Goal: Transaction & Acquisition: Purchase product/service

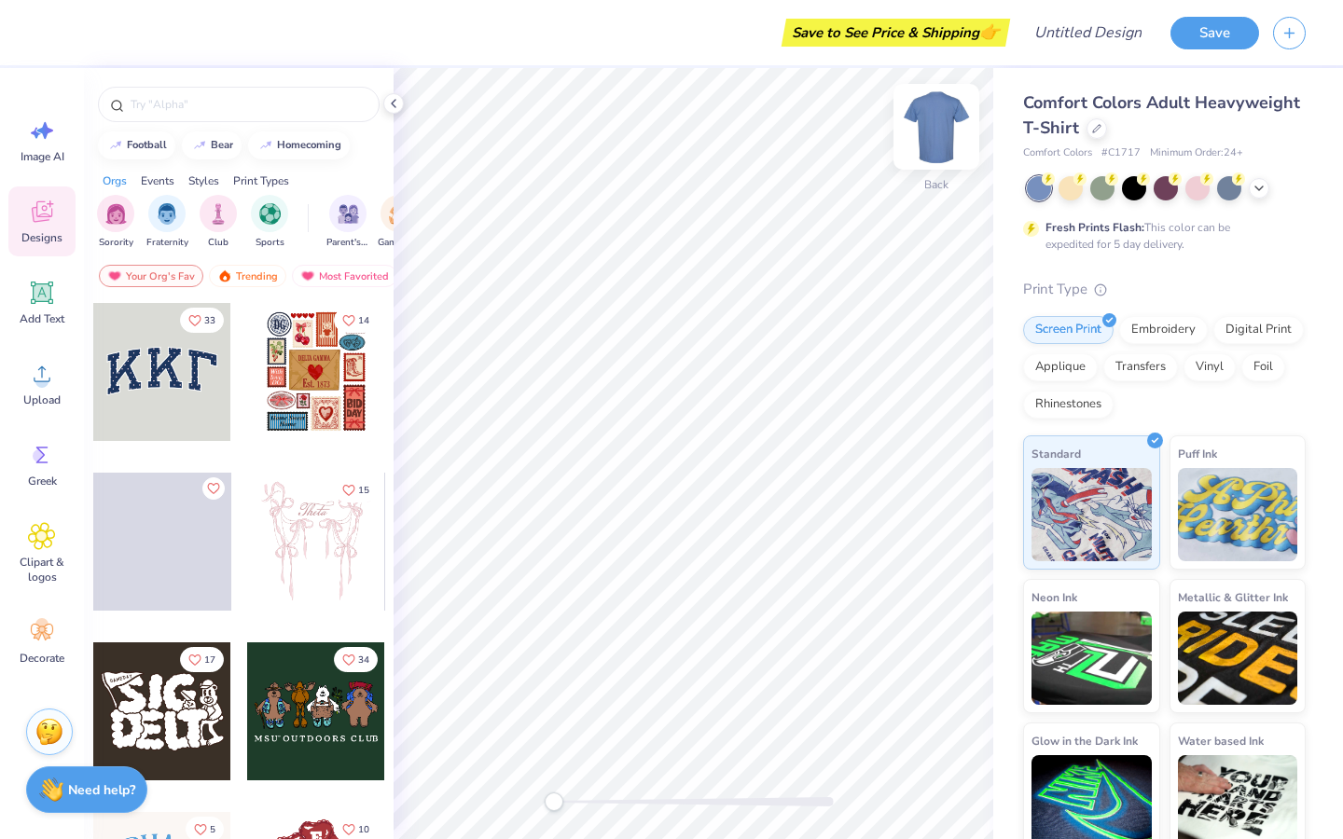
click at [930, 138] on img at bounding box center [936, 127] width 75 height 75
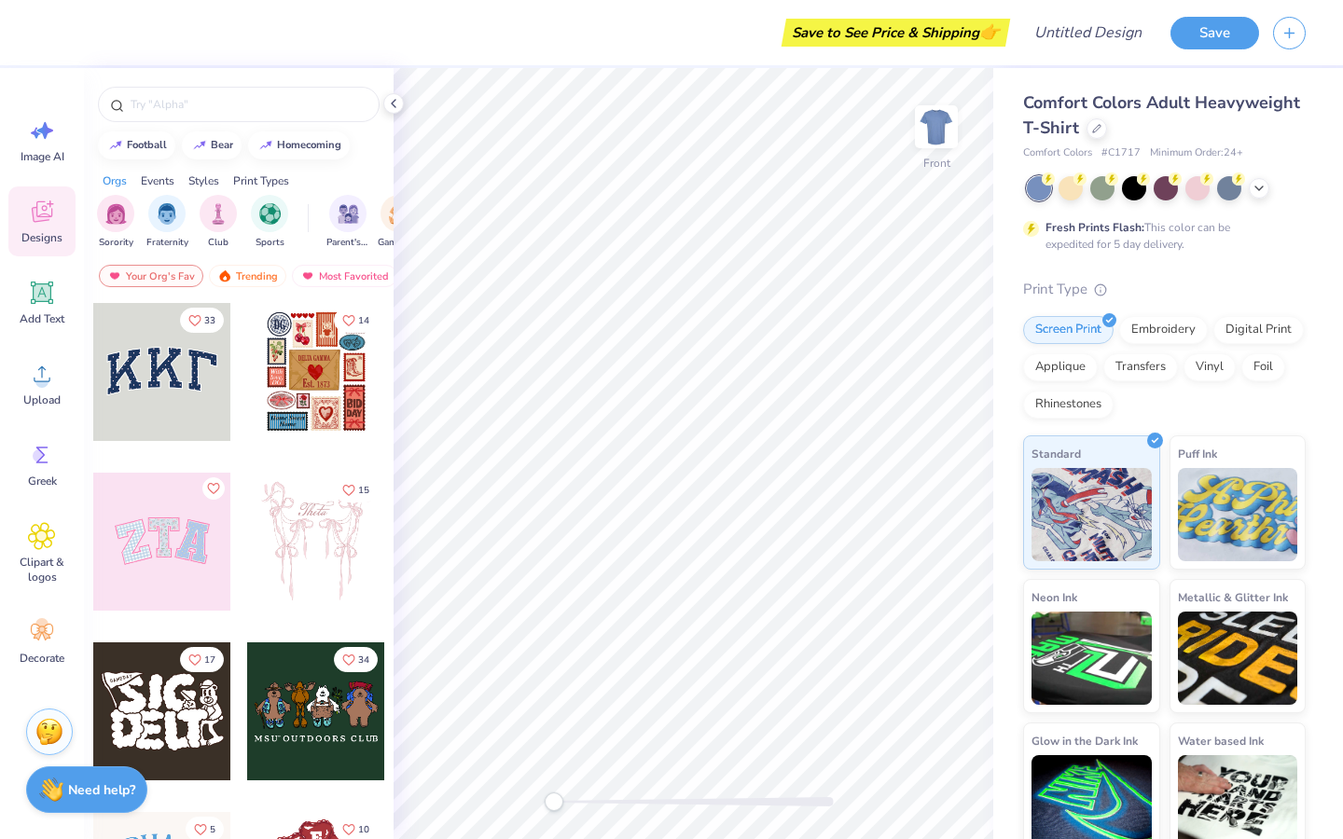
click at [930, 138] on img at bounding box center [936, 126] width 37 height 37
click at [1094, 132] on div at bounding box center [1096, 127] width 21 height 21
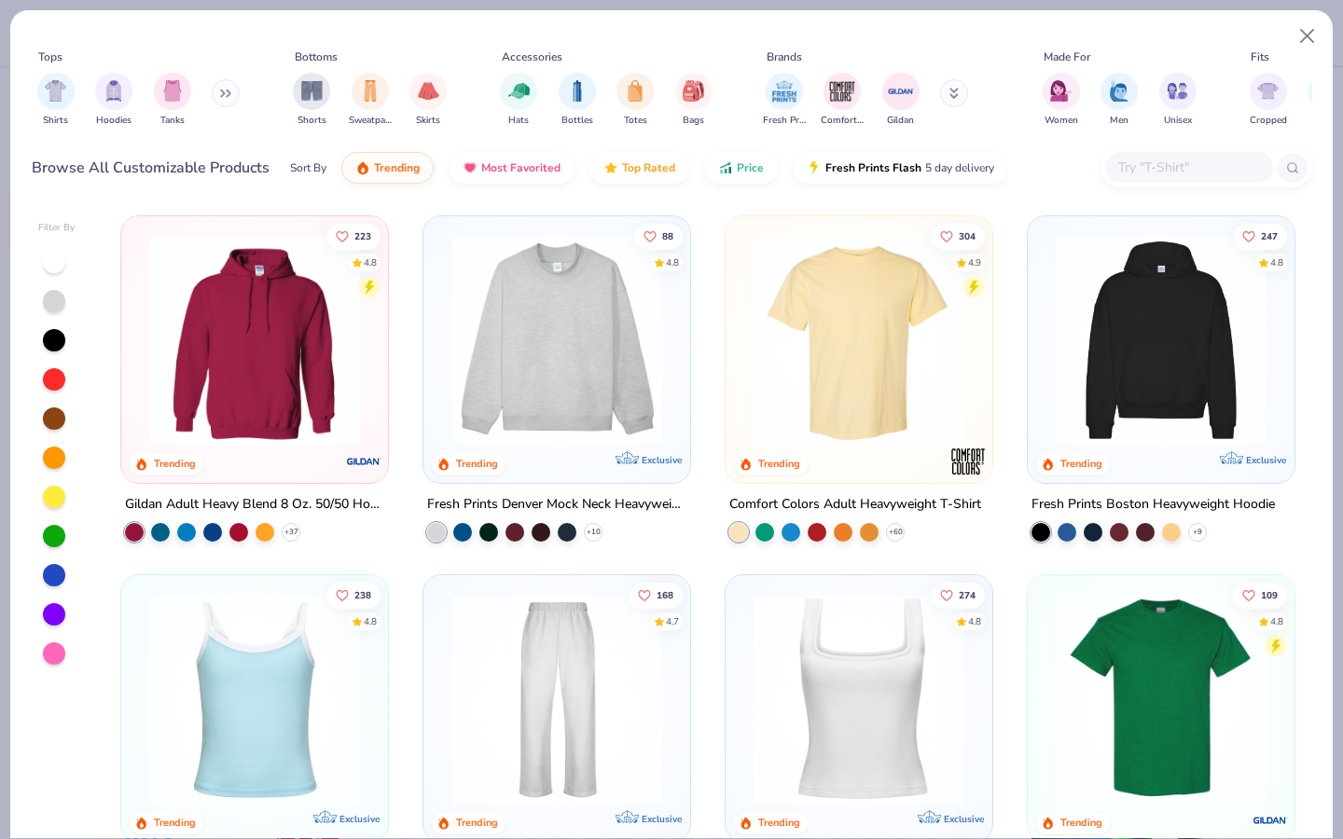
click at [1123, 396] on img at bounding box center [1160, 340] width 229 height 211
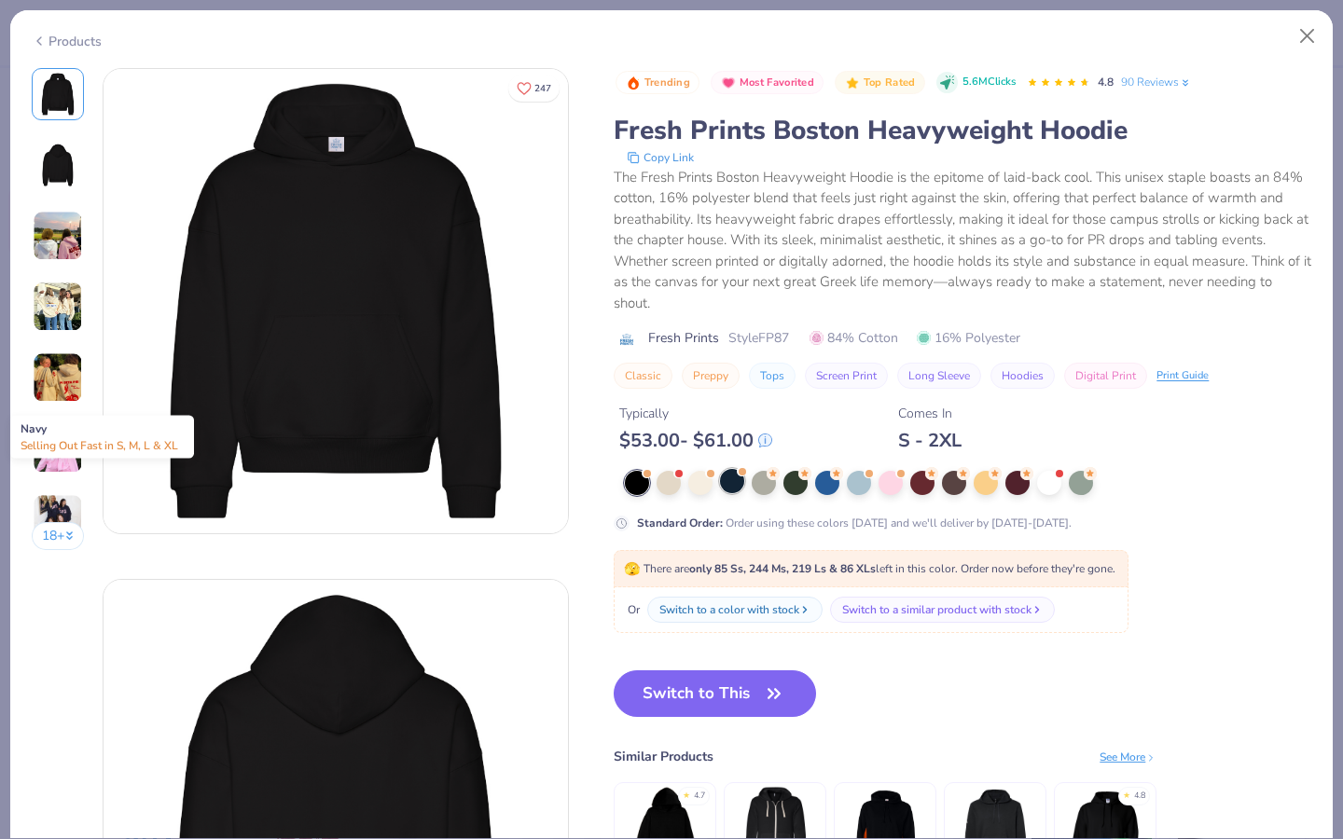
click at [728, 482] on div at bounding box center [732, 481] width 24 height 24
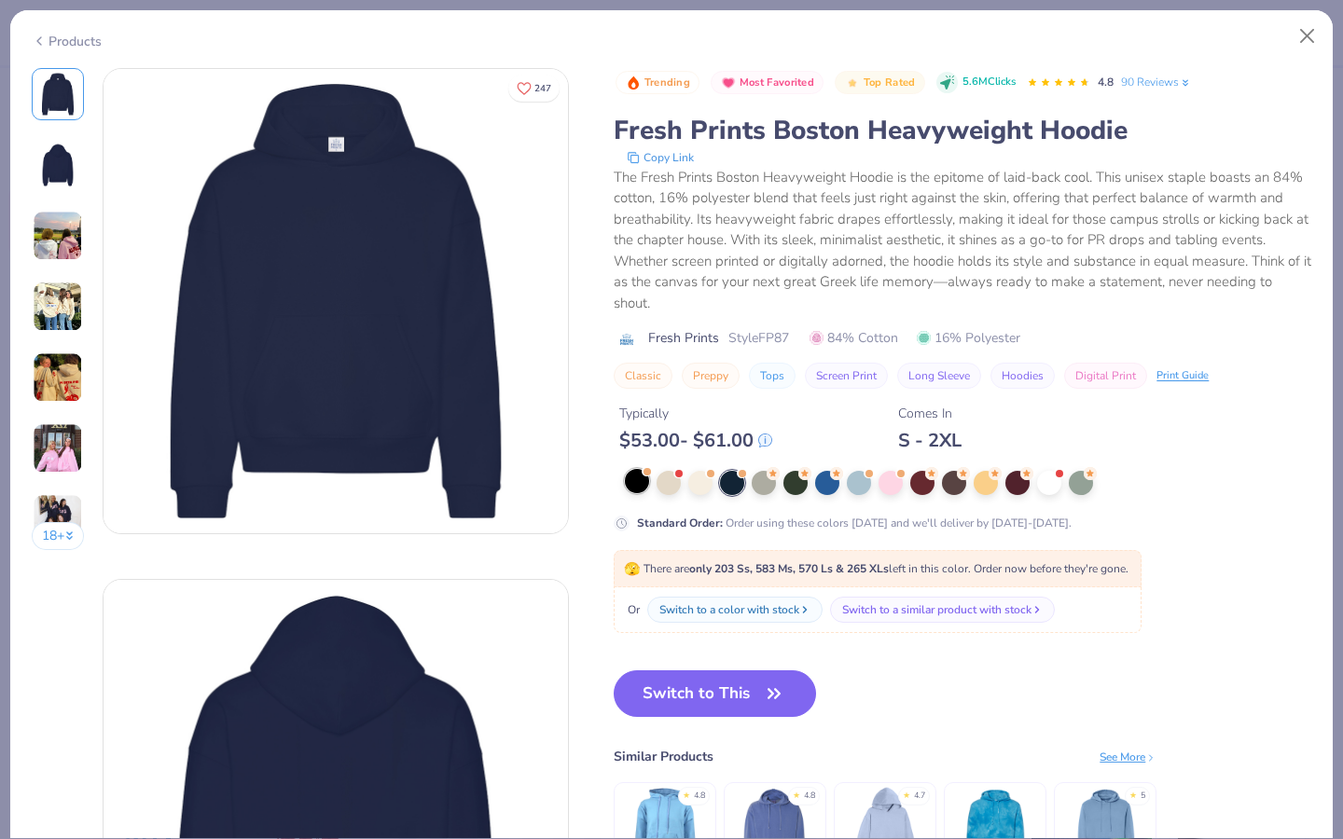
click at [645, 474] on div at bounding box center [646, 471] width 7 height 7
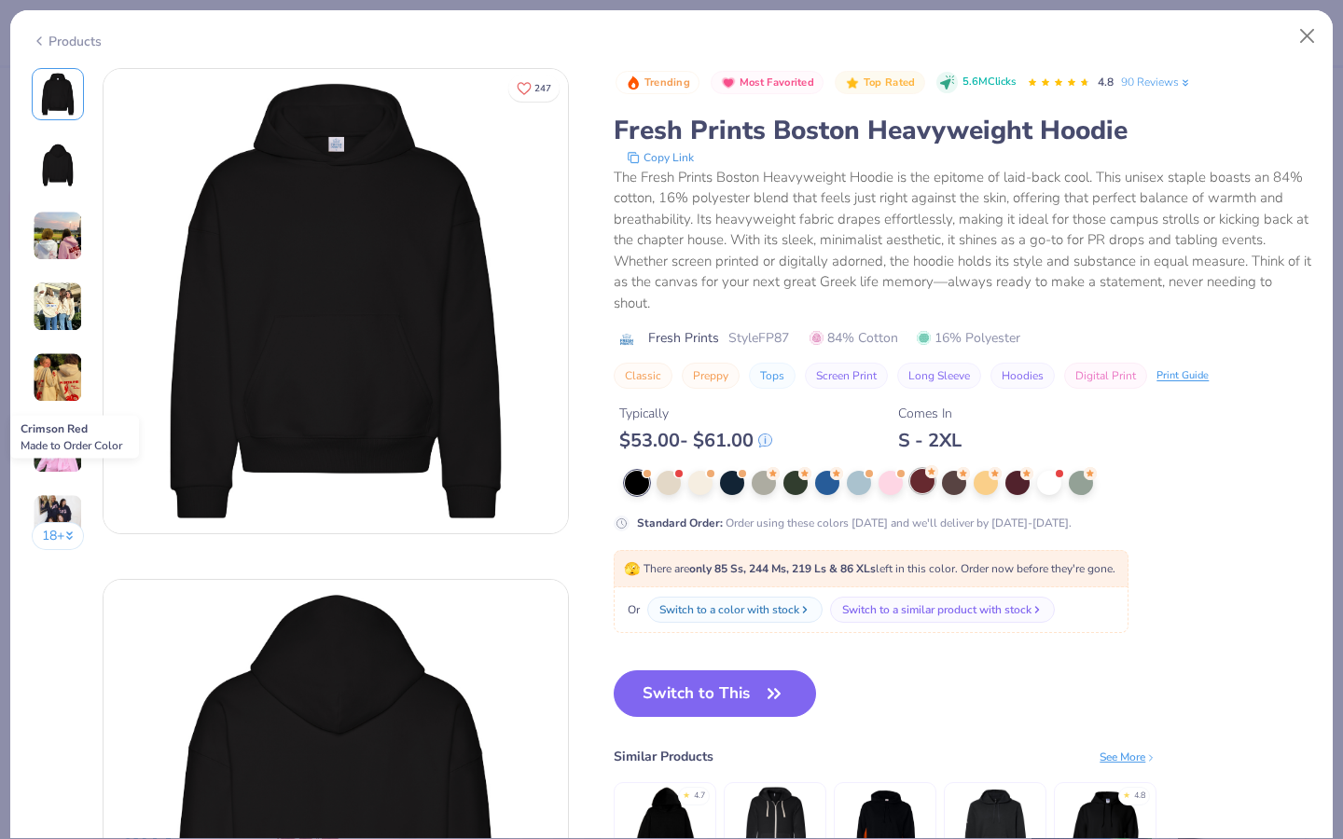
click at [919, 481] on div at bounding box center [922, 481] width 24 height 24
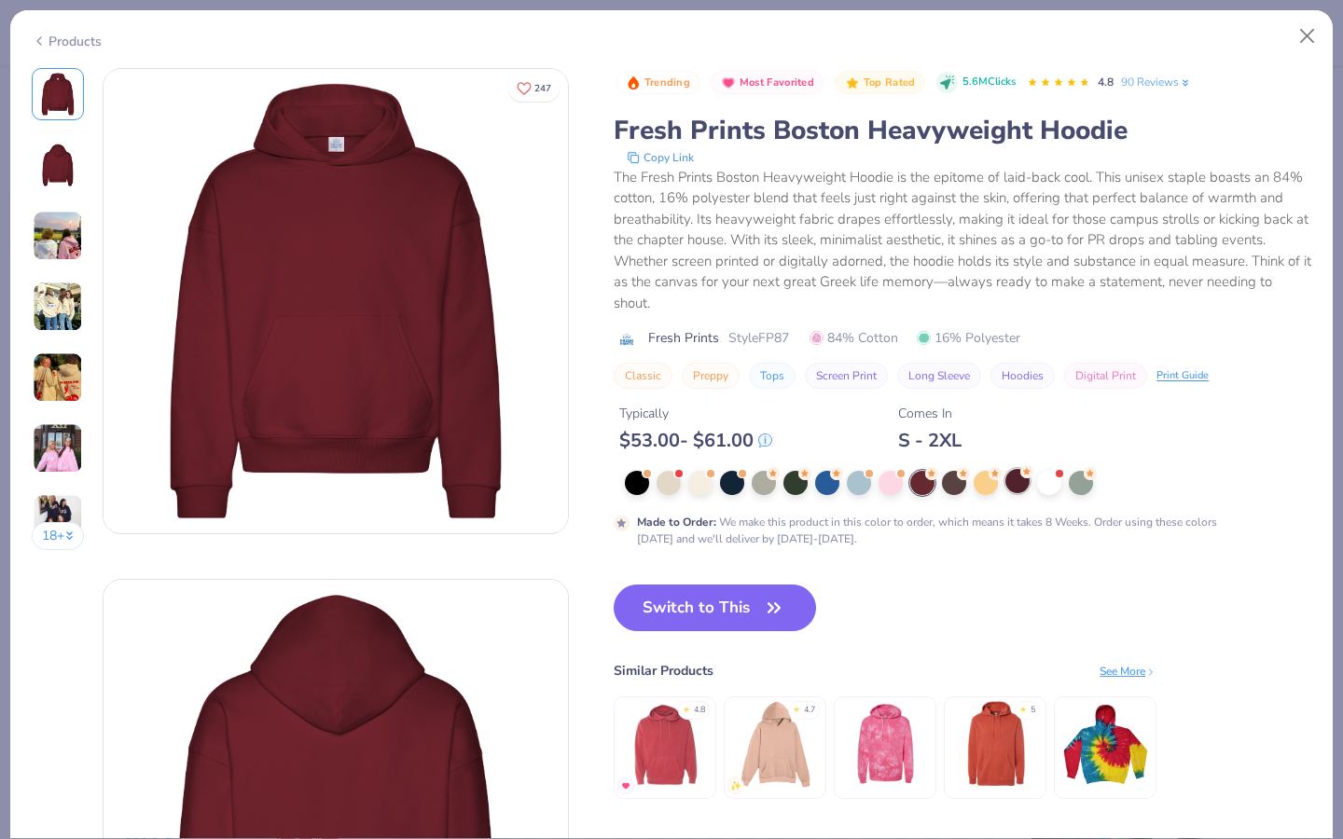
click at [1017, 485] on div at bounding box center [1017, 481] width 24 height 24
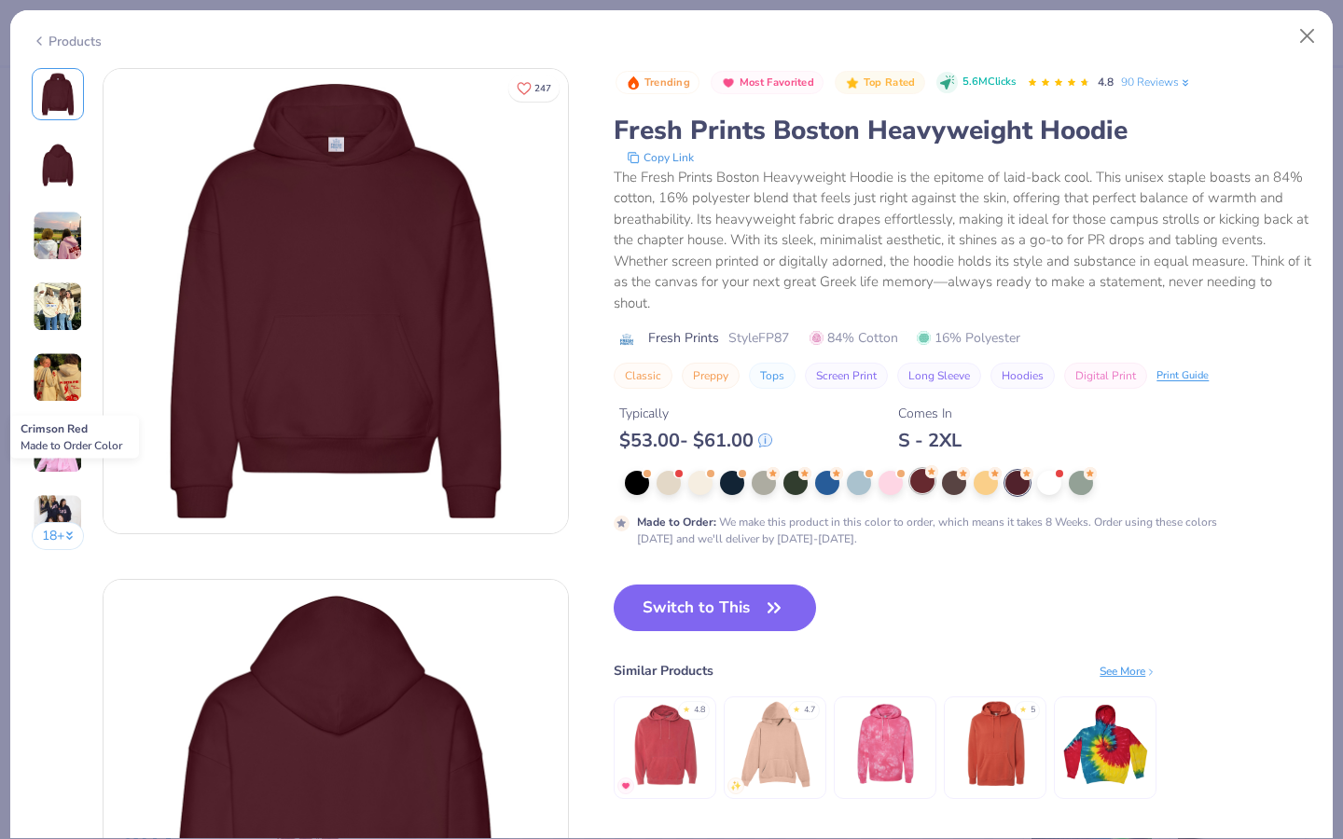
click at [930, 477] on circle at bounding box center [931, 471] width 13 height 13
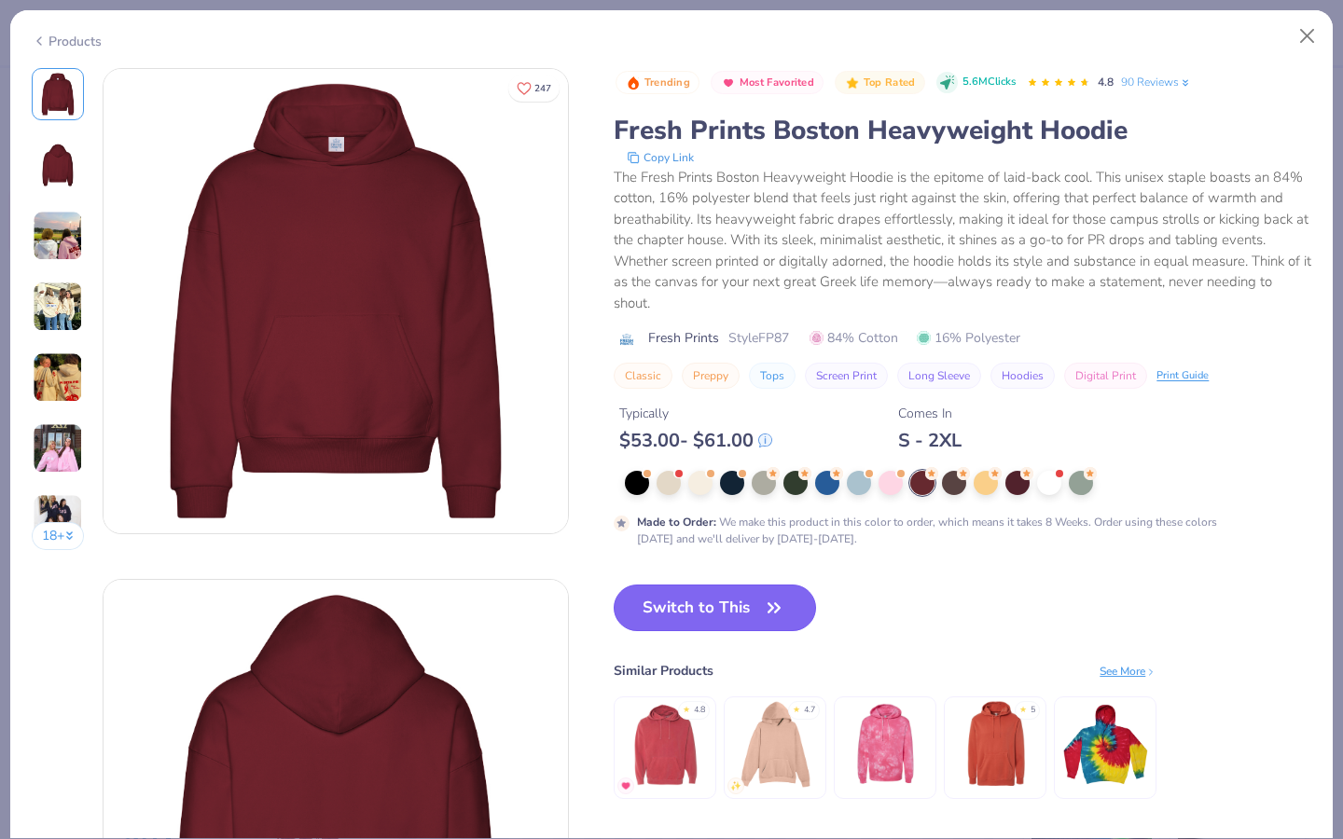
click at [717, 615] on button "Switch to This" at bounding box center [715, 608] width 202 height 47
type textarea "x"
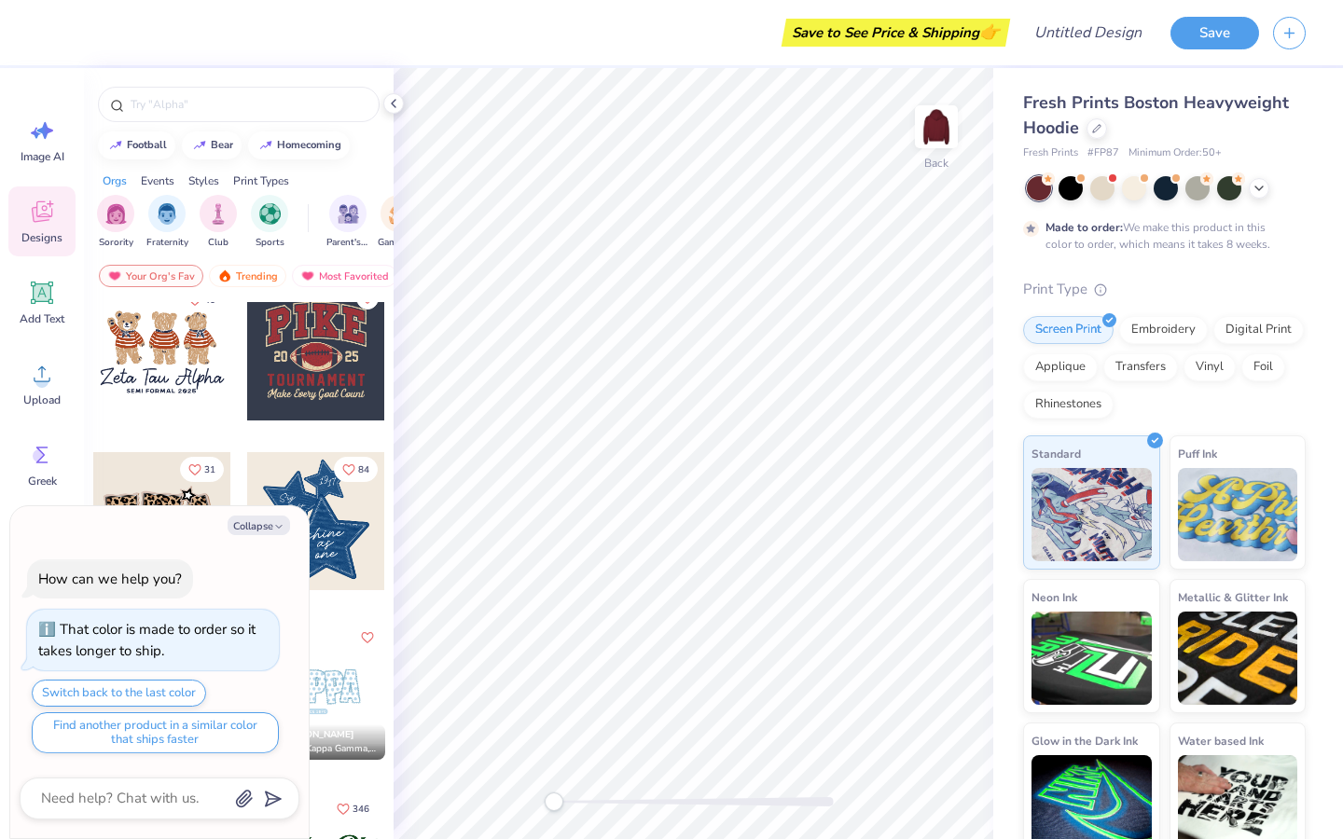
scroll to position [1362, 0]
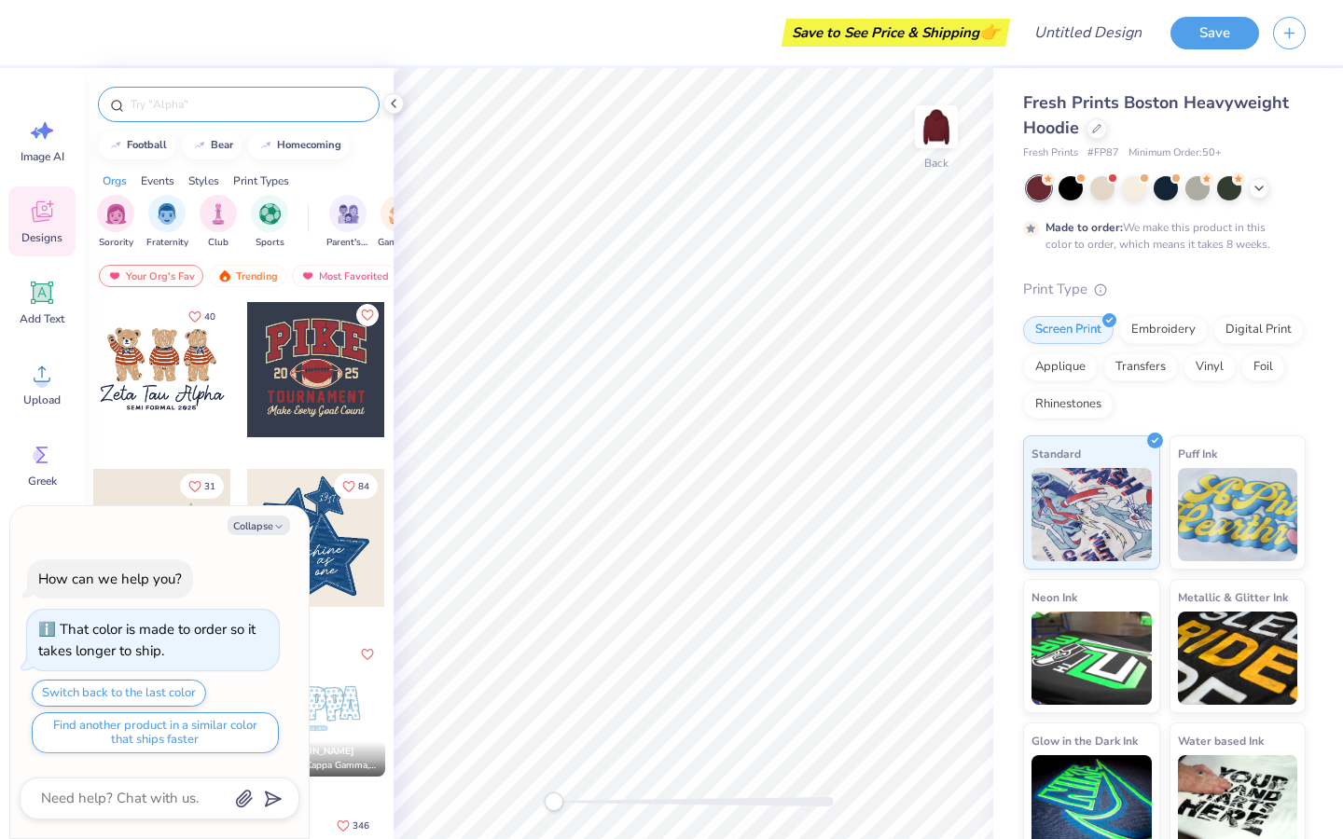
click at [225, 97] on input "text" at bounding box center [248, 104] width 239 height 19
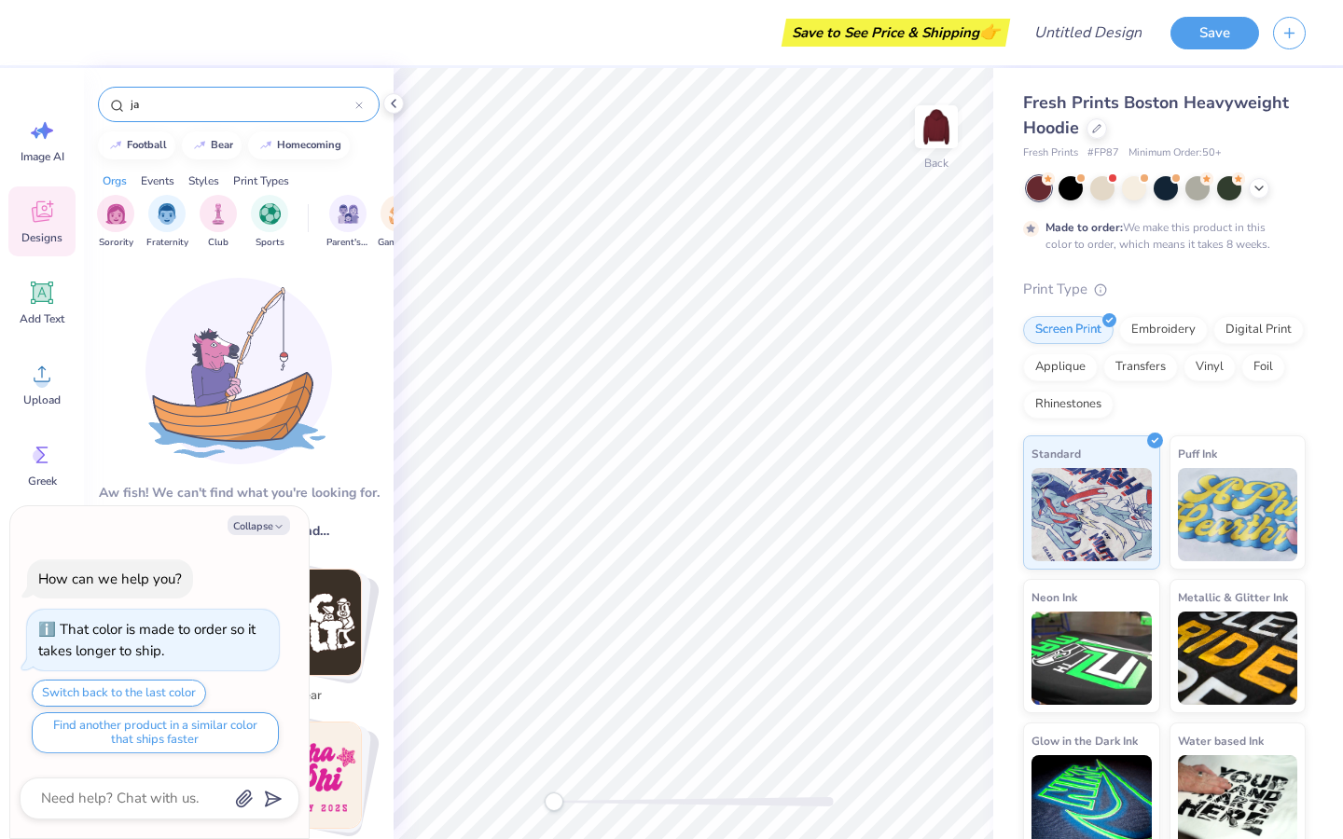
type input "j"
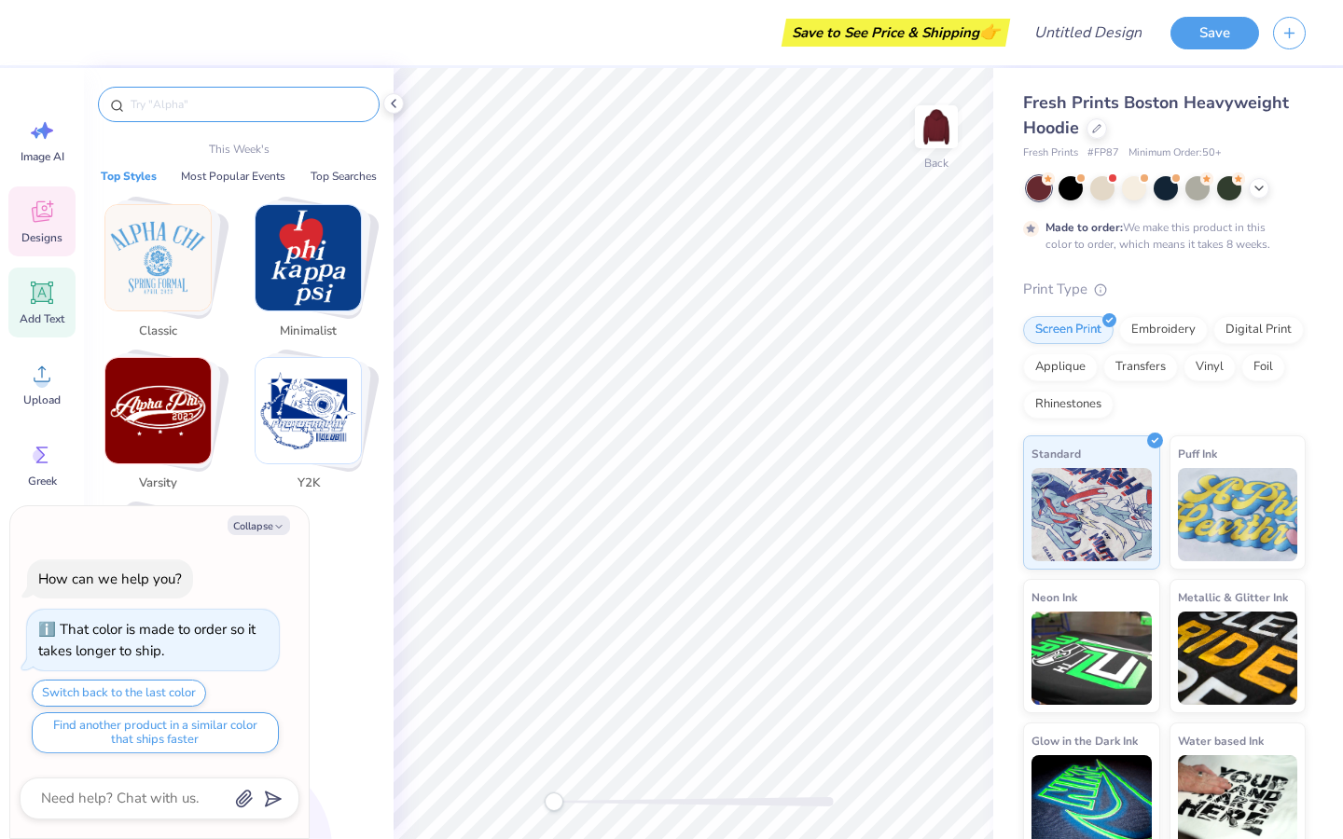
click at [46, 297] on icon at bounding box center [43, 293] width 18 height 18
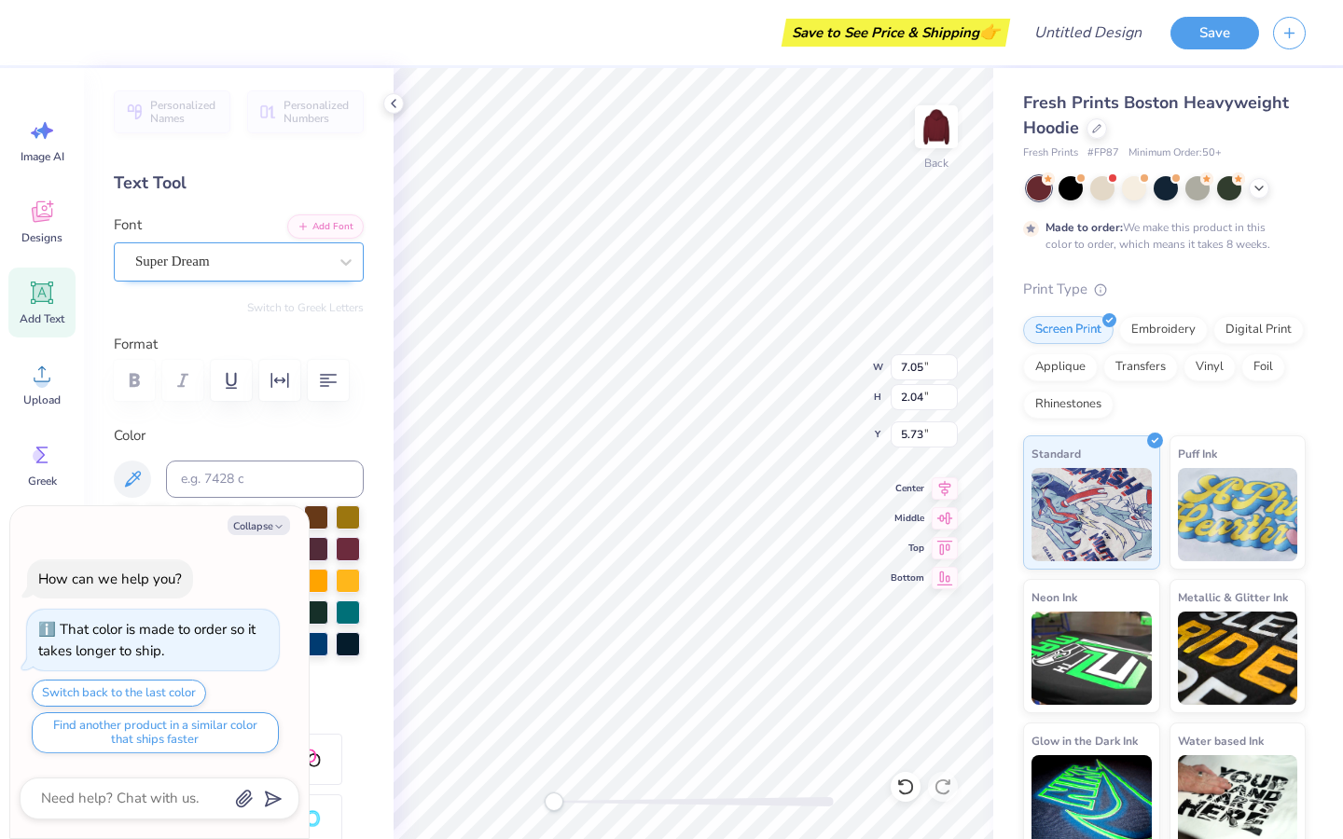
click at [192, 257] on div "Super Dream" at bounding box center [231, 261] width 196 height 29
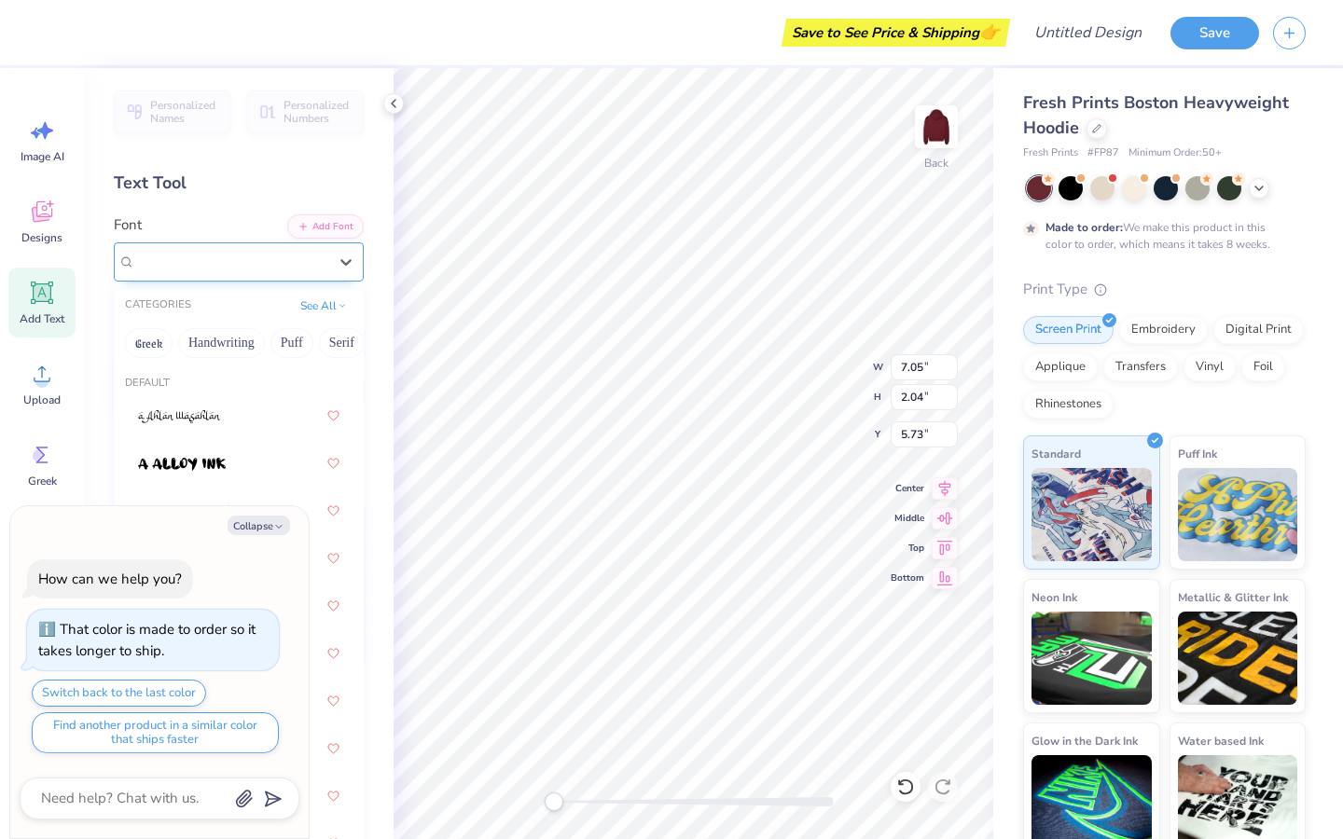
click at [192, 257] on span "Super Dream" at bounding box center [172, 261] width 75 height 21
type textarea "x"
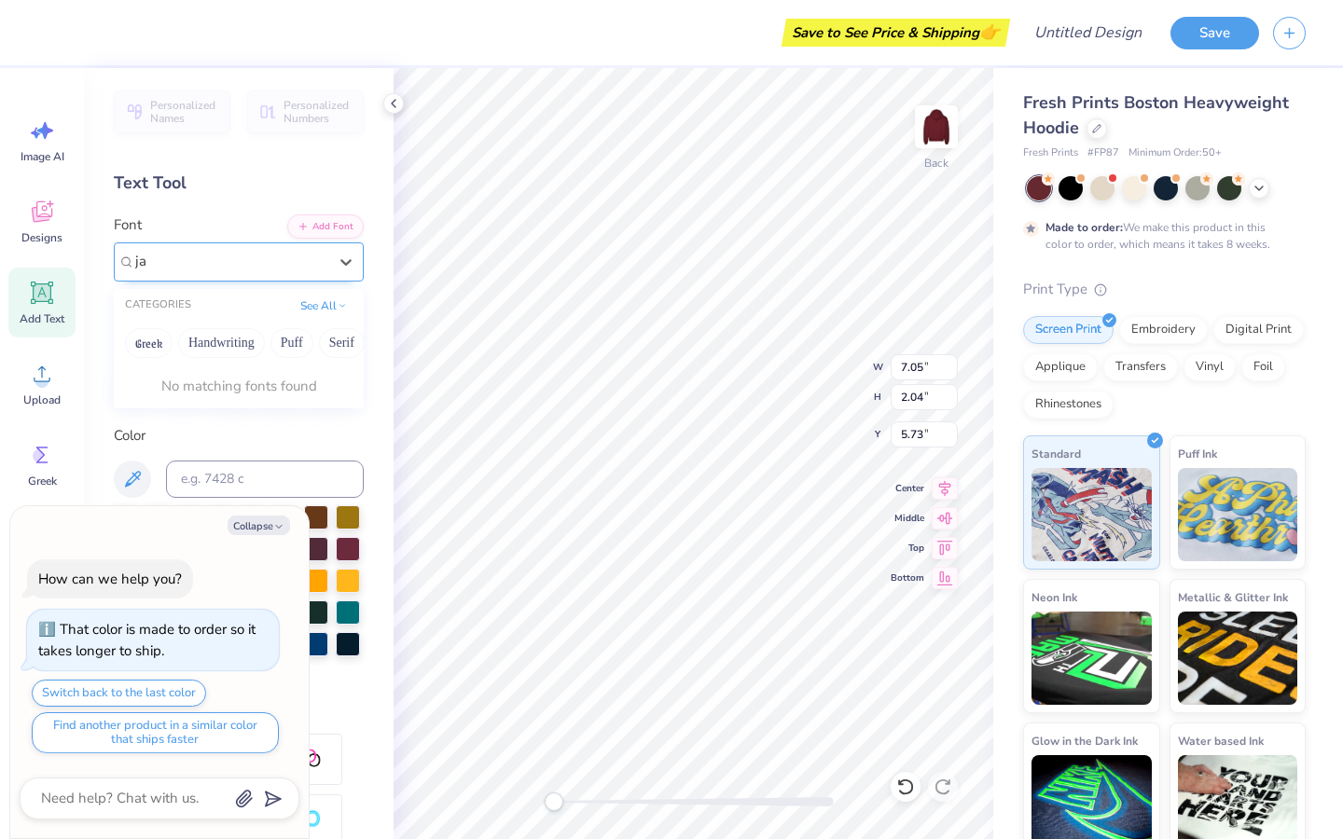
type input "j"
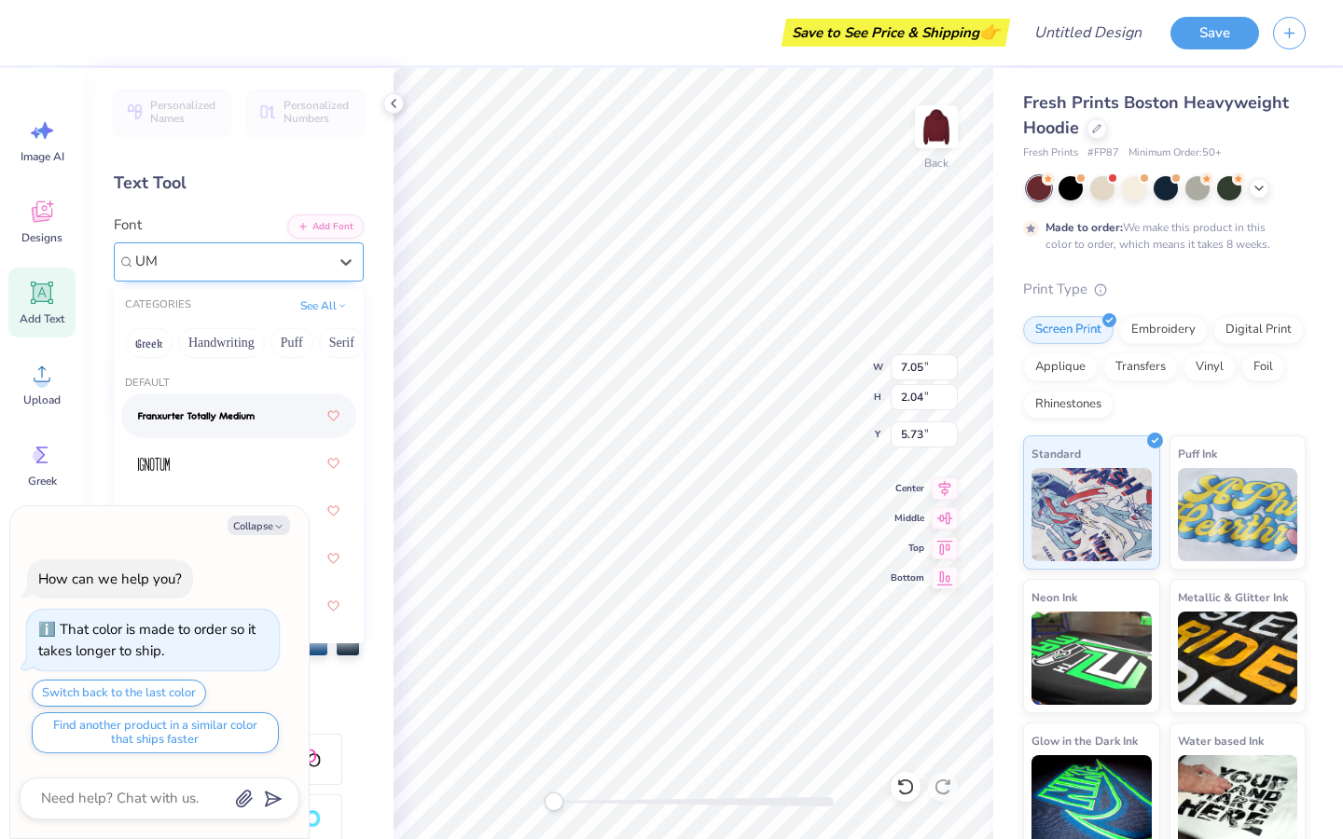
type input "U"
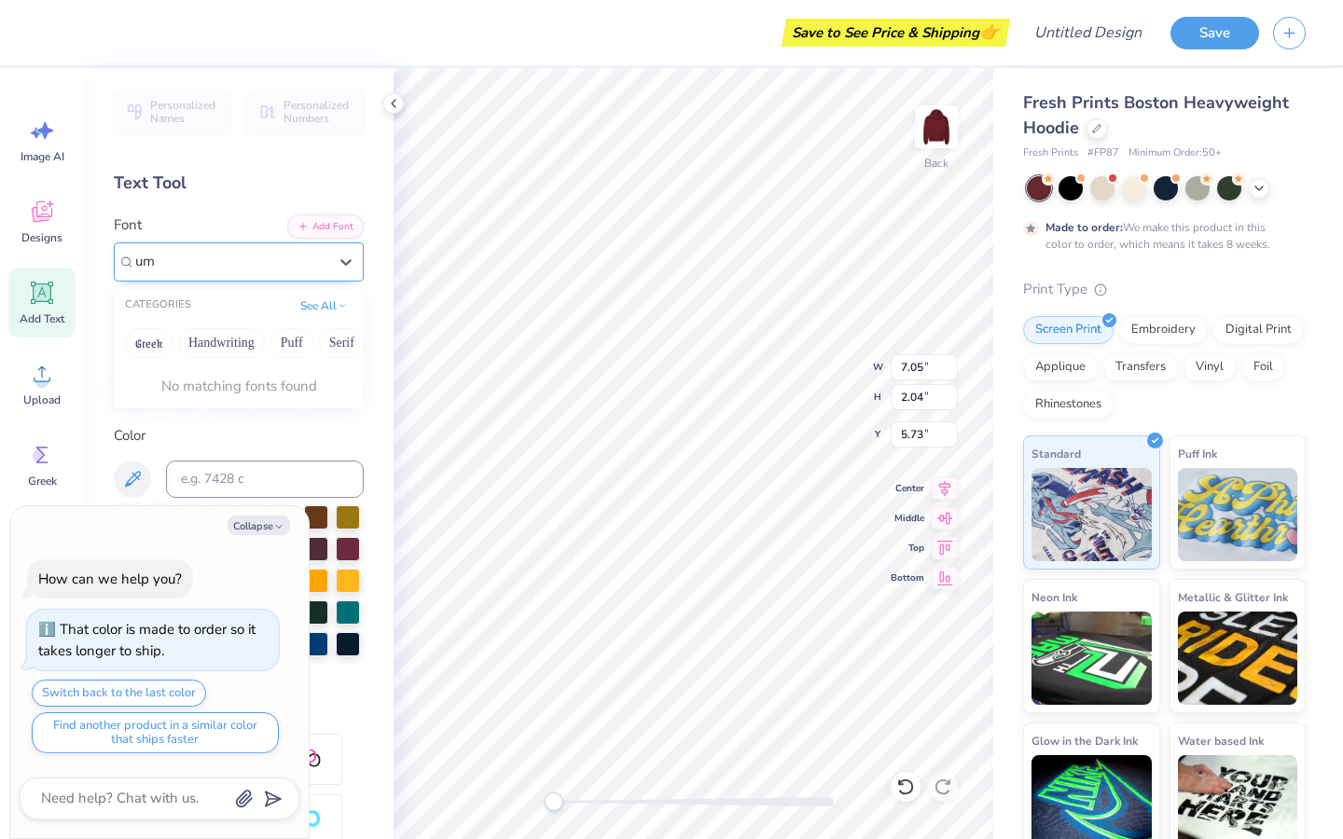
type input "u"
type input "UMASS JAZBA"
click at [287, 337] on button "Puff" at bounding box center [291, 343] width 43 height 30
click at [244, 338] on button "Handwriting" at bounding box center [221, 343] width 87 height 30
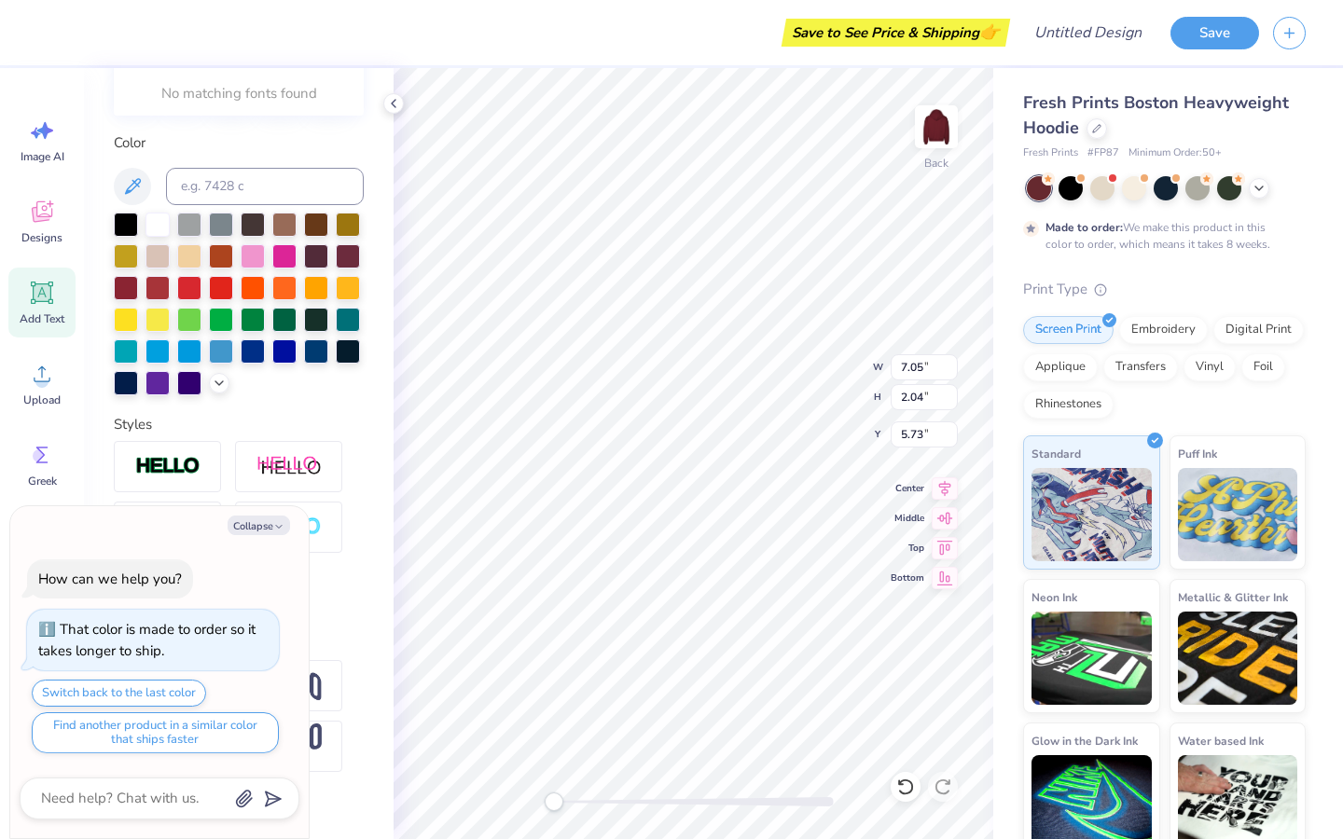
scroll to position [318, 0]
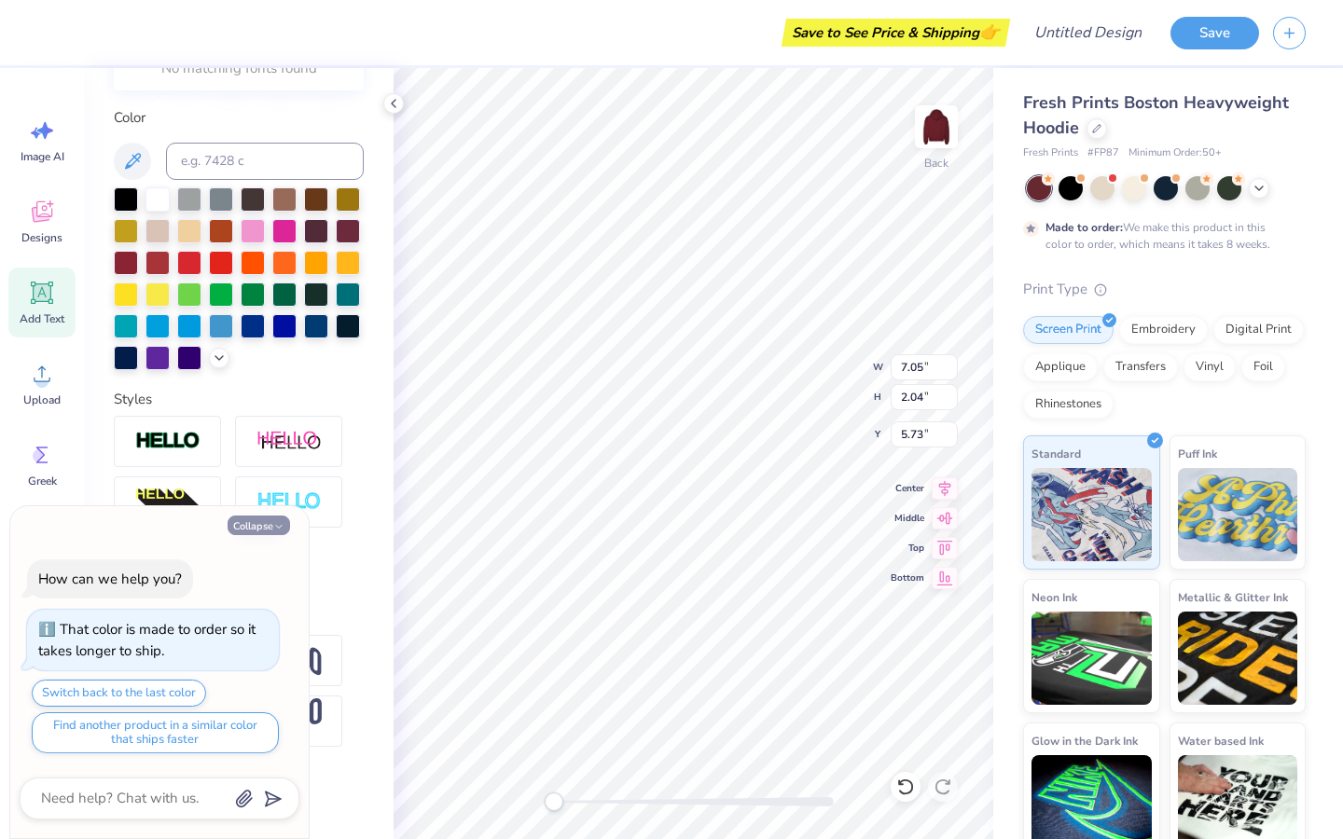
type textarea "x"
click at [275, 526] on icon "button" at bounding box center [278, 526] width 11 height 11
type textarea "x"
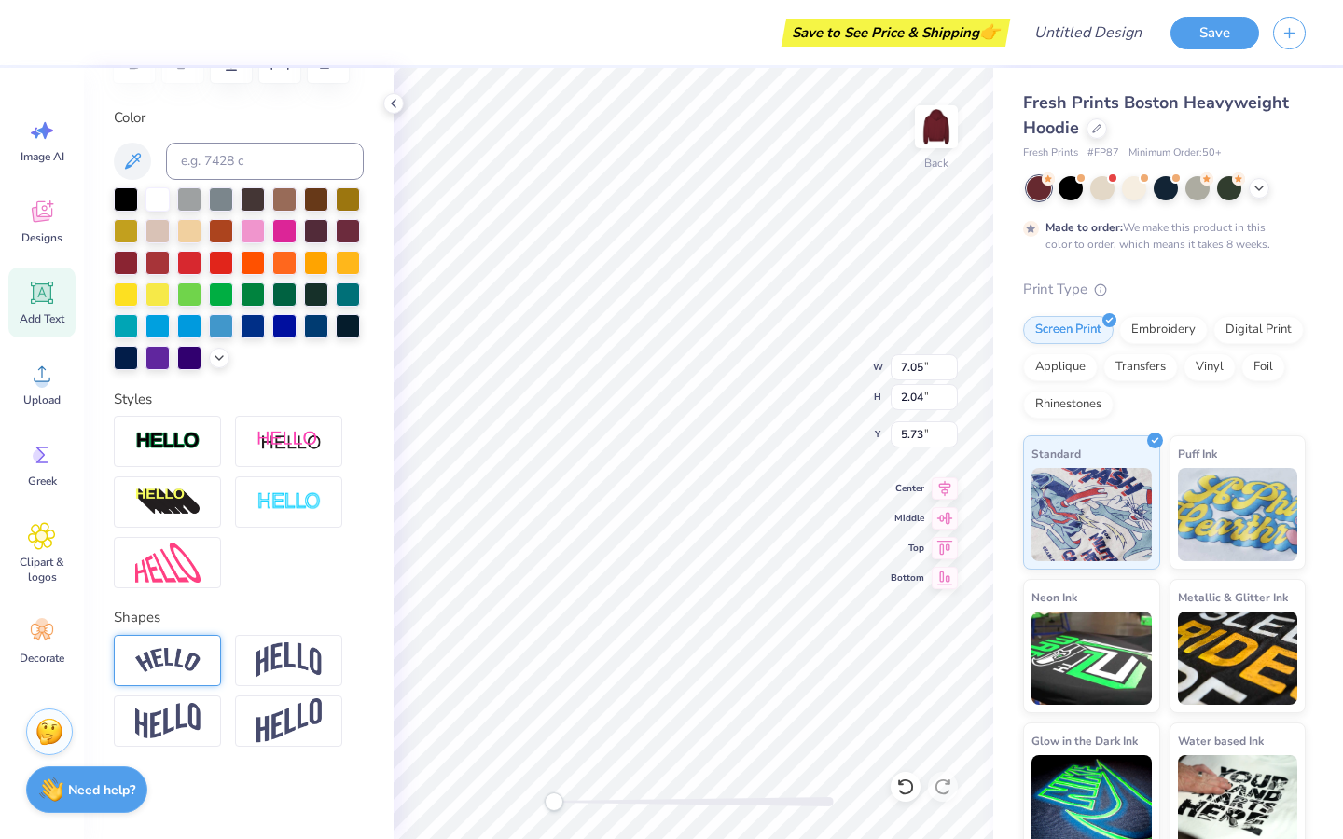
click at [173, 675] on div at bounding box center [167, 660] width 107 height 51
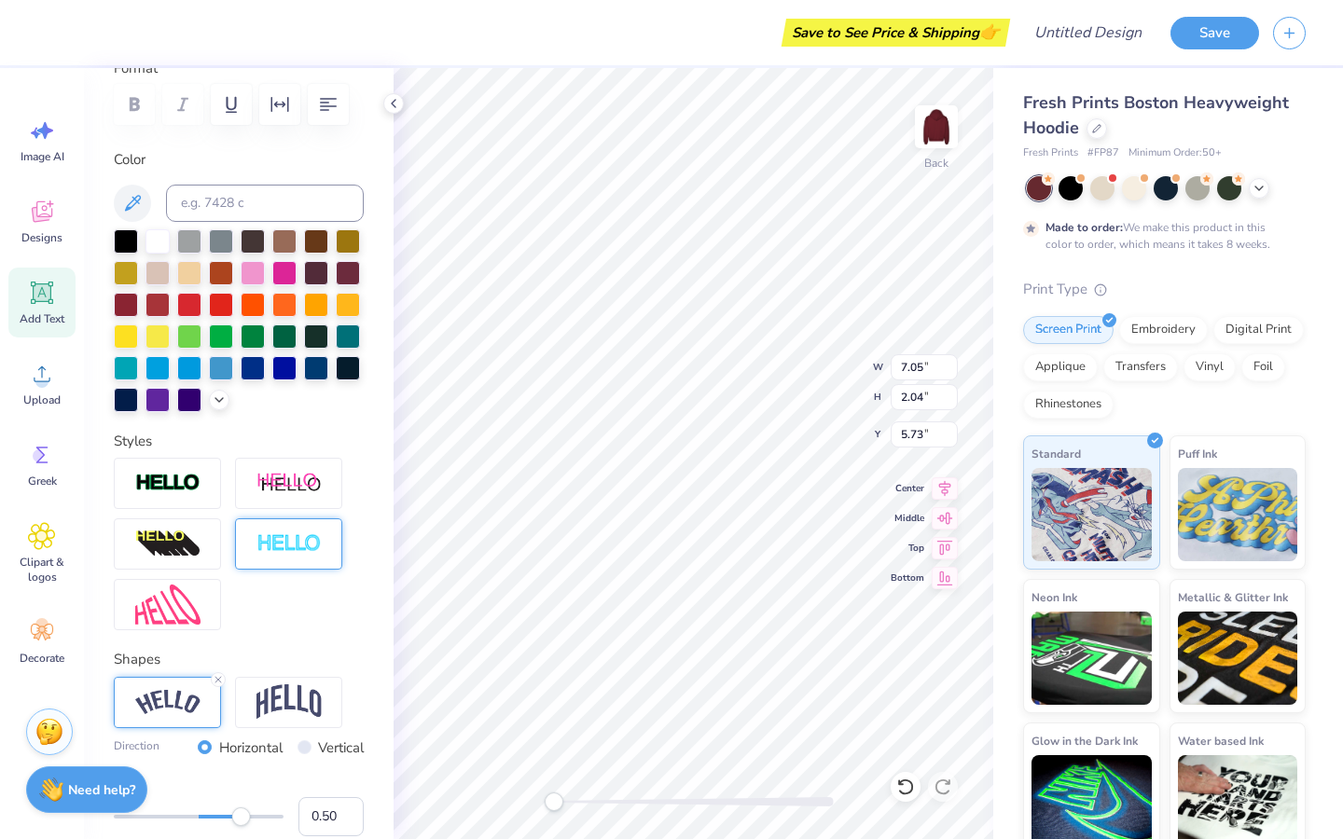
scroll to position [0, 0]
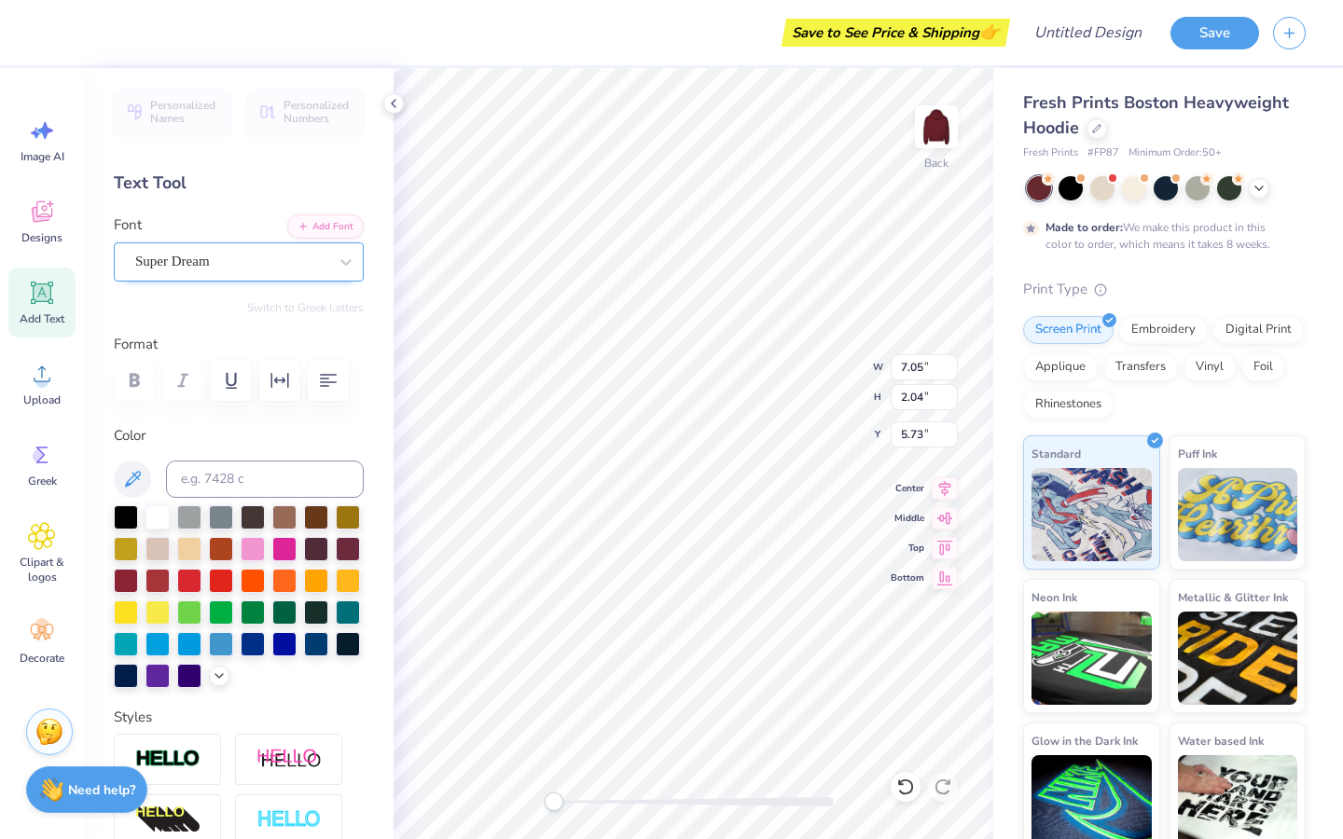
click at [193, 257] on div "Super Dream" at bounding box center [231, 261] width 196 height 29
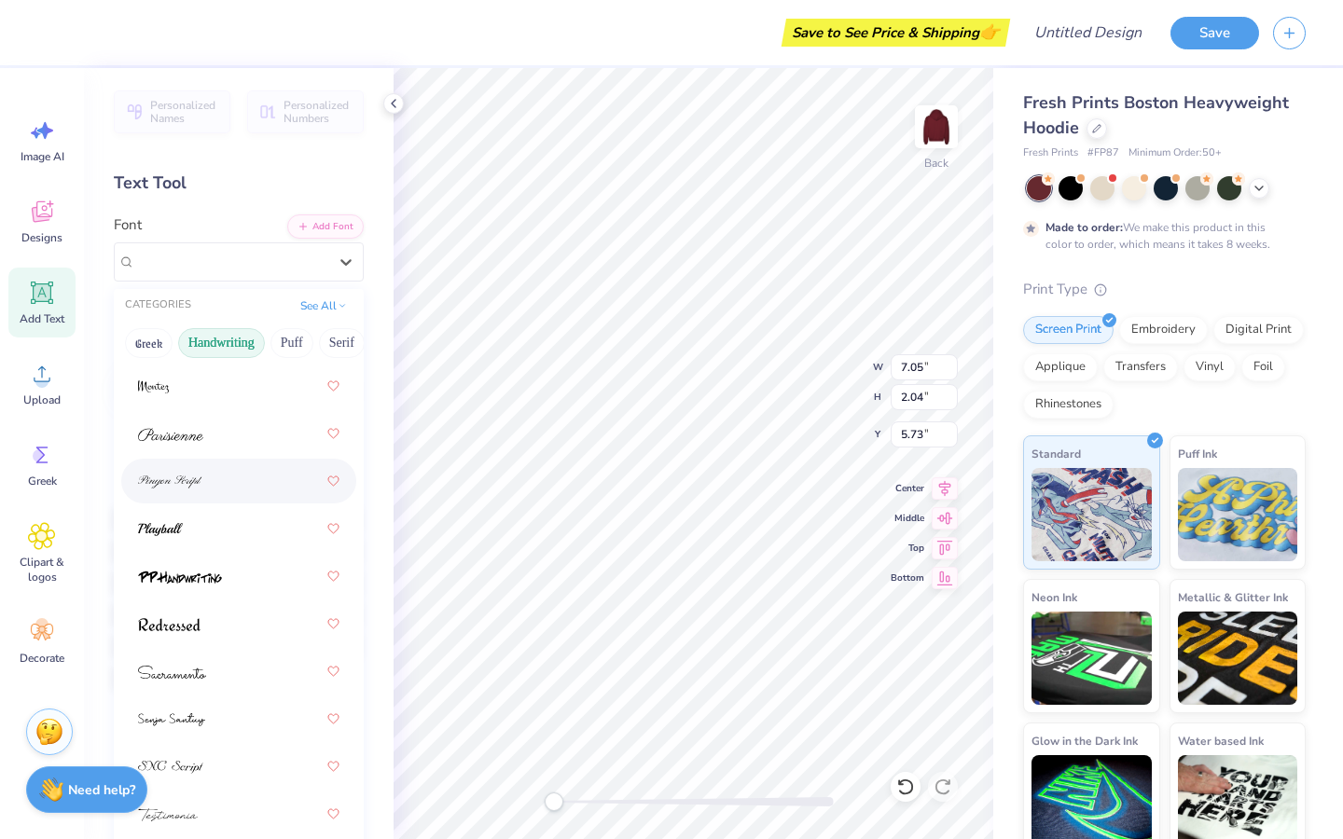
scroll to position [793, 0]
click at [232, 571] on div at bounding box center [238, 575] width 201 height 34
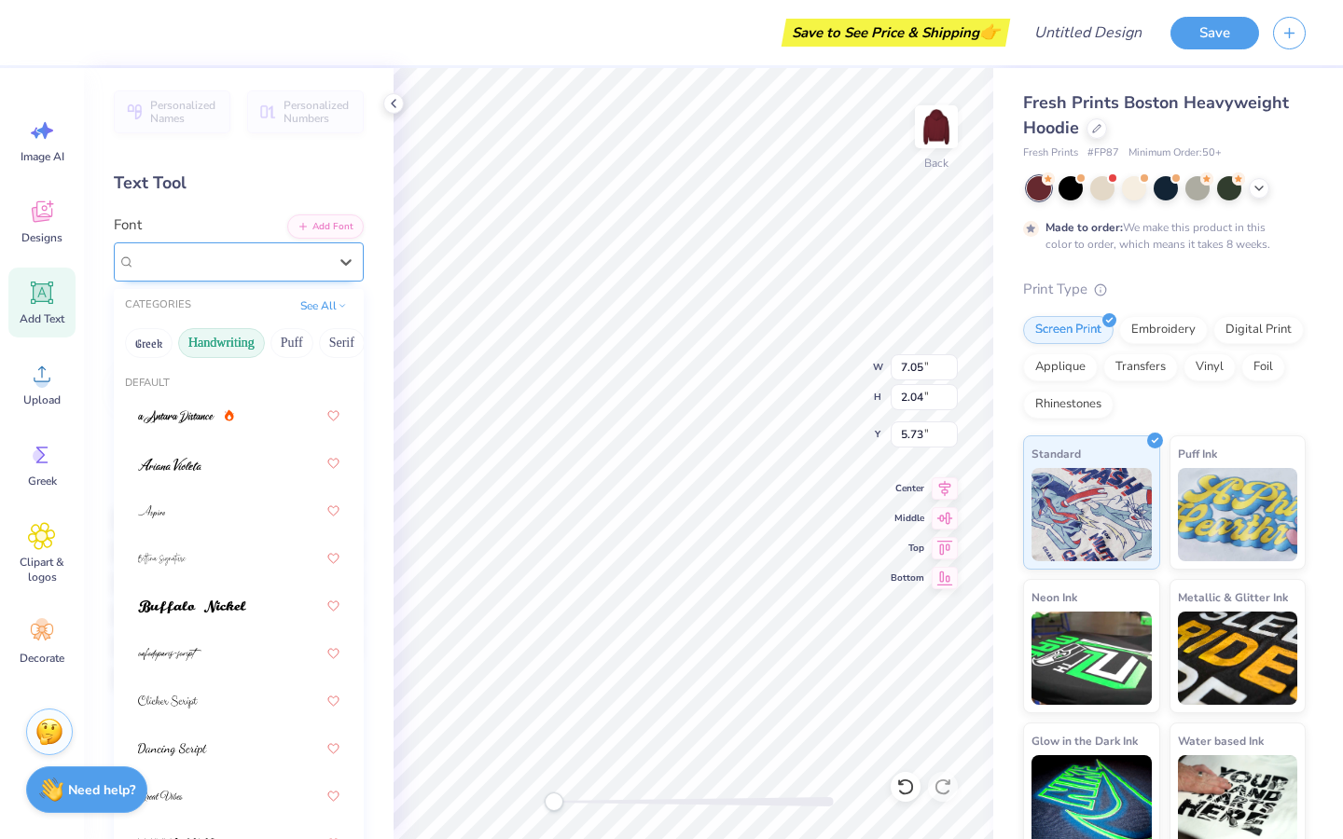
click at [228, 264] on div "PP Handwriting" at bounding box center [231, 261] width 196 height 29
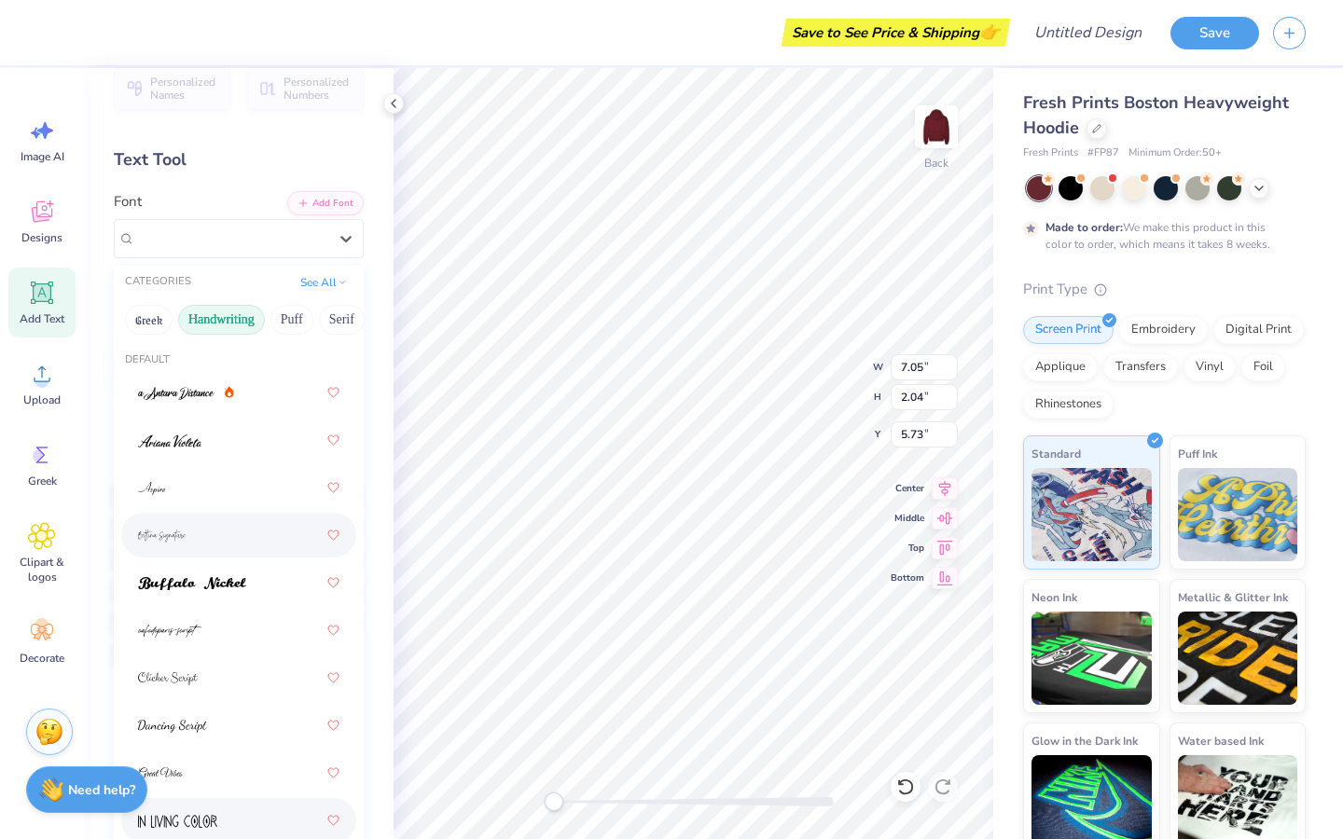
scroll to position [0, 0]
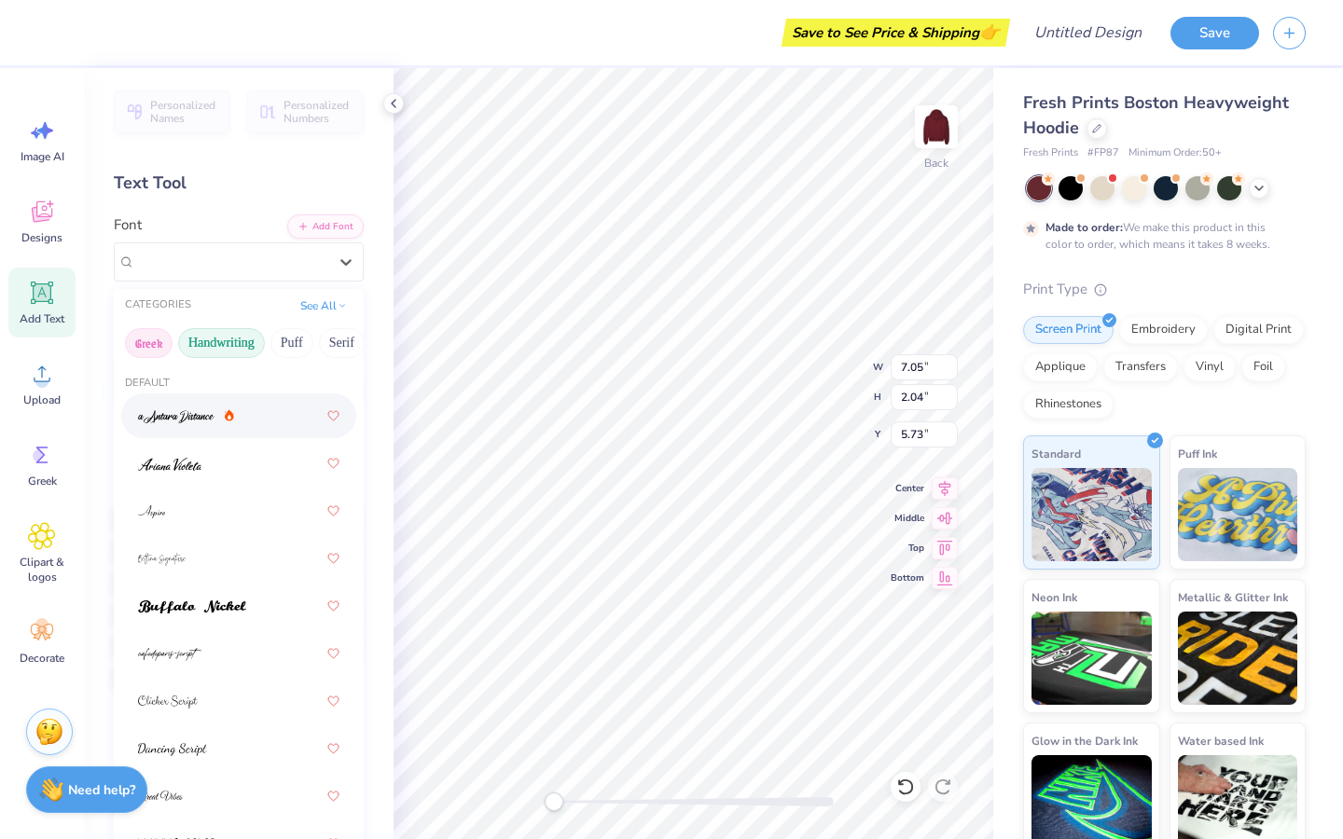
click at [148, 339] on button "Greek" at bounding box center [149, 343] width 48 height 30
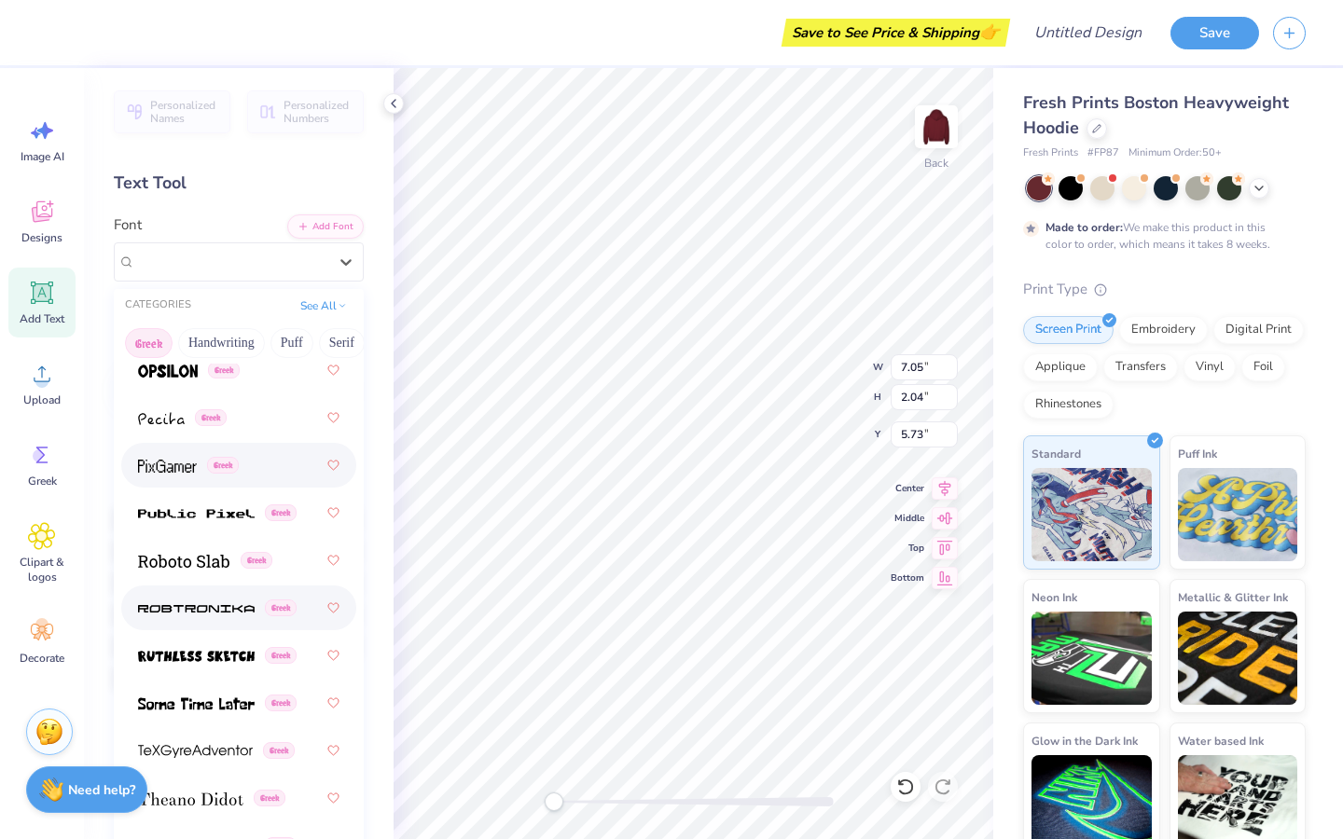
scroll to position [1592, 0]
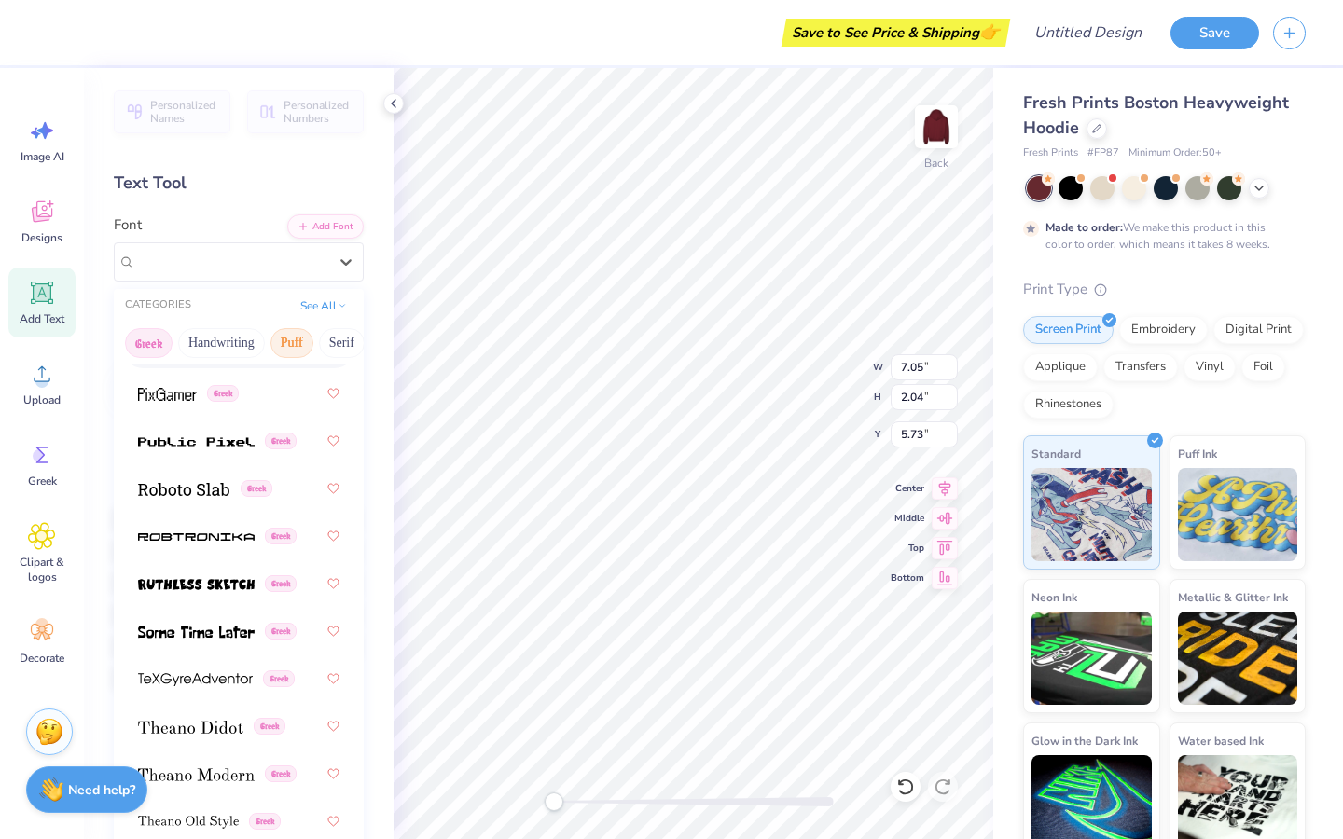
click at [281, 346] on button "Puff" at bounding box center [291, 343] width 43 height 30
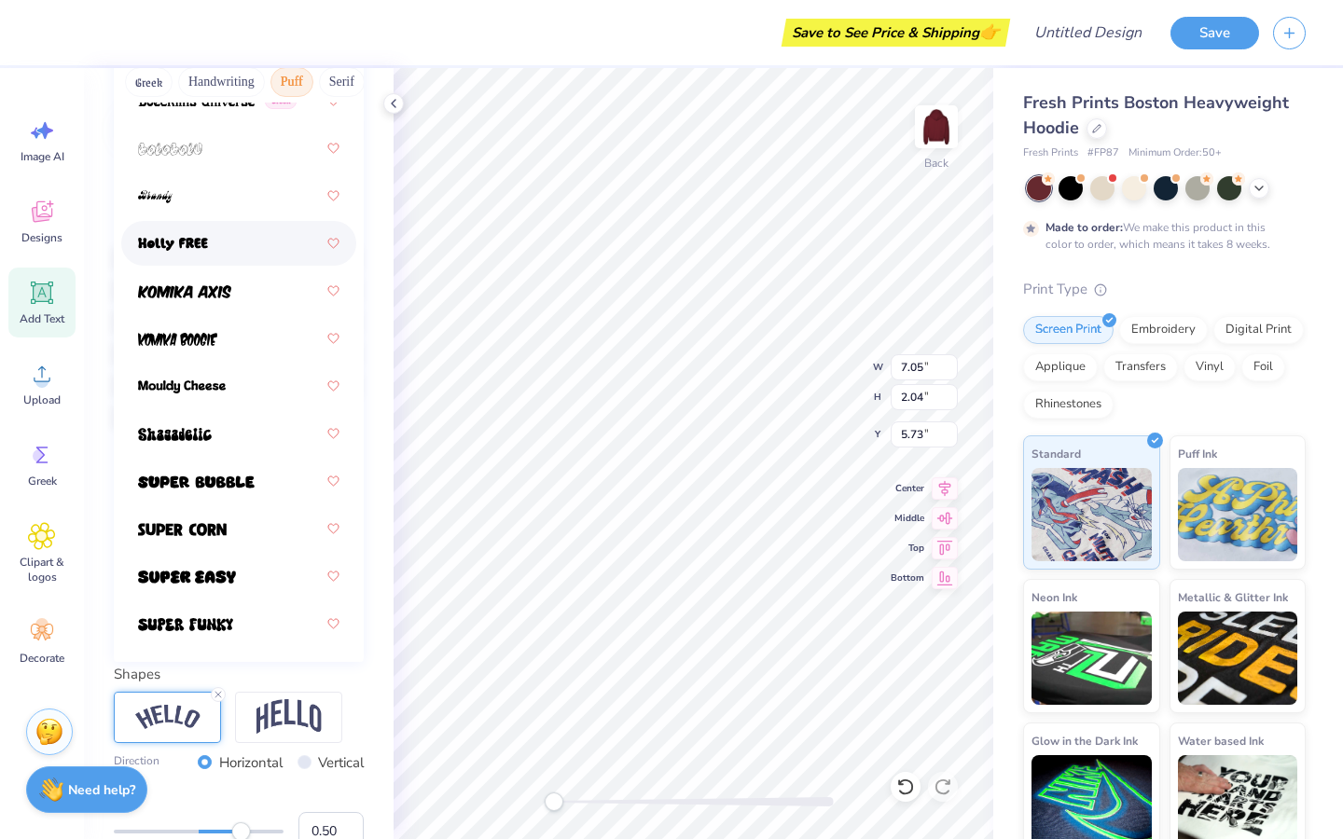
scroll to position [267, 0]
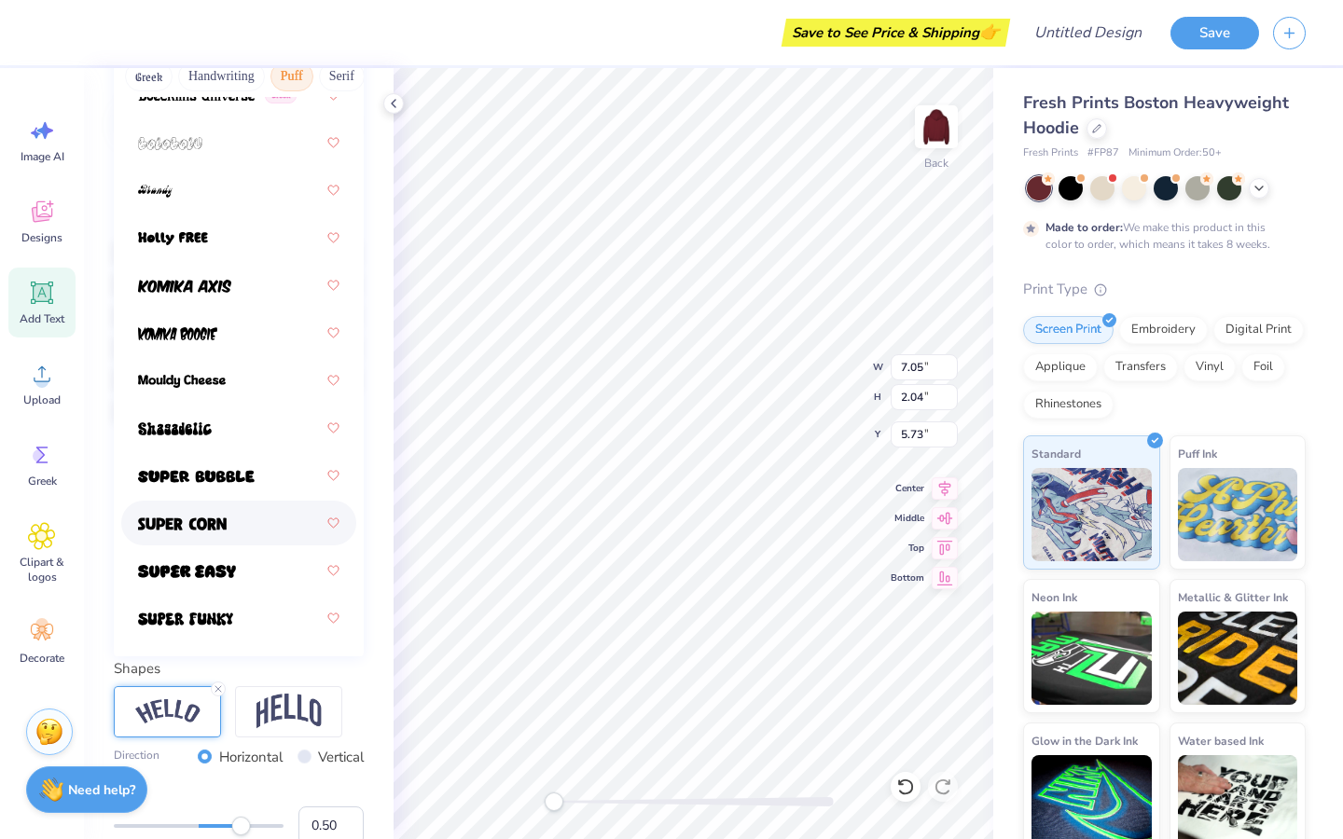
click at [261, 527] on div at bounding box center [238, 523] width 201 height 34
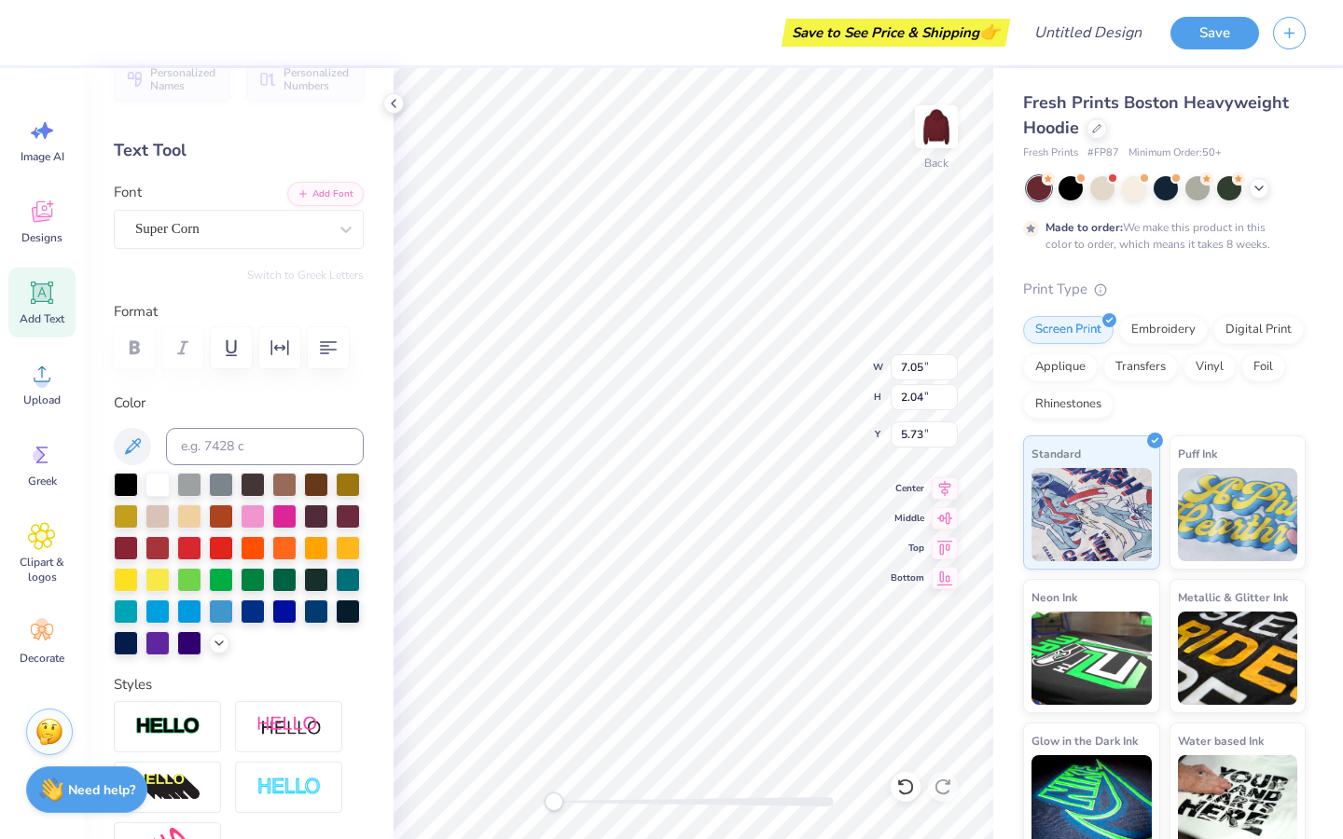
scroll to position [0, 0]
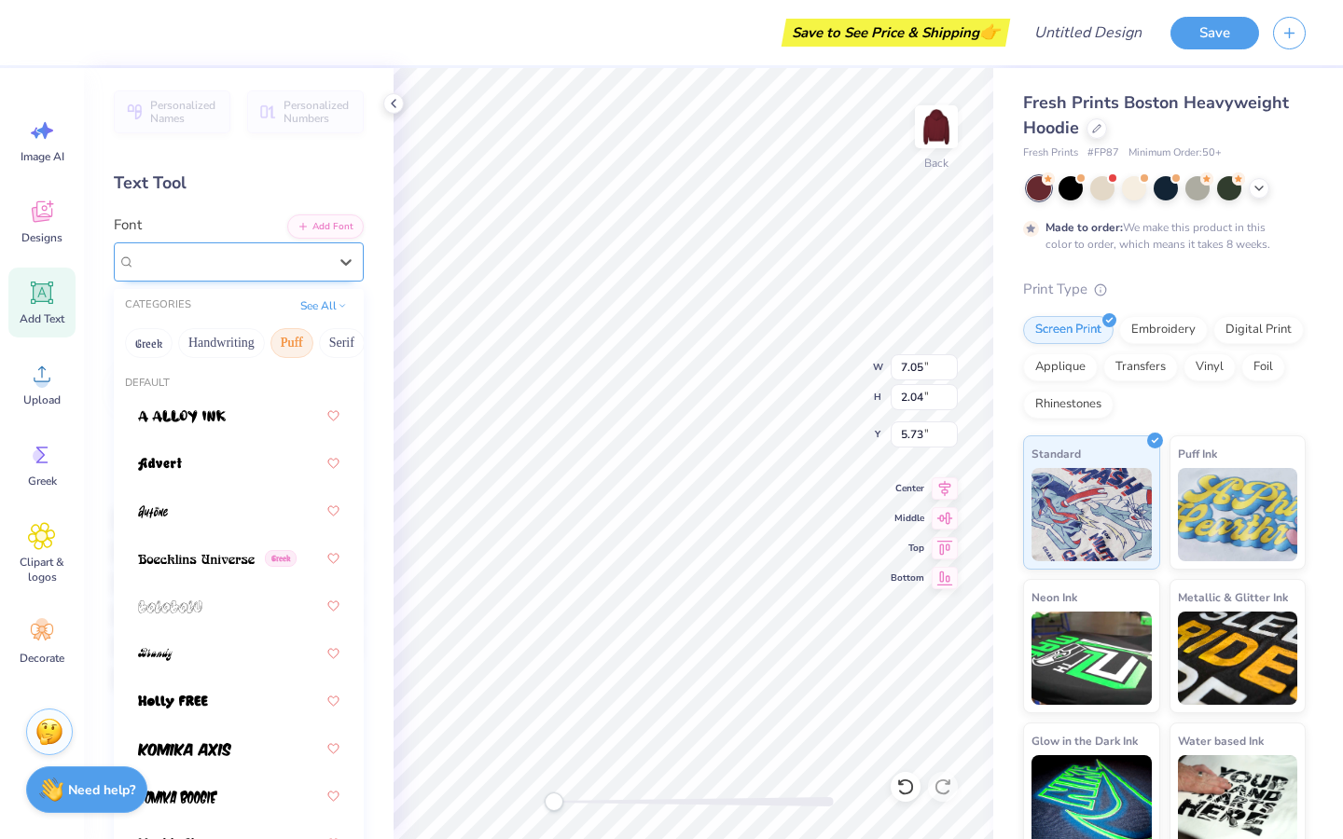
click at [248, 253] on div "Super Corn" at bounding box center [231, 261] width 196 height 29
click at [342, 339] on button "Serif" at bounding box center [342, 343] width 46 height 30
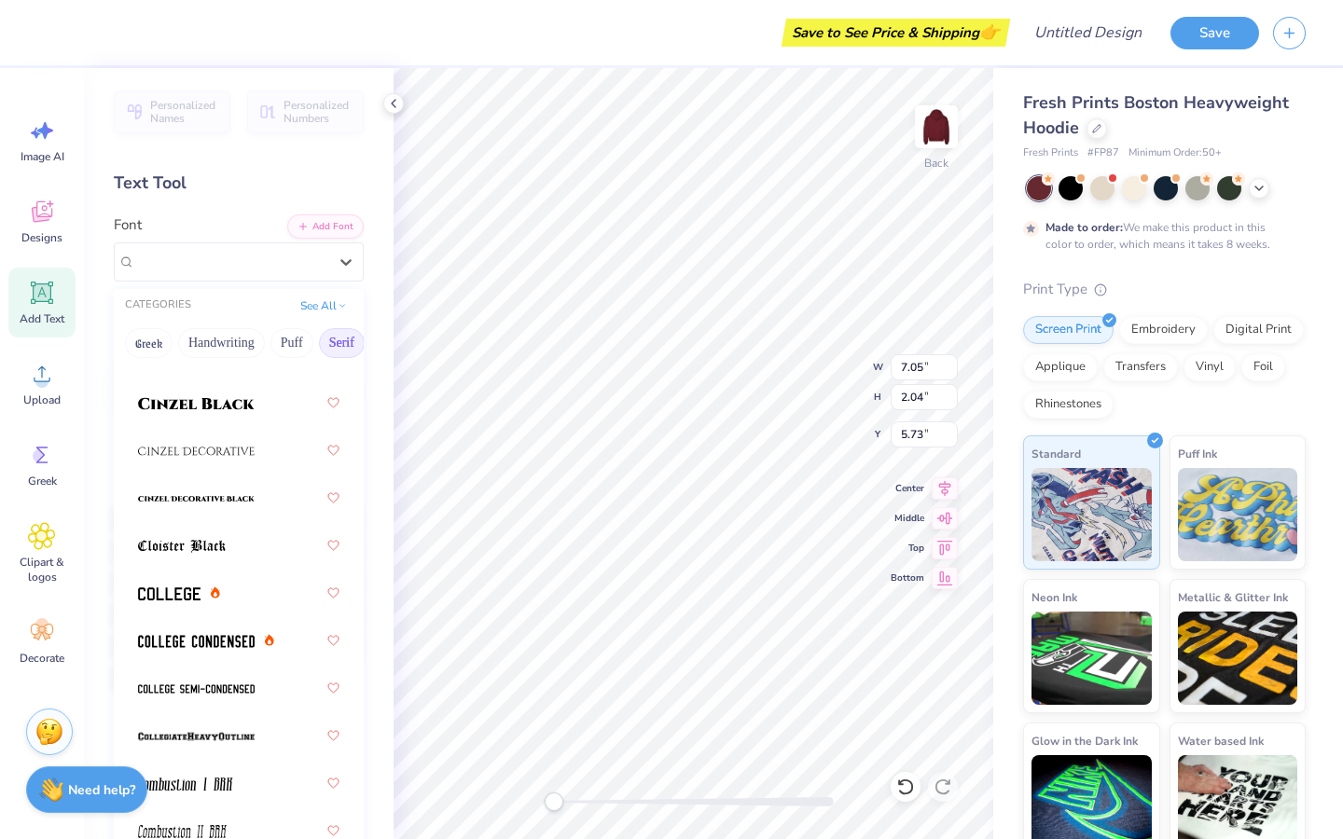
scroll to position [544, 0]
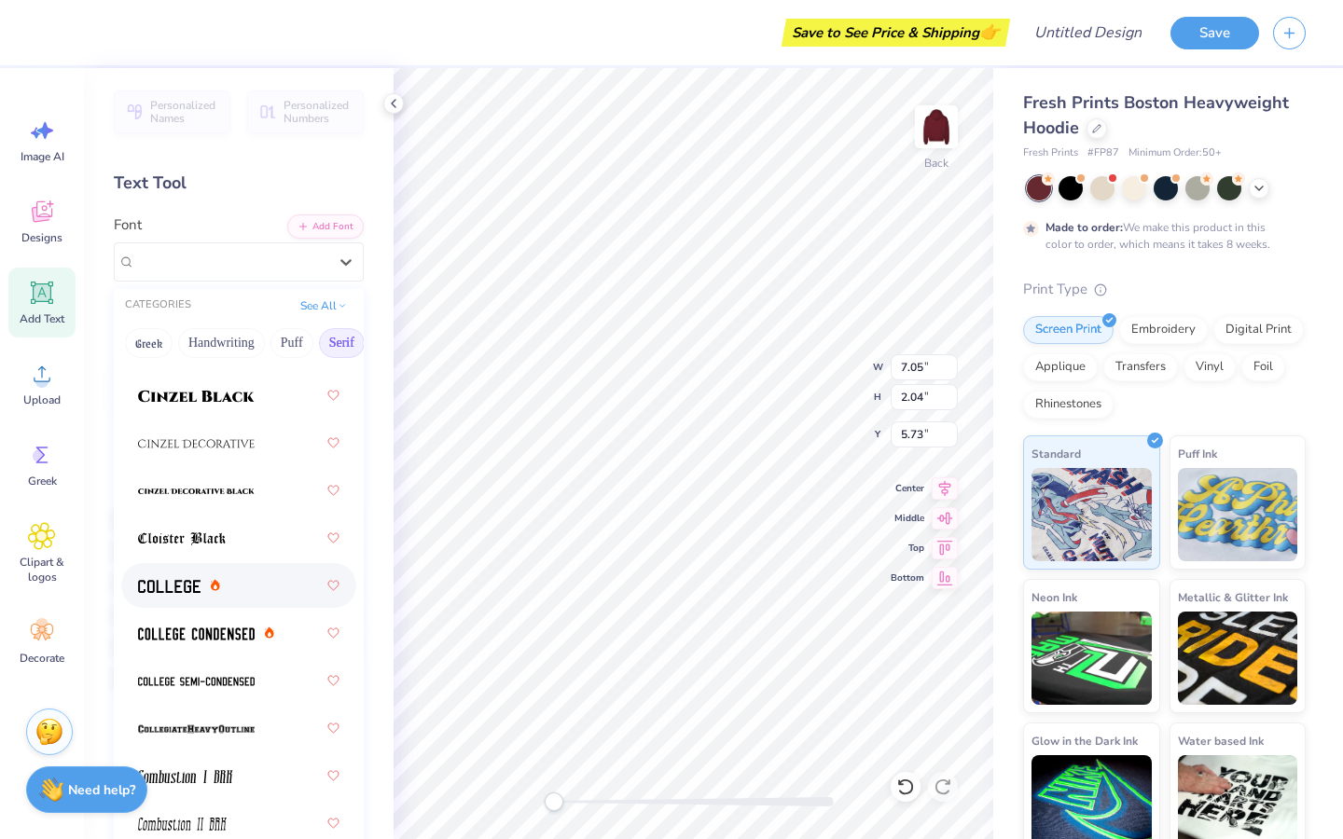
click at [221, 574] on div at bounding box center [238, 586] width 201 height 34
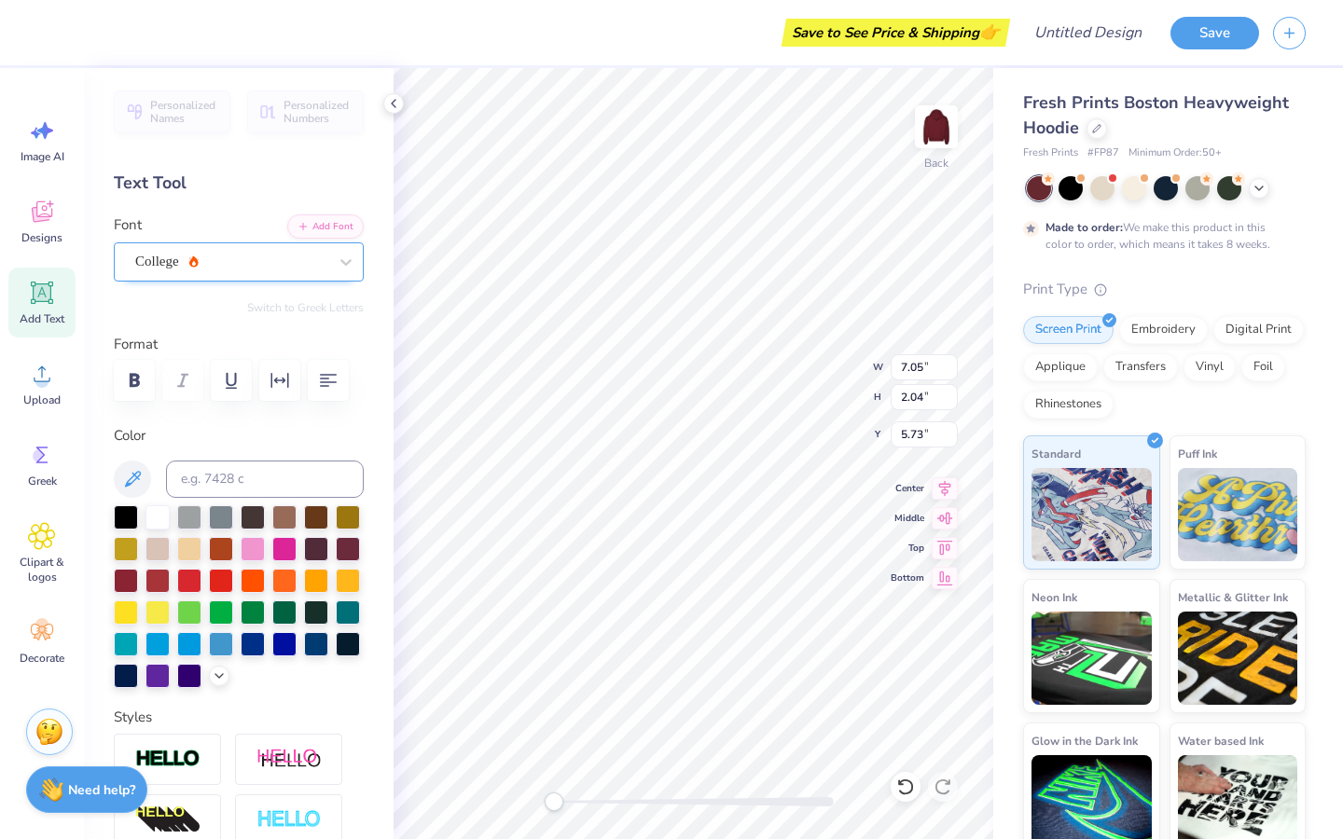
click at [311, 254] on div "College" at bounding box center [231, 261] width 196 height 29
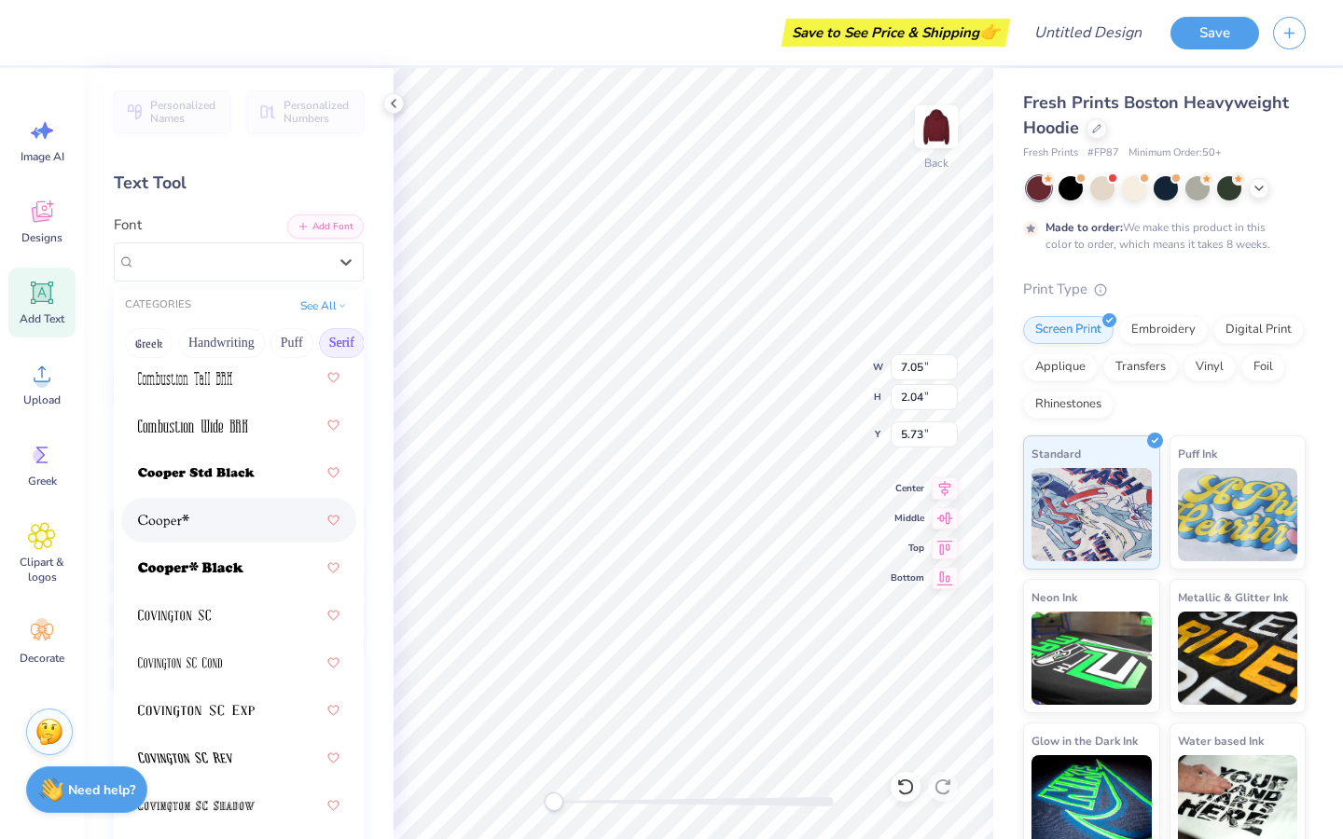
scroll to position [1115, 0]
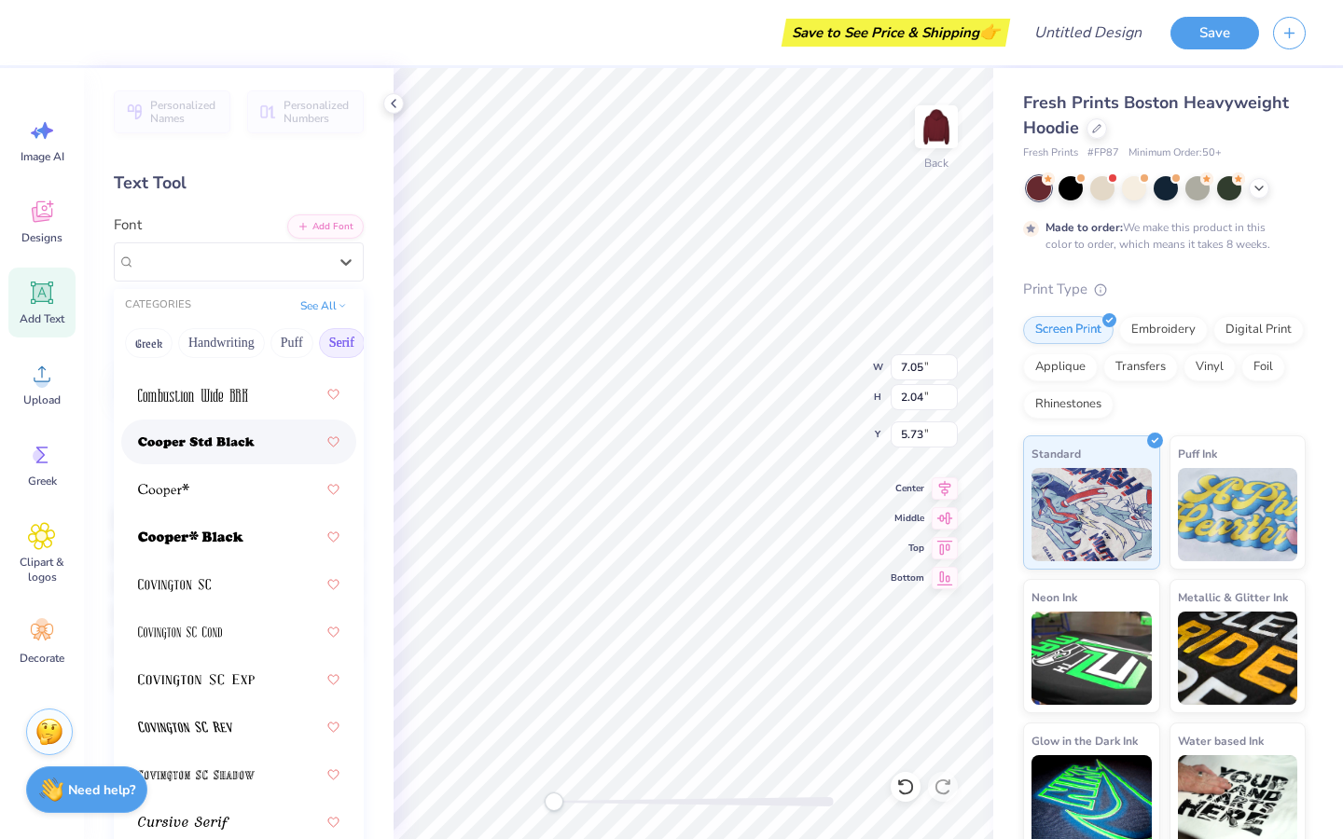
click at [235, 428] on div at bounding box center [238, 442] width 201 height 34
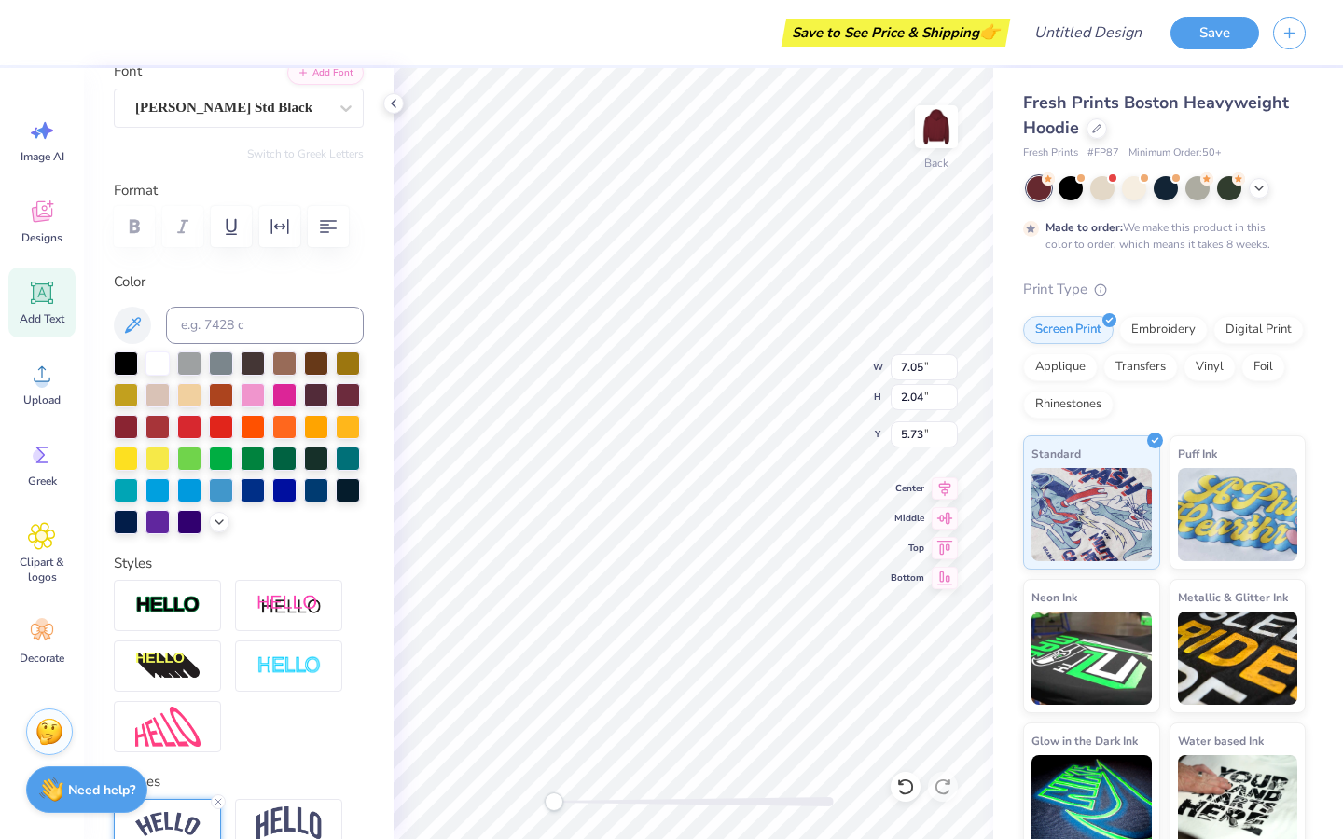
scroll to position [159, 0]
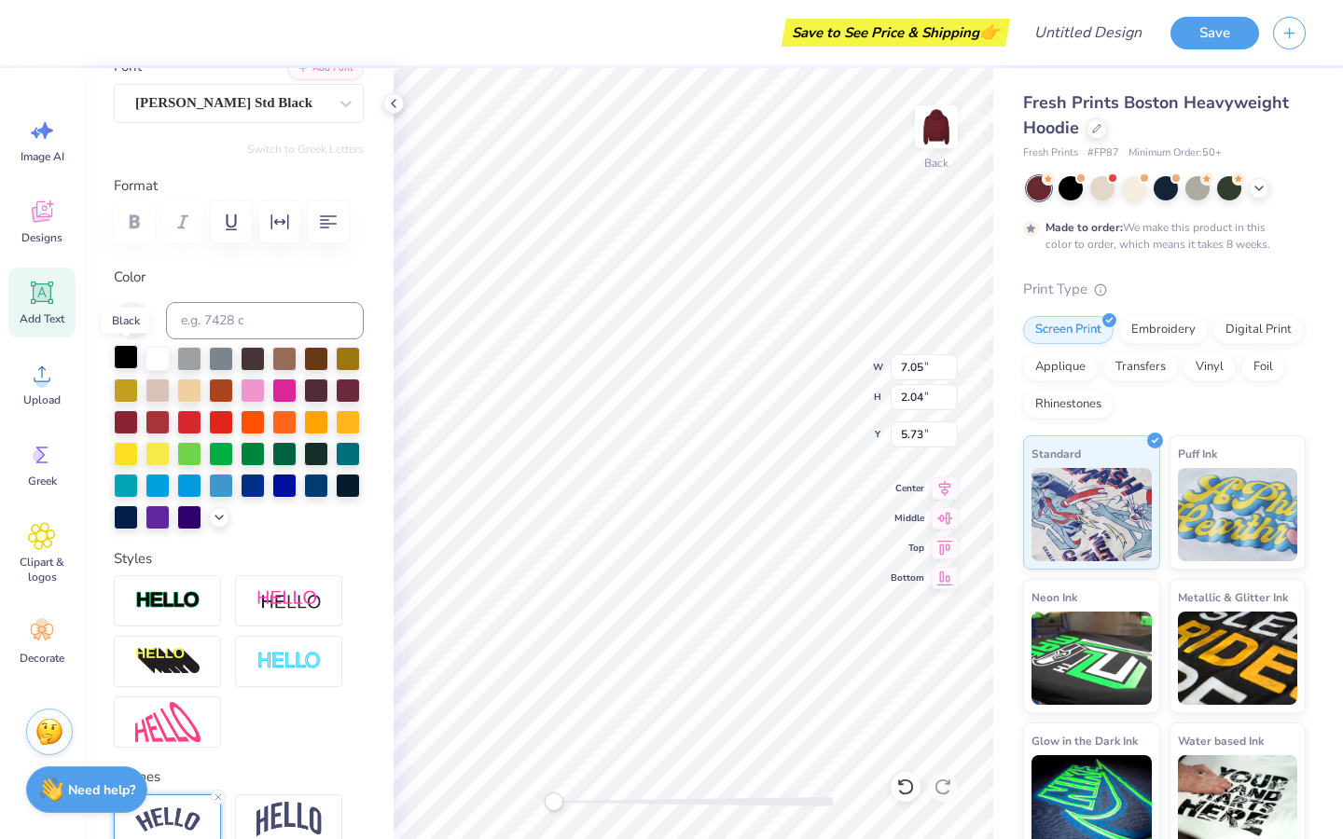
click at [131, 364] on div at bounding box center [126, 357] width 24 height 24
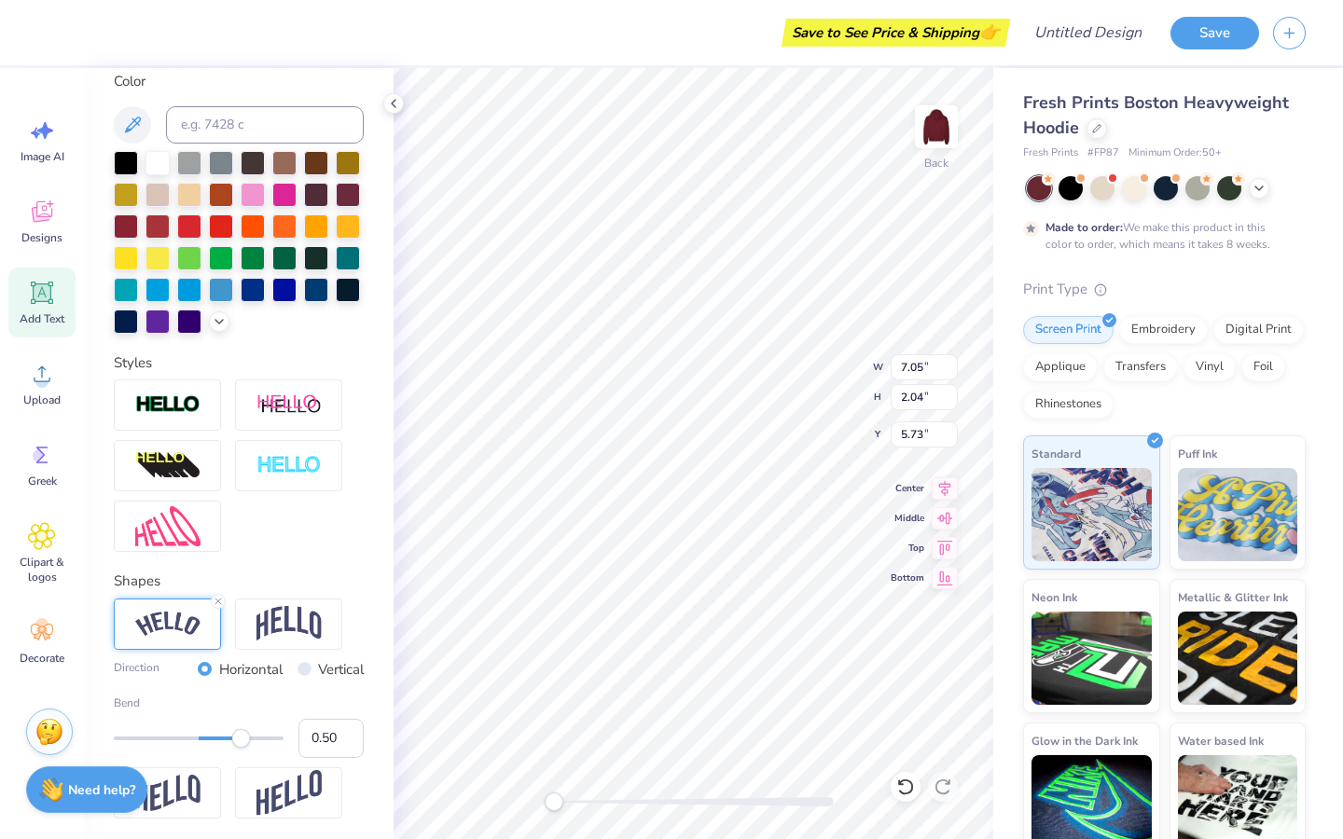
scroll to position [427, 0]
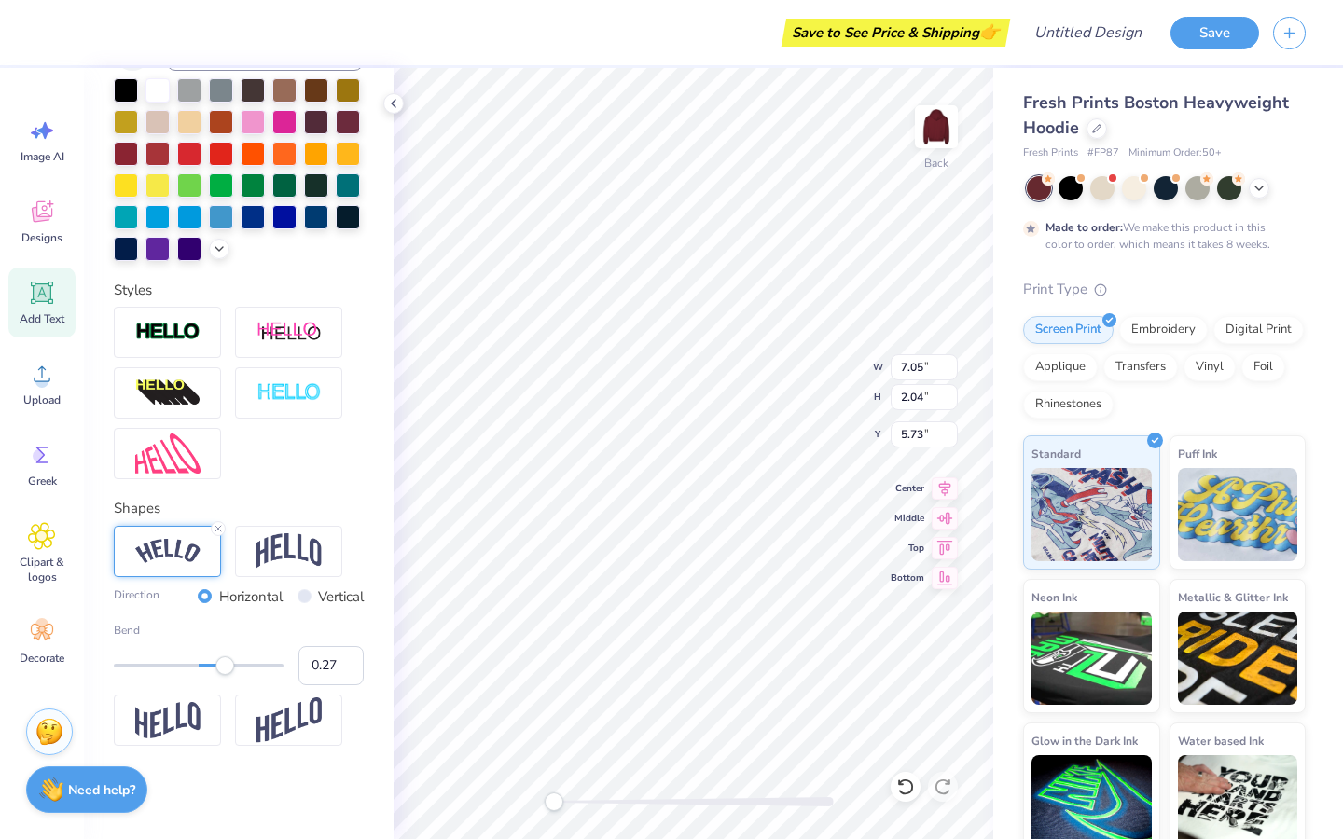
type input "0.26"
drag, startPoint x: 239, startPoint y: 658, endPoint x: 221, endPoint y: 659, distance: 17.7
click at [221, 659] on div "Accessibility label" at bounding box center [221, 666] width 19 height 19
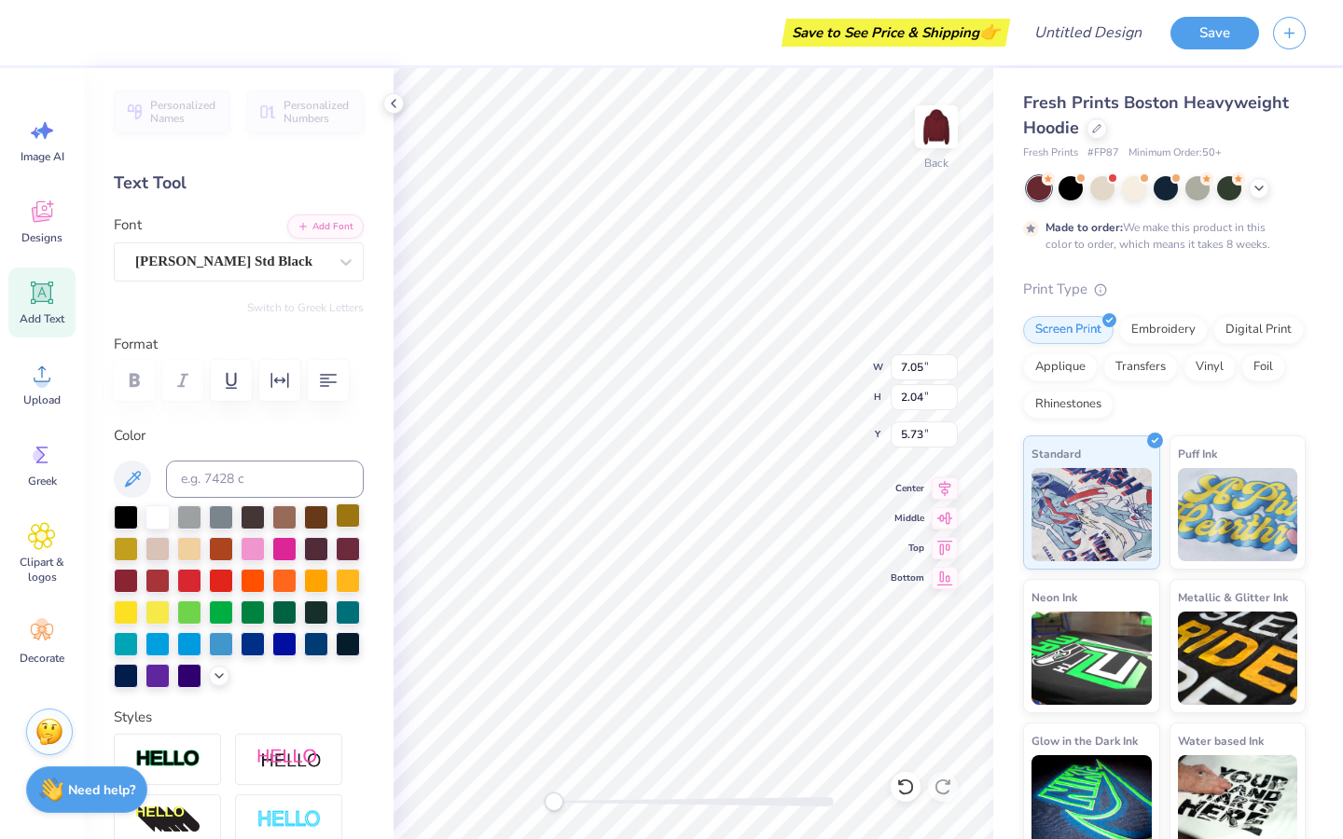
scroll to position [1, 0]
type textarea "UMASS JAZBA"
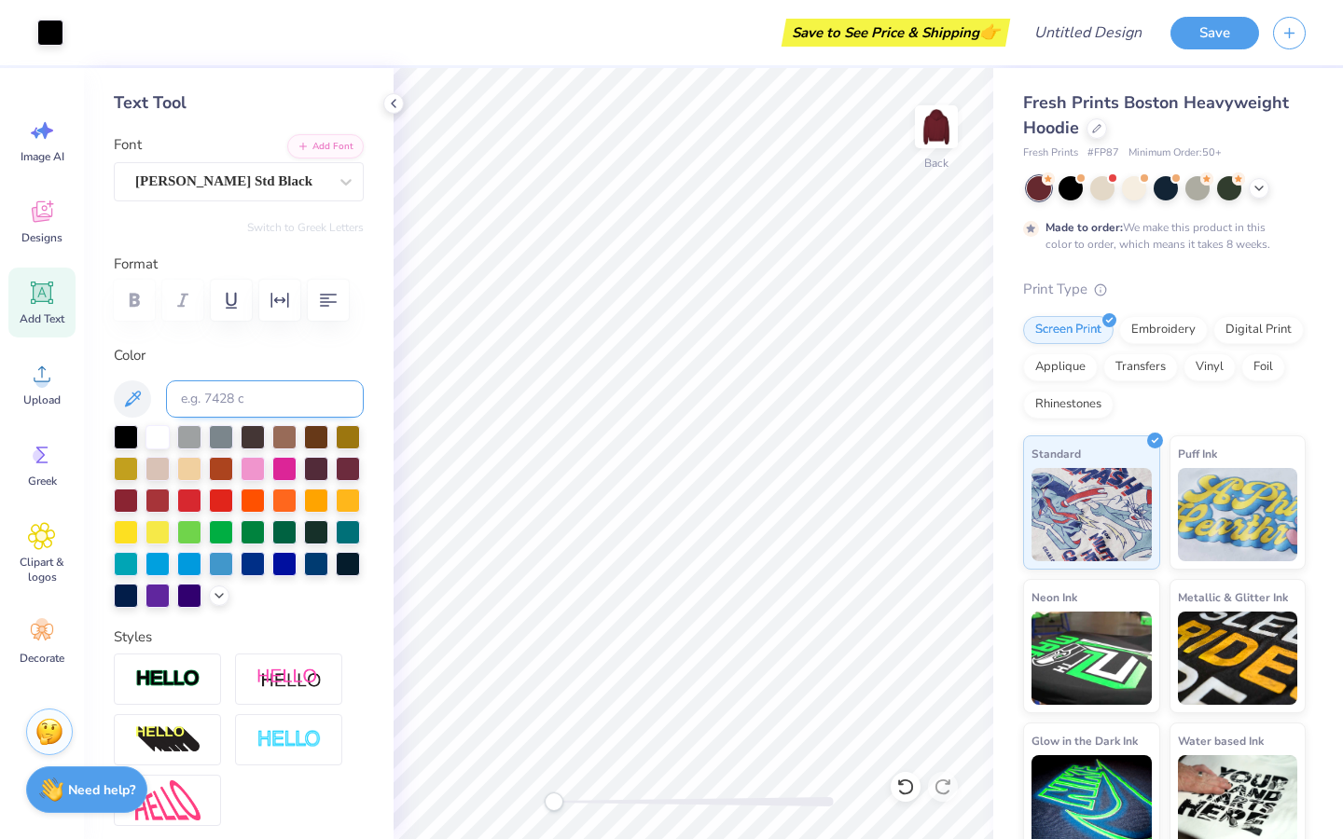
scroll to position [427, 0]
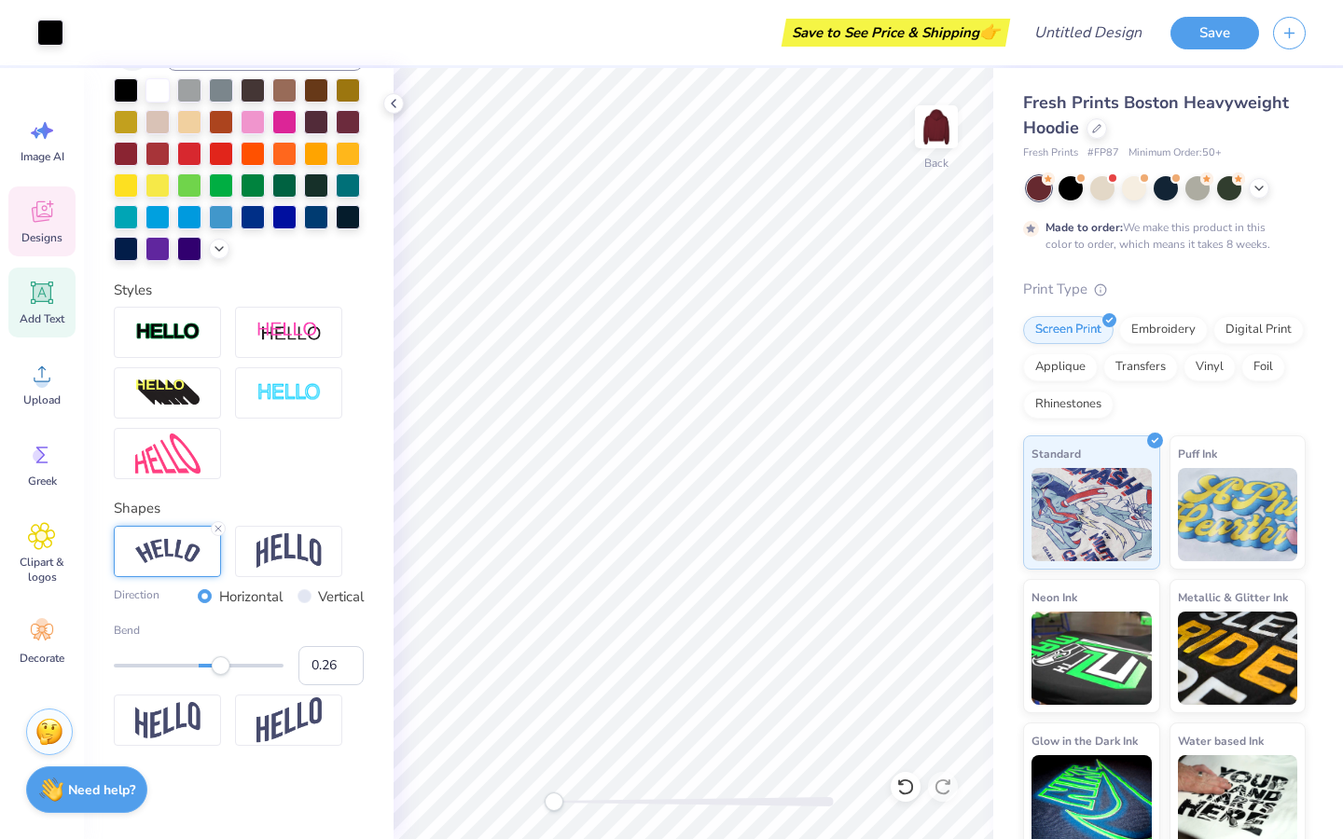
click at [37, 226] on div "Designs" at bounding box center [41, 222] width 67 height 70
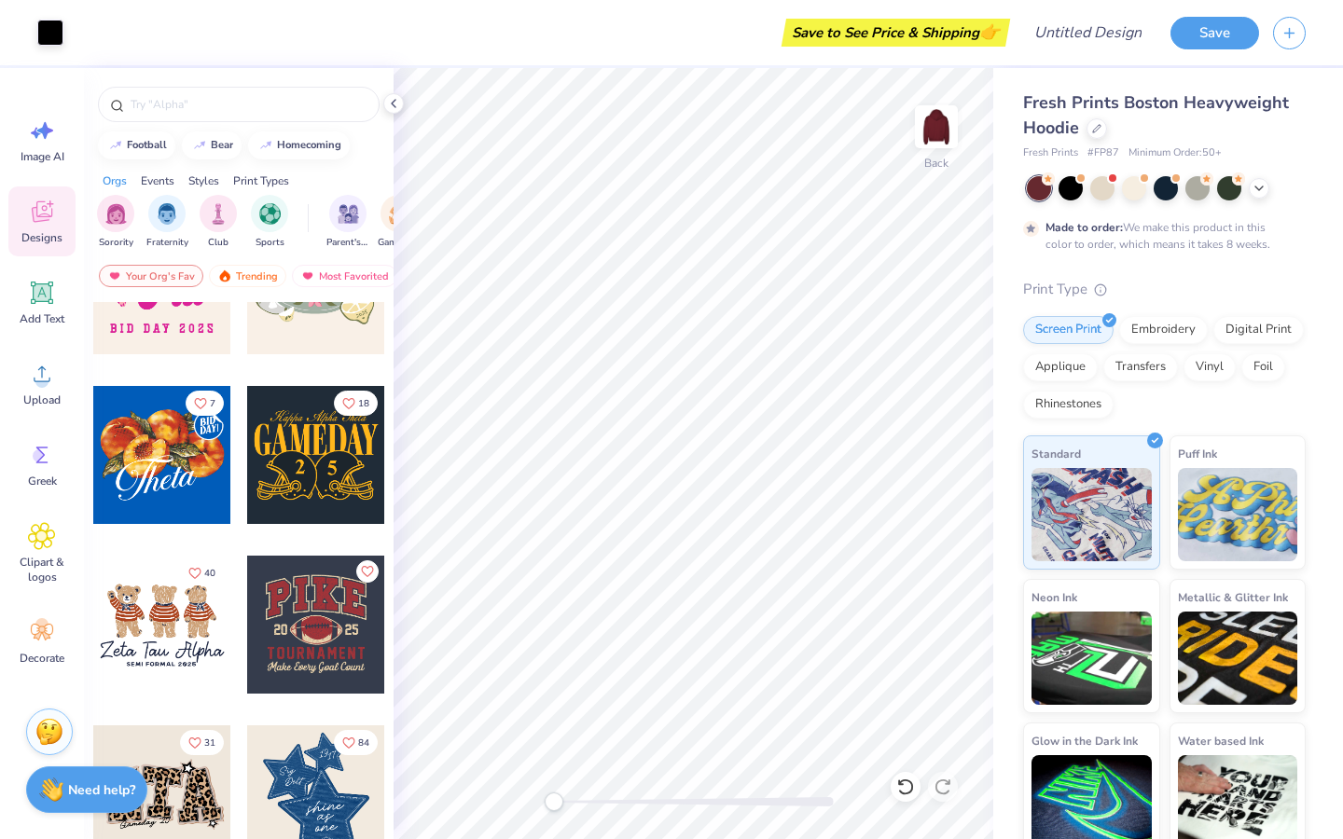
scroll to position [1107, 0]
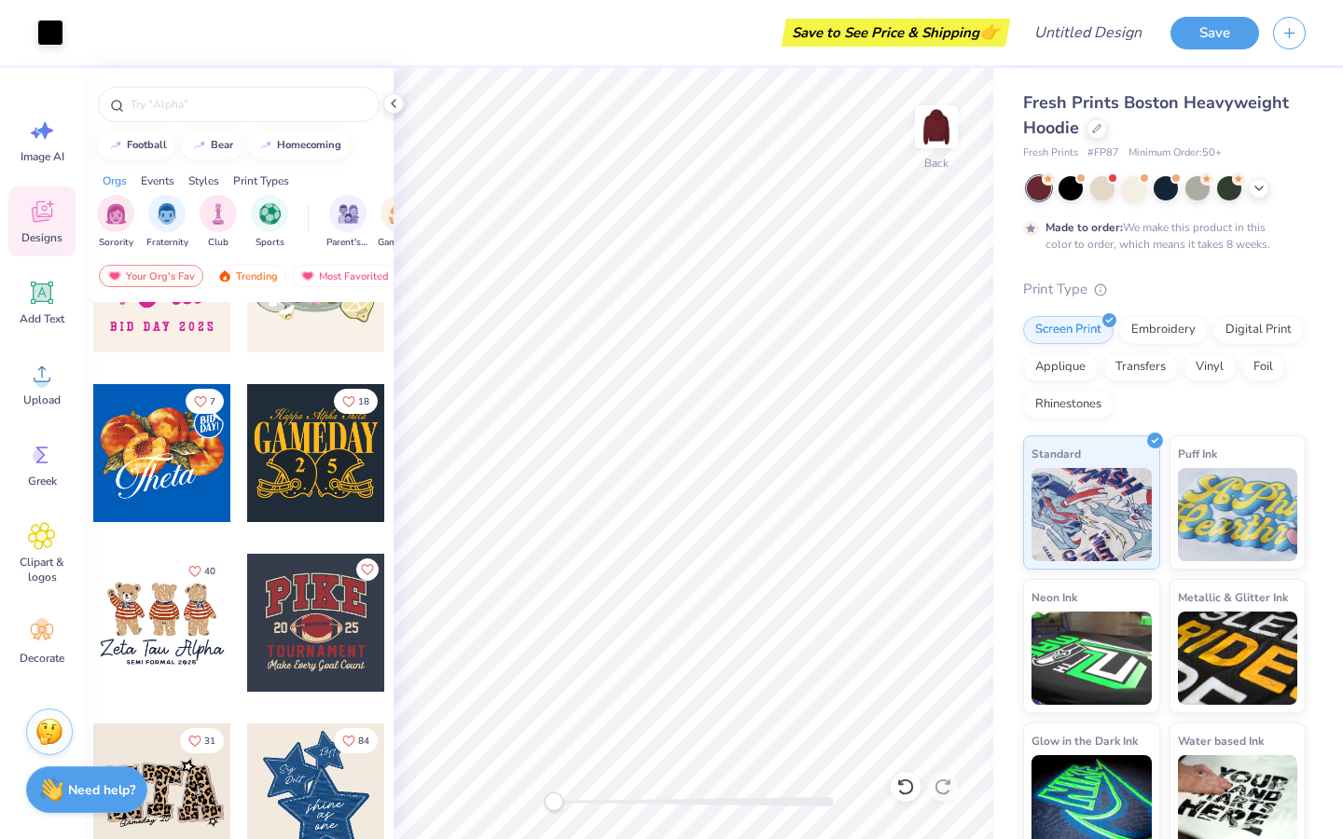
click at [309, 643] on div at bounding box center [316, 623] width 138 height 138
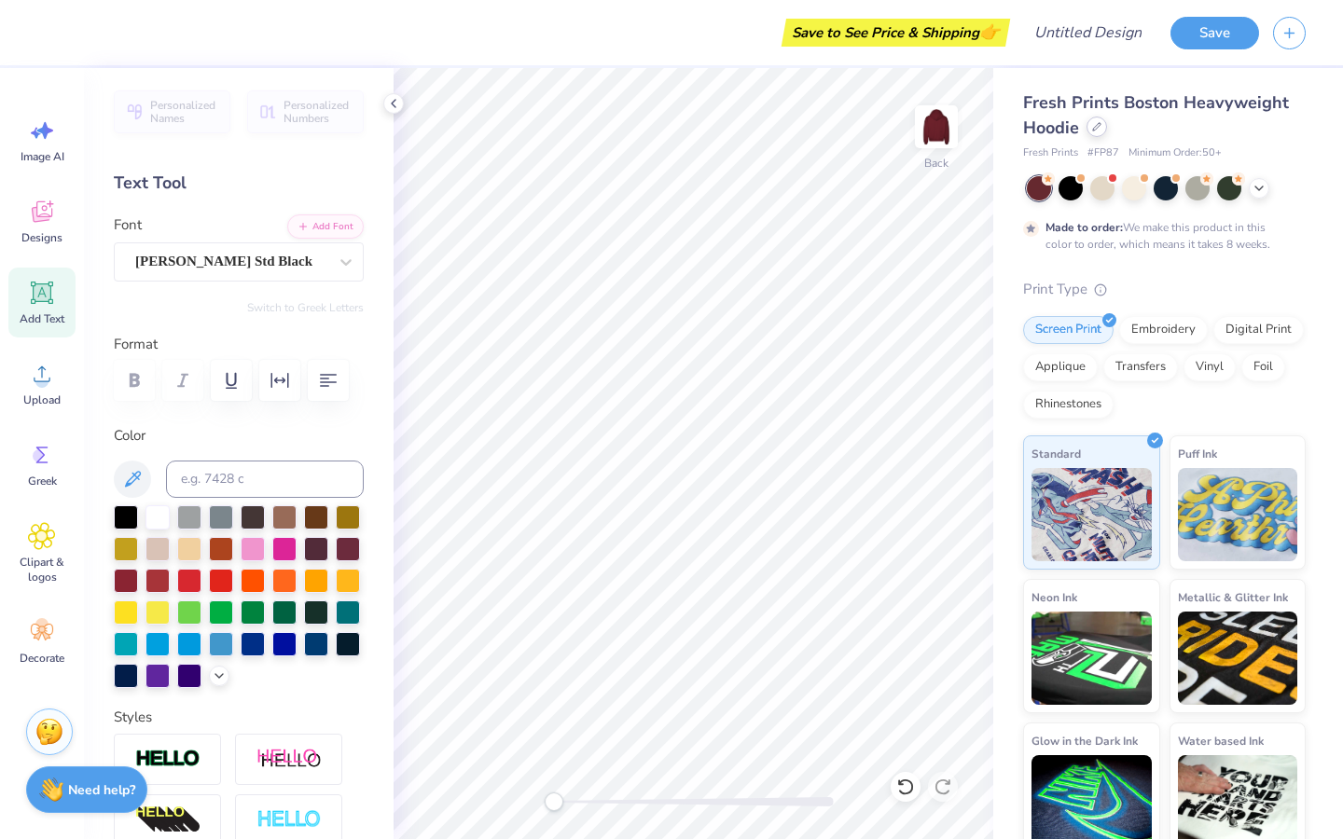
click at [1094, 133] on div at bounding box center [1096, 127] width 21 height 21
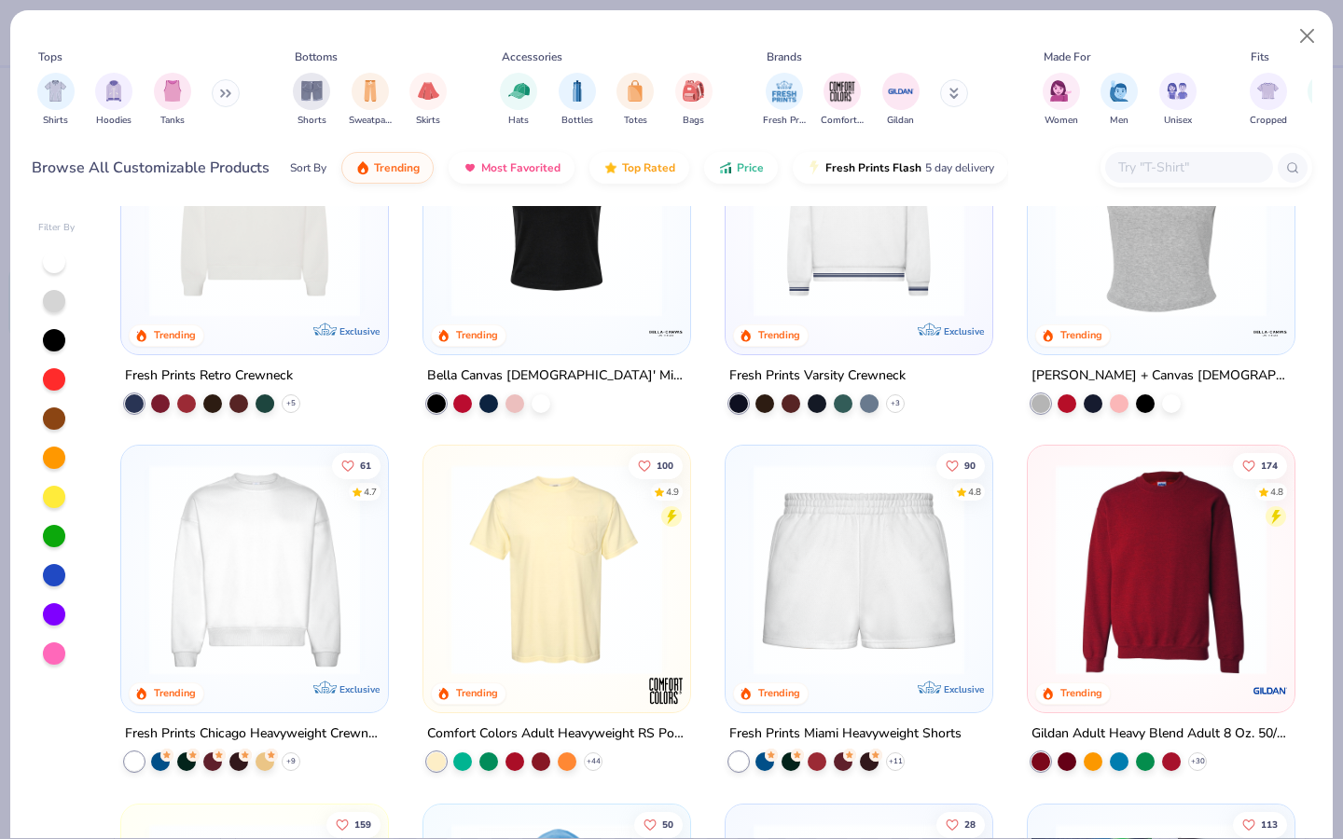
scroll to position [893, 0]
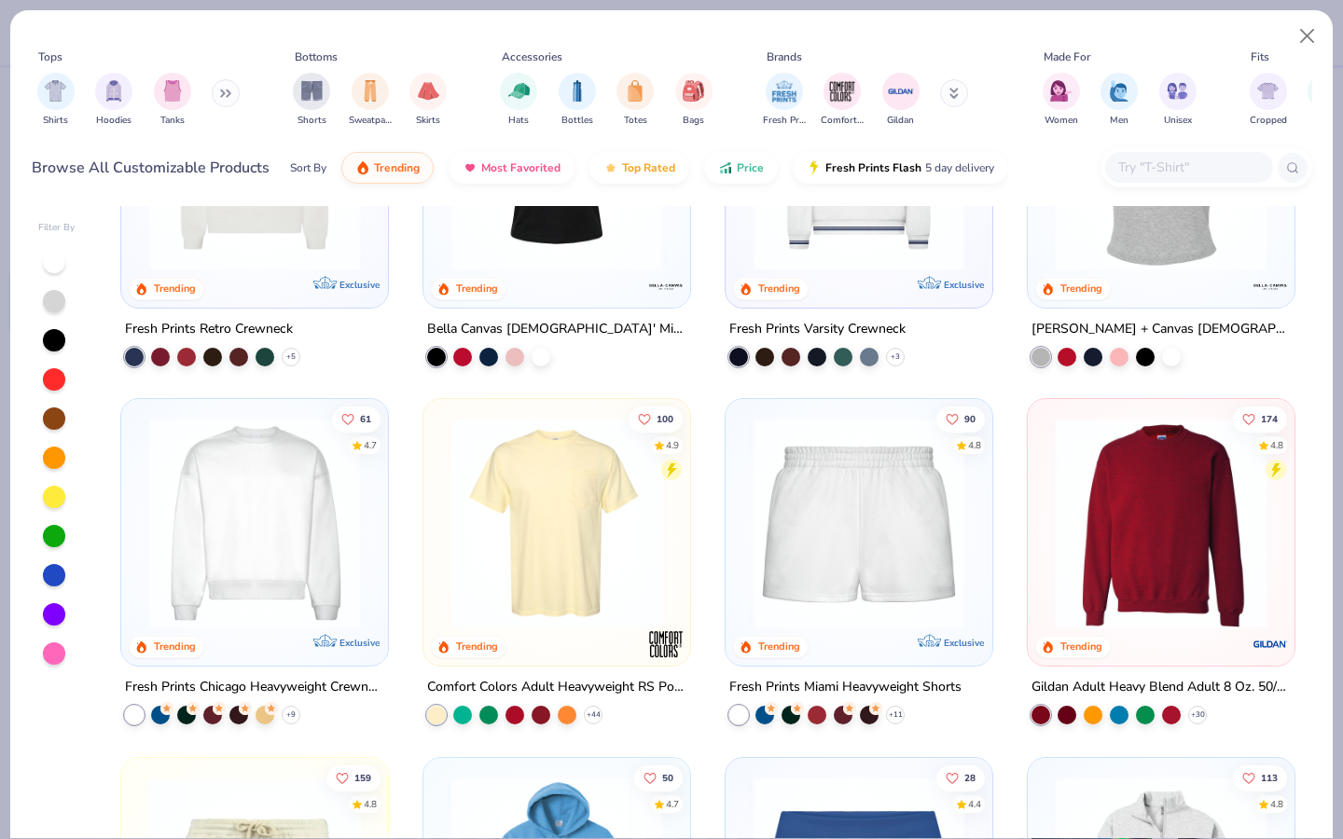
click at [258, 568] on img at bounding box center [254, 523] width 229 height 211
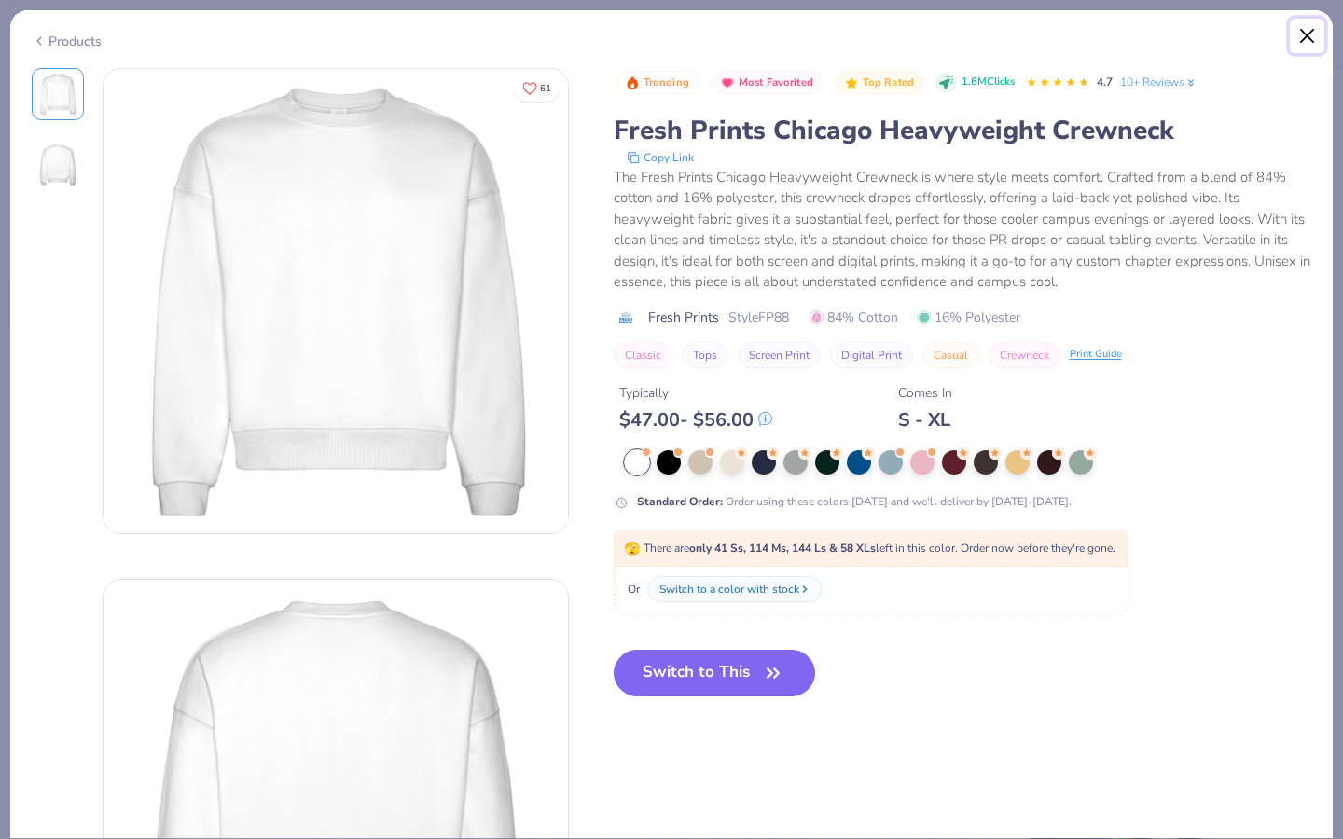
click at [1316, 21] on button "Close" at bounding box center [1307, 36] width 35 height 35
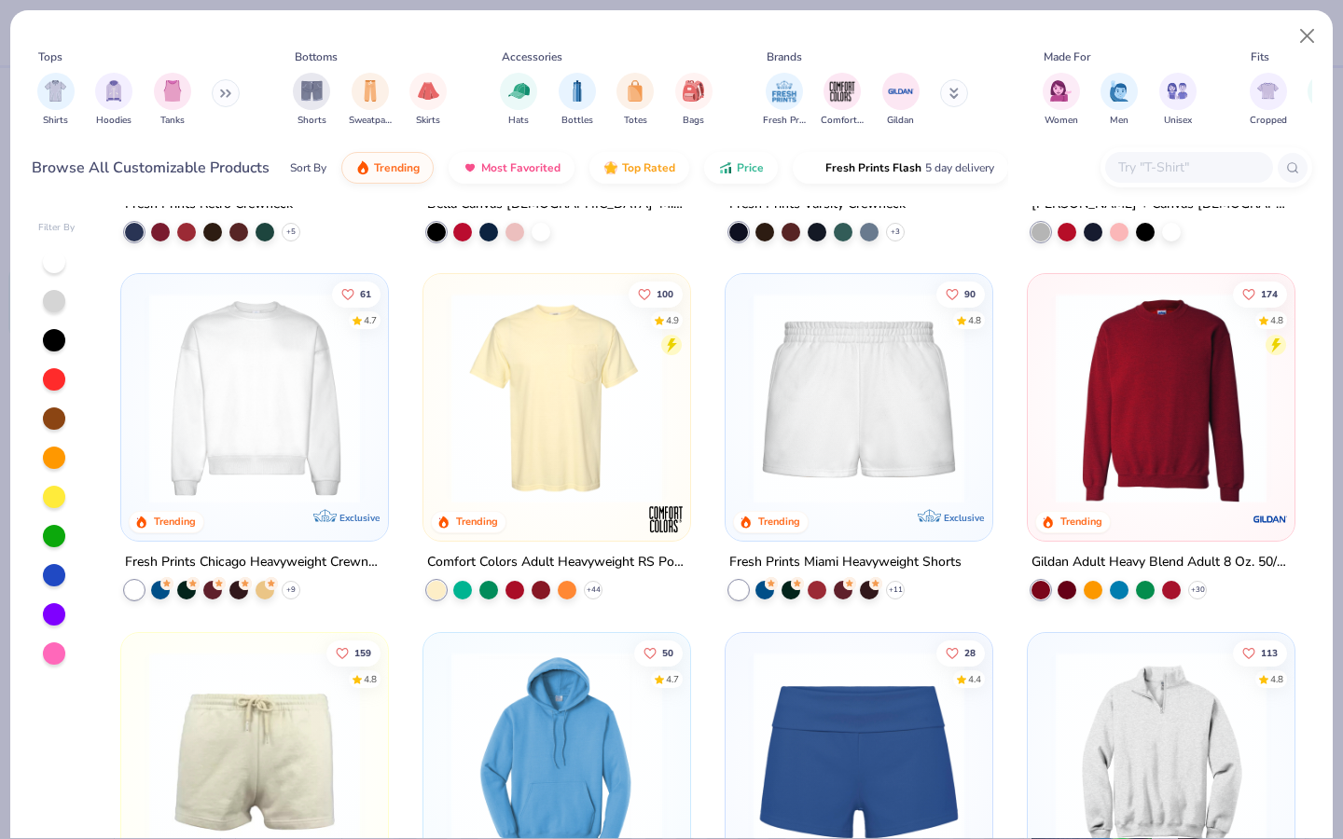
scroll to position [1020, 0]
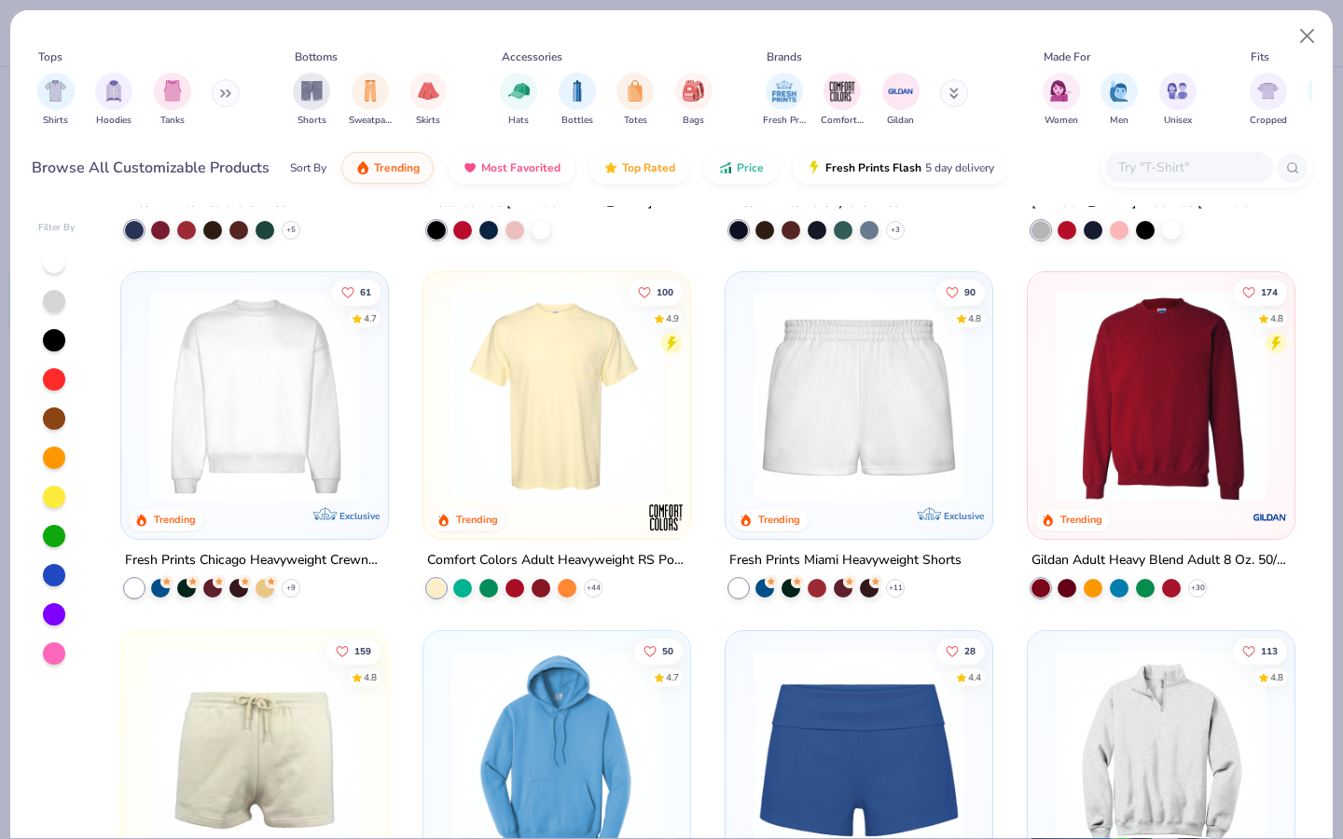
click at [1136, 424] on img at bounding box center [1160, 396] width 229 height 211
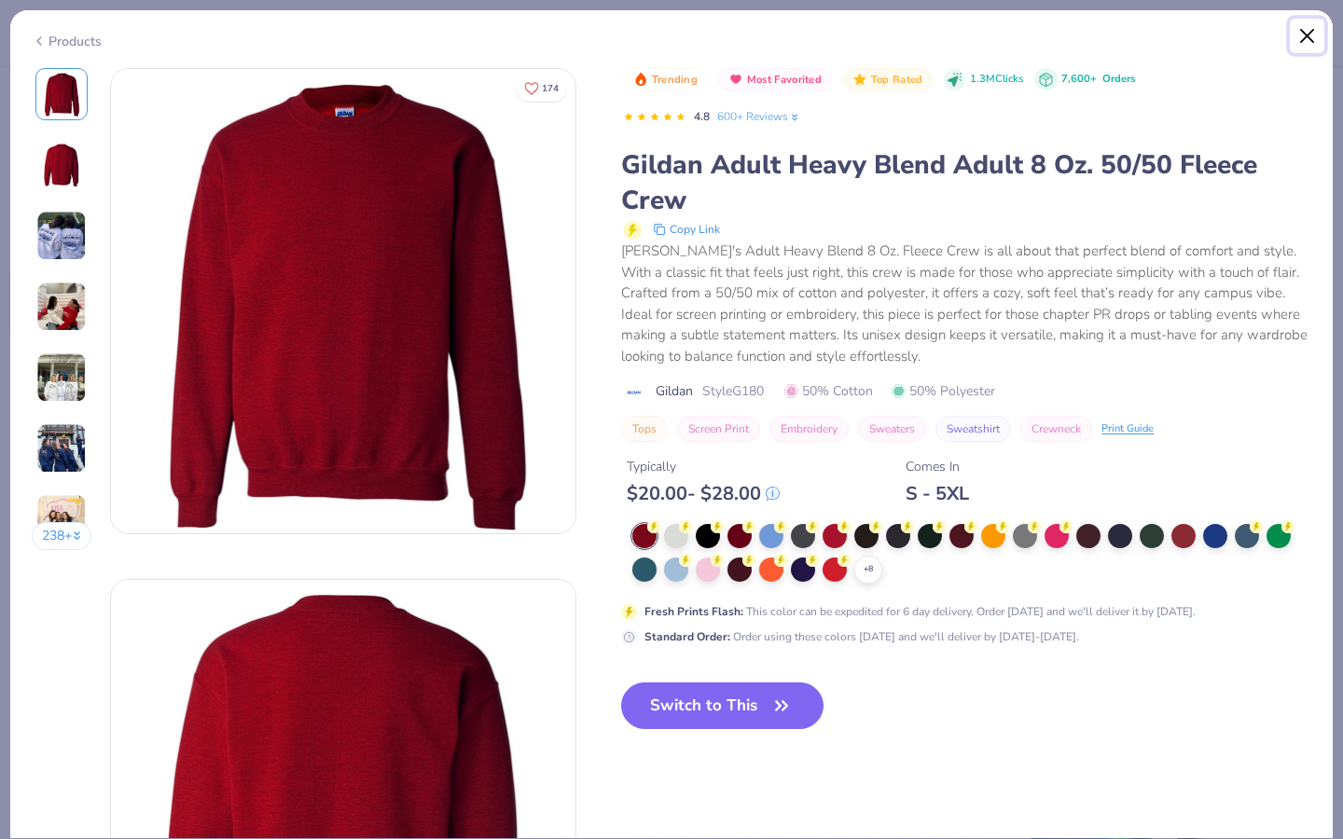
click at [1312, 38] on button "Close" at bounding box center [1307, 36] width 35 height 35
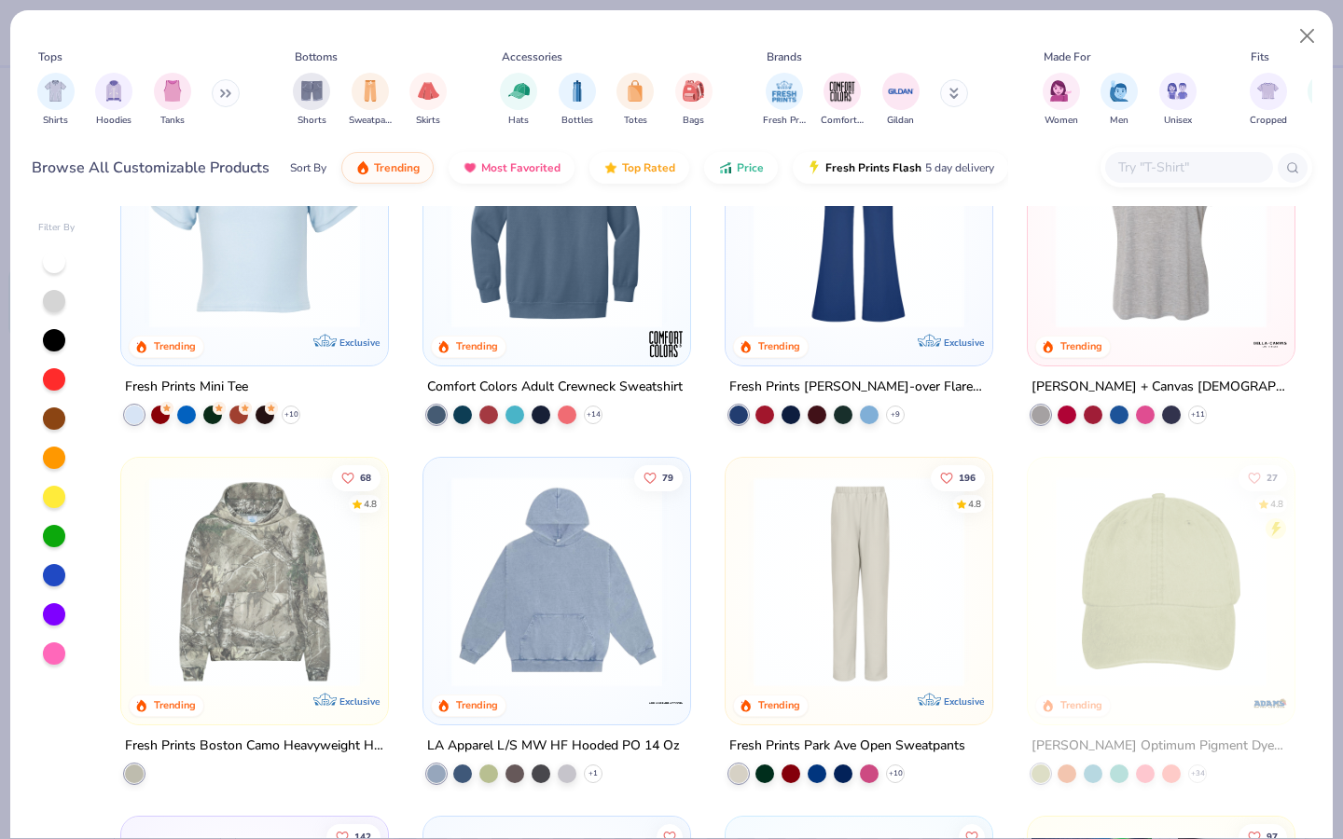
scroll to position [3122, 0]
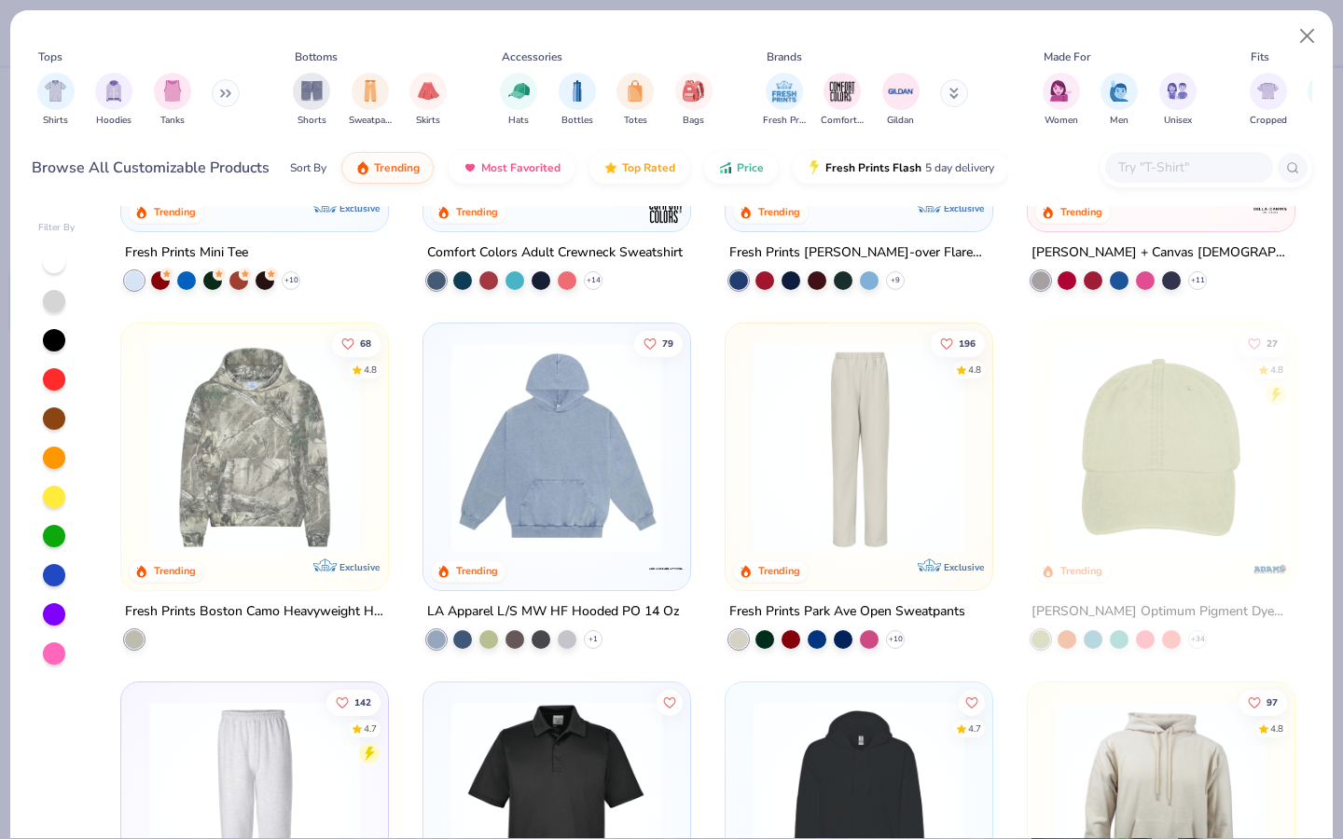
click at [541, 458] on img at bounding box center [556, 447] width 229 height 211
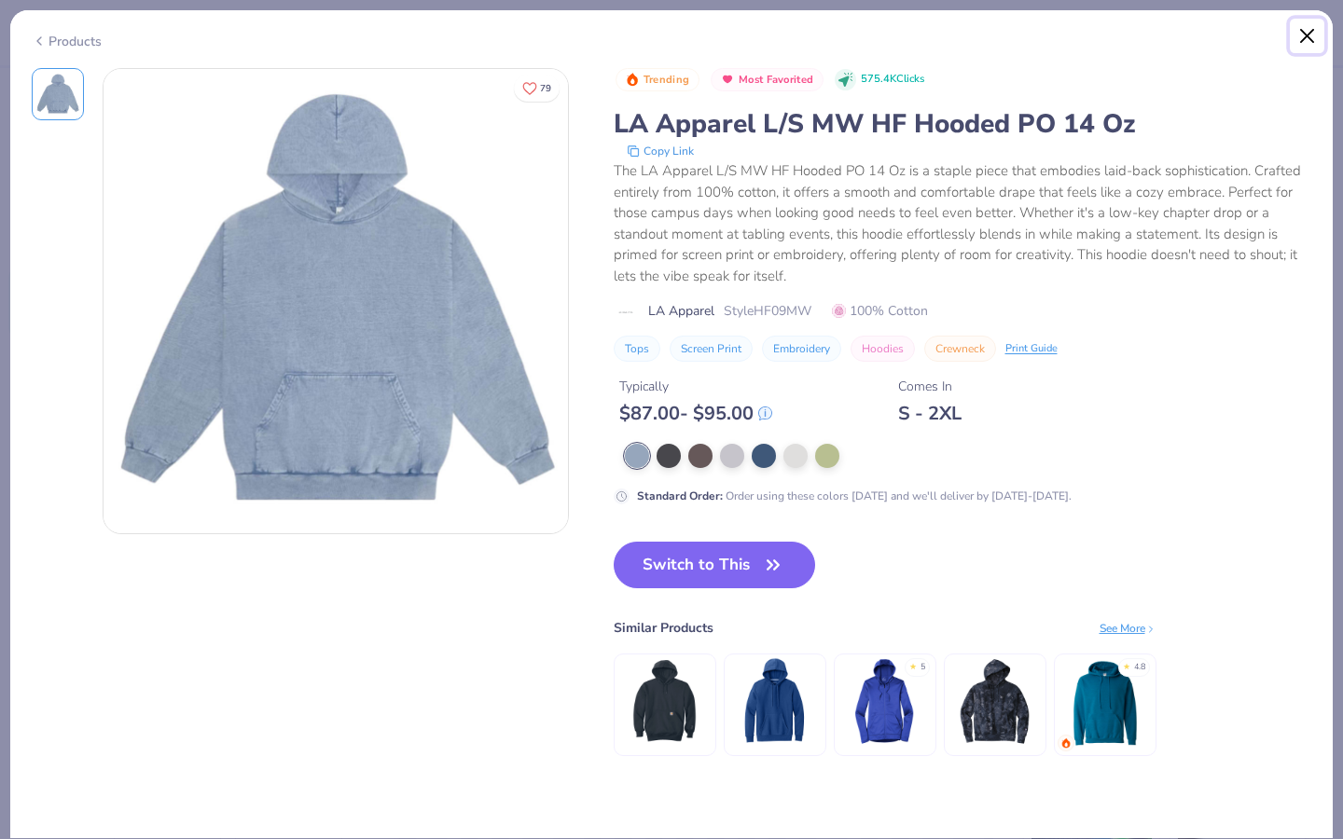
click at [1300, 35] on button "Close" at bounding box center [1307, 36] width 35 height 35
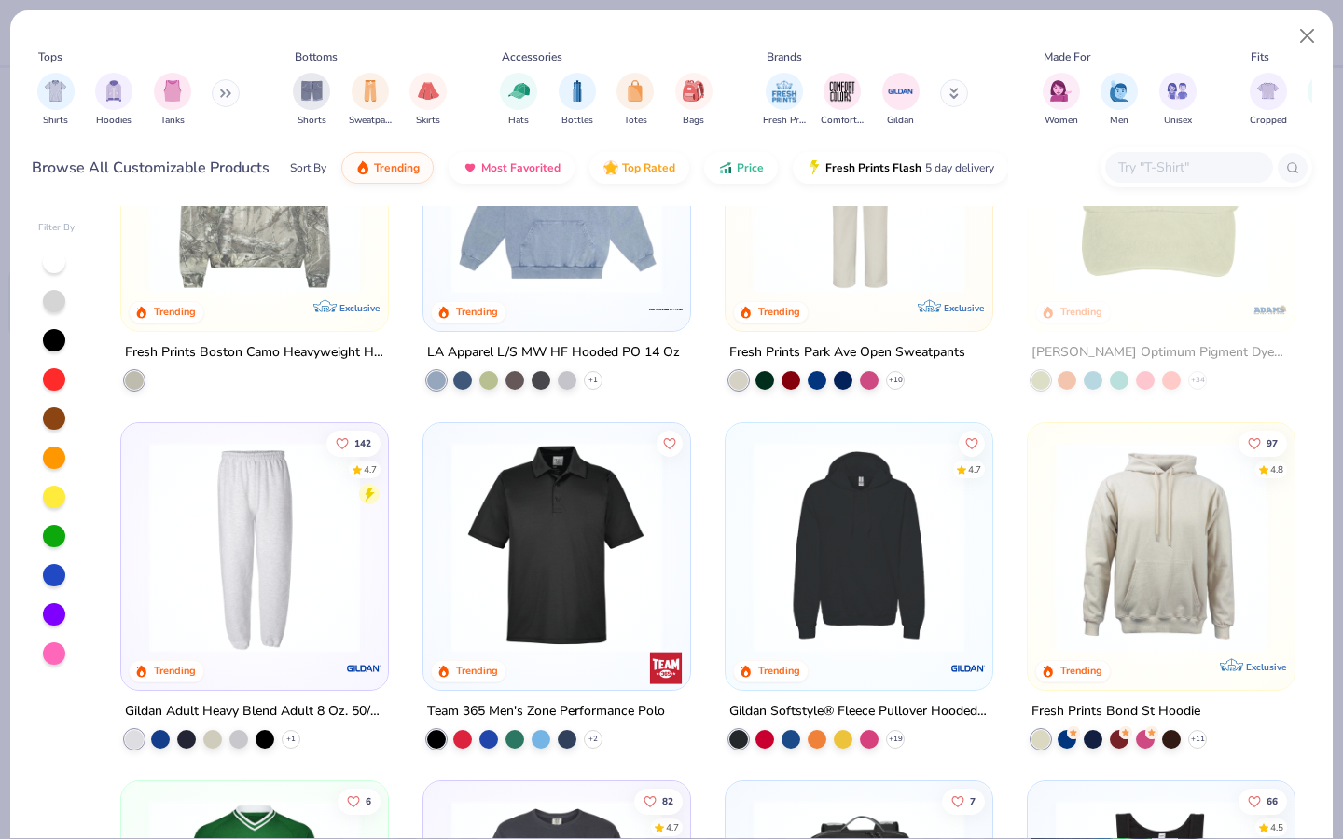
scroll to position [3413, 0]
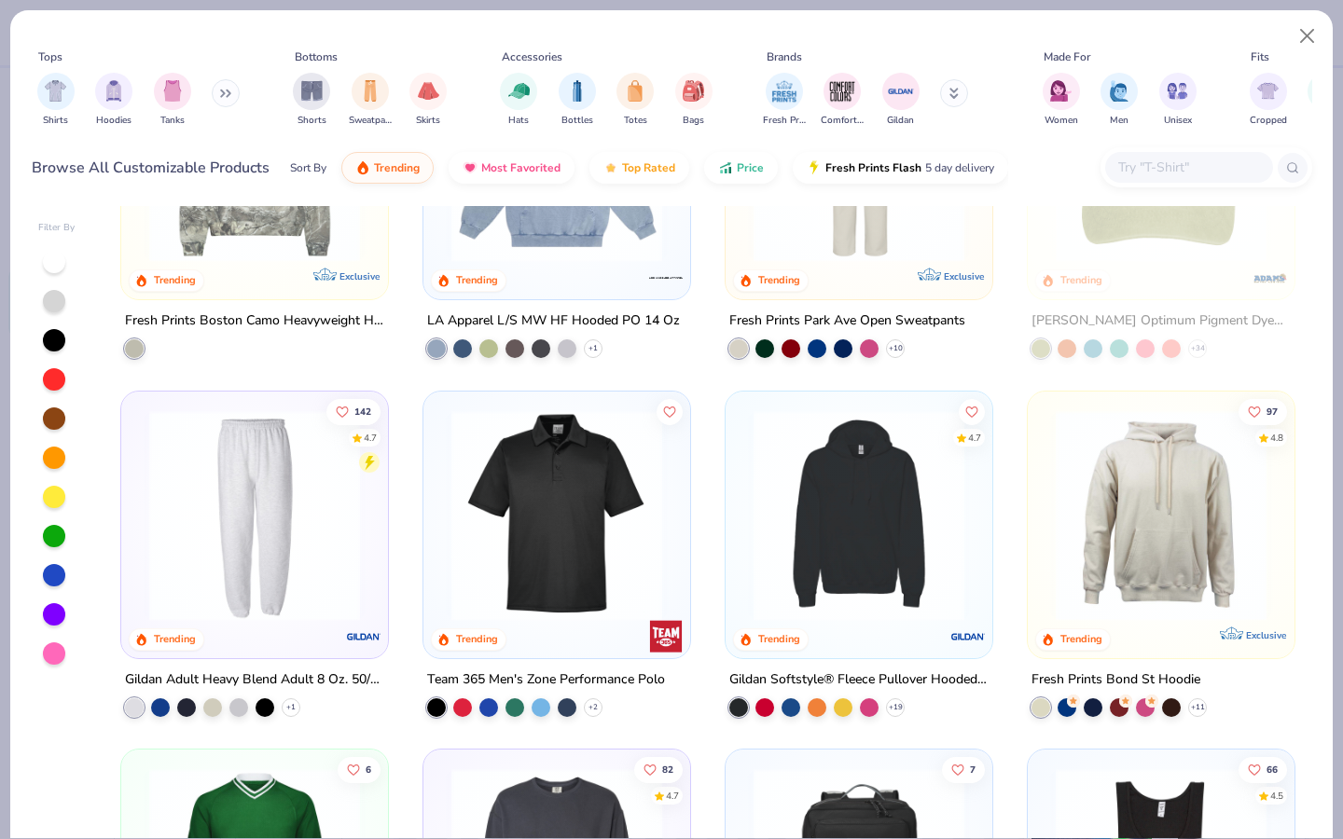
click at [830, 531] on img at bounding box center [858, 514] width 229 height 211
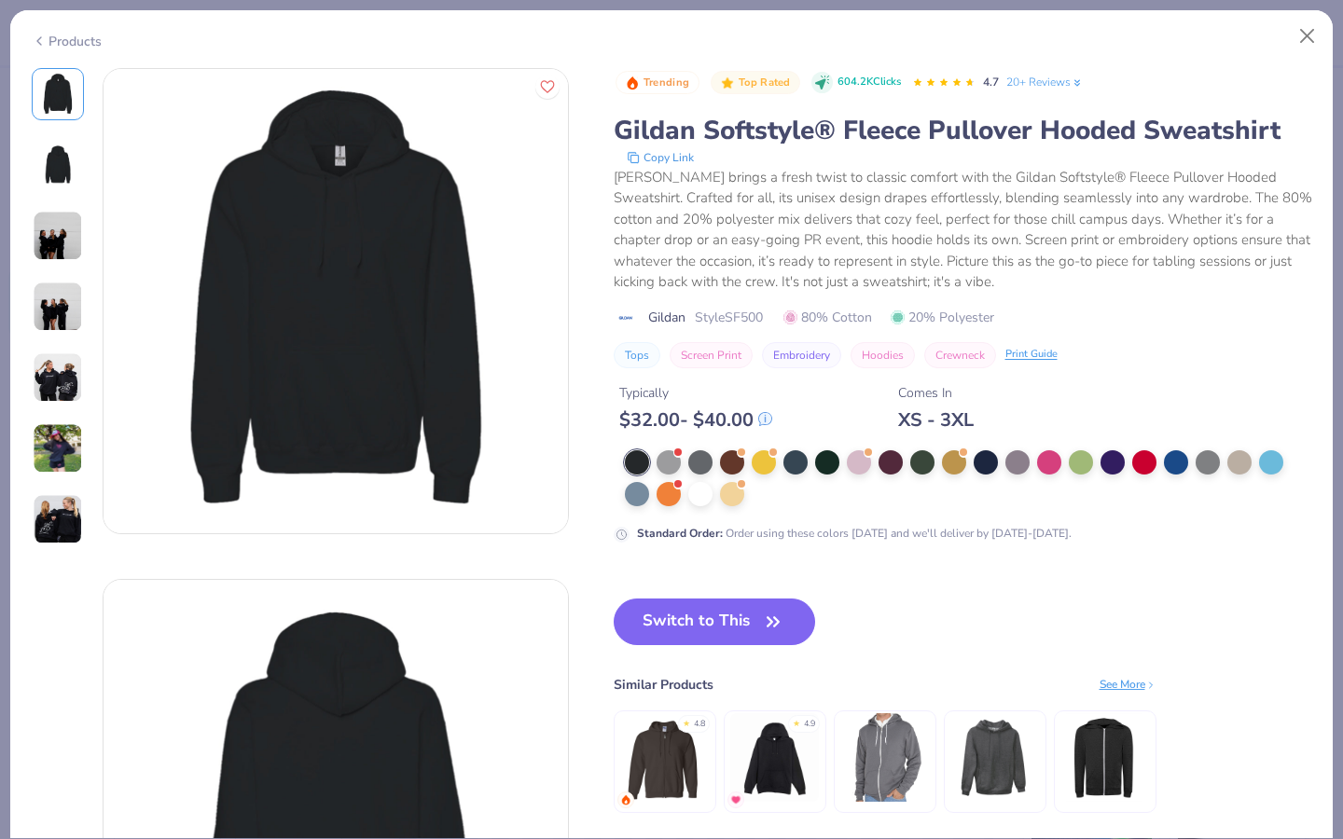
click at [978, 774] on img at bounding box center [994, 757] width 89 height 89
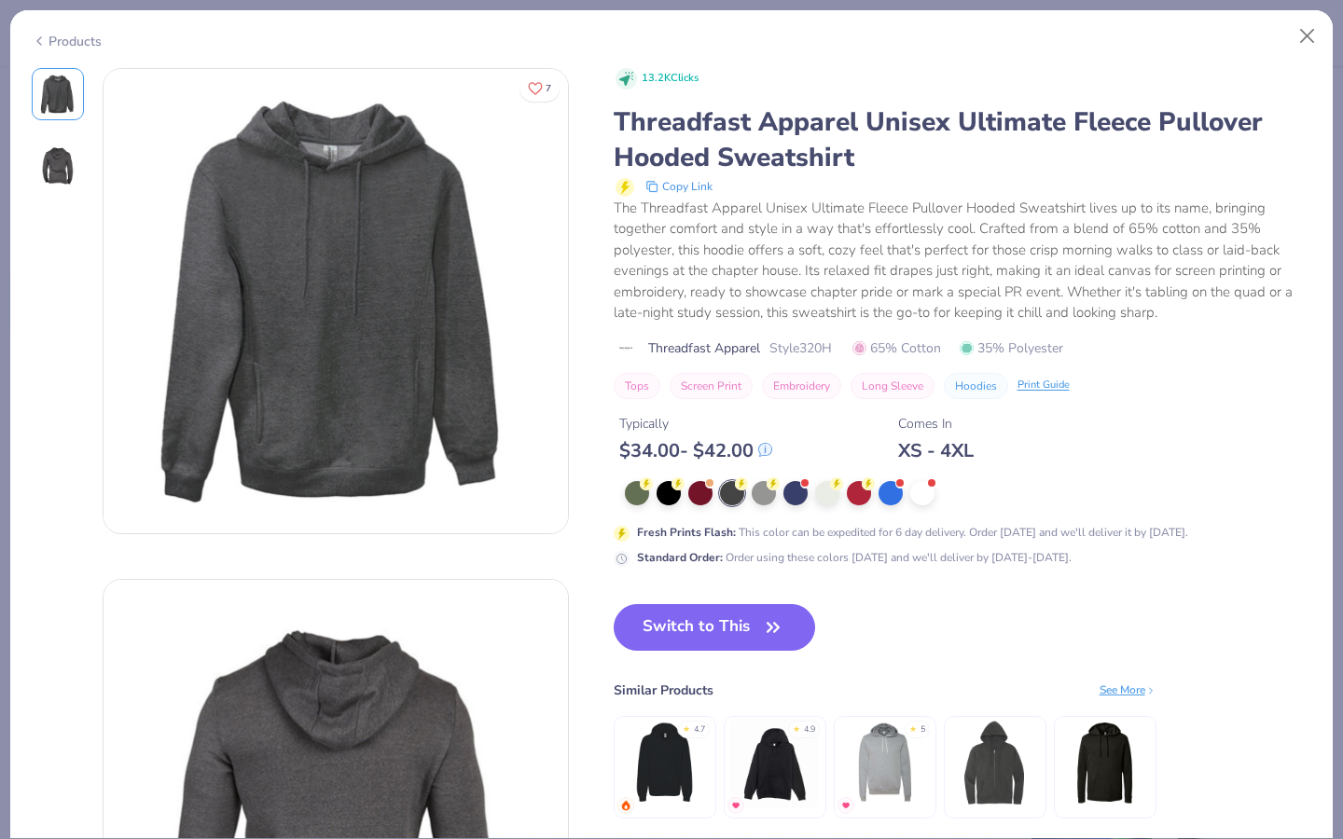
click at [795, 774] on img at bounding box center [774, 763] width 89 height 89
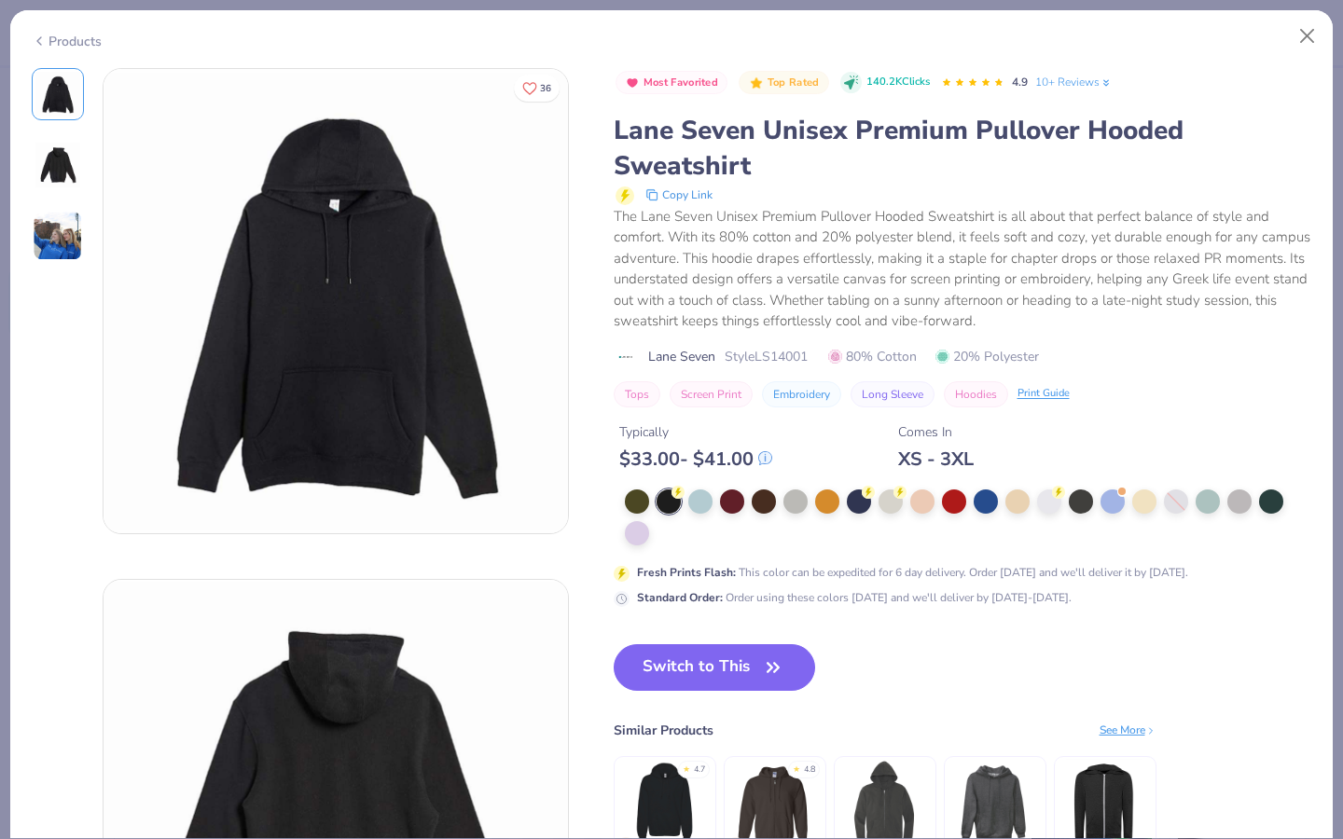
scroll to position [199, 0]
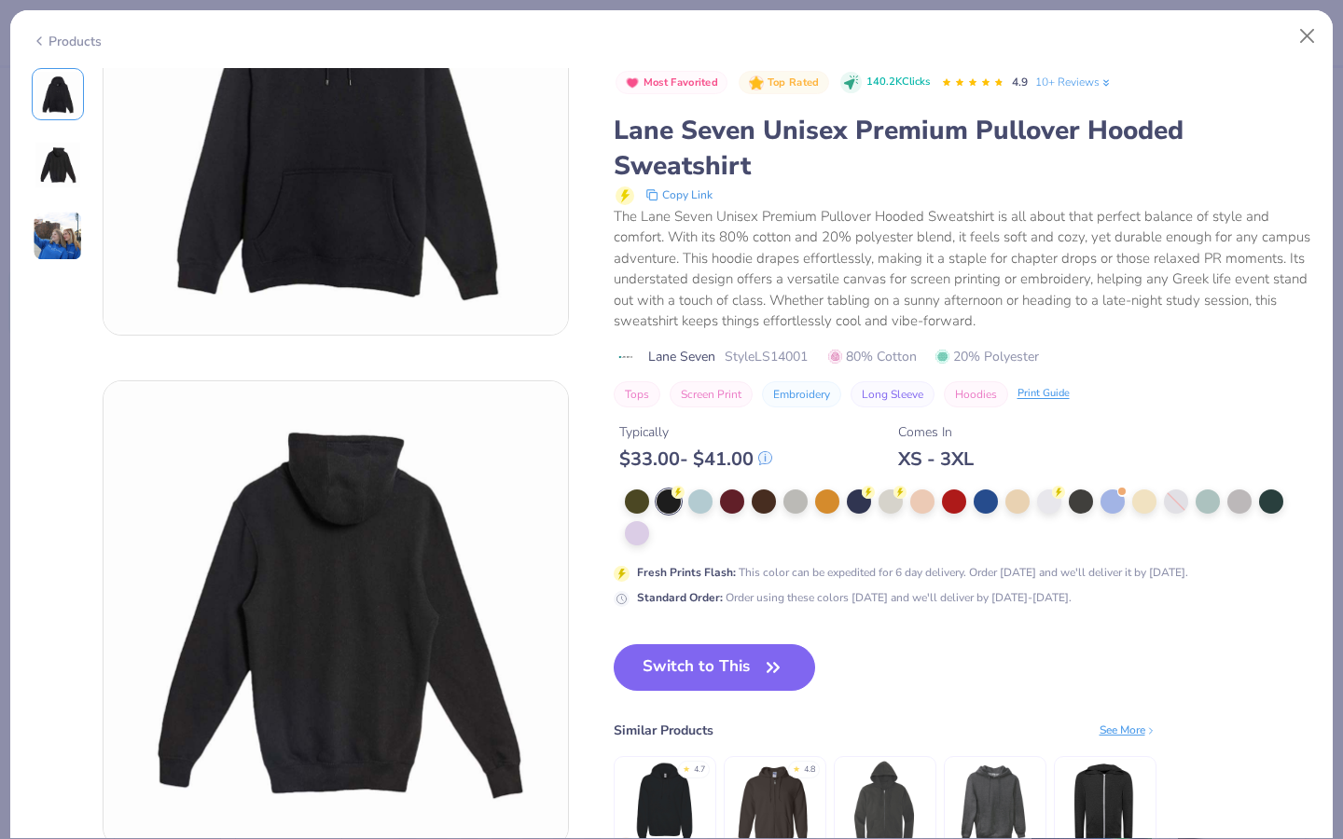
click at [1002, 814] on img at bounding box center [994, 803] width 89 height 89
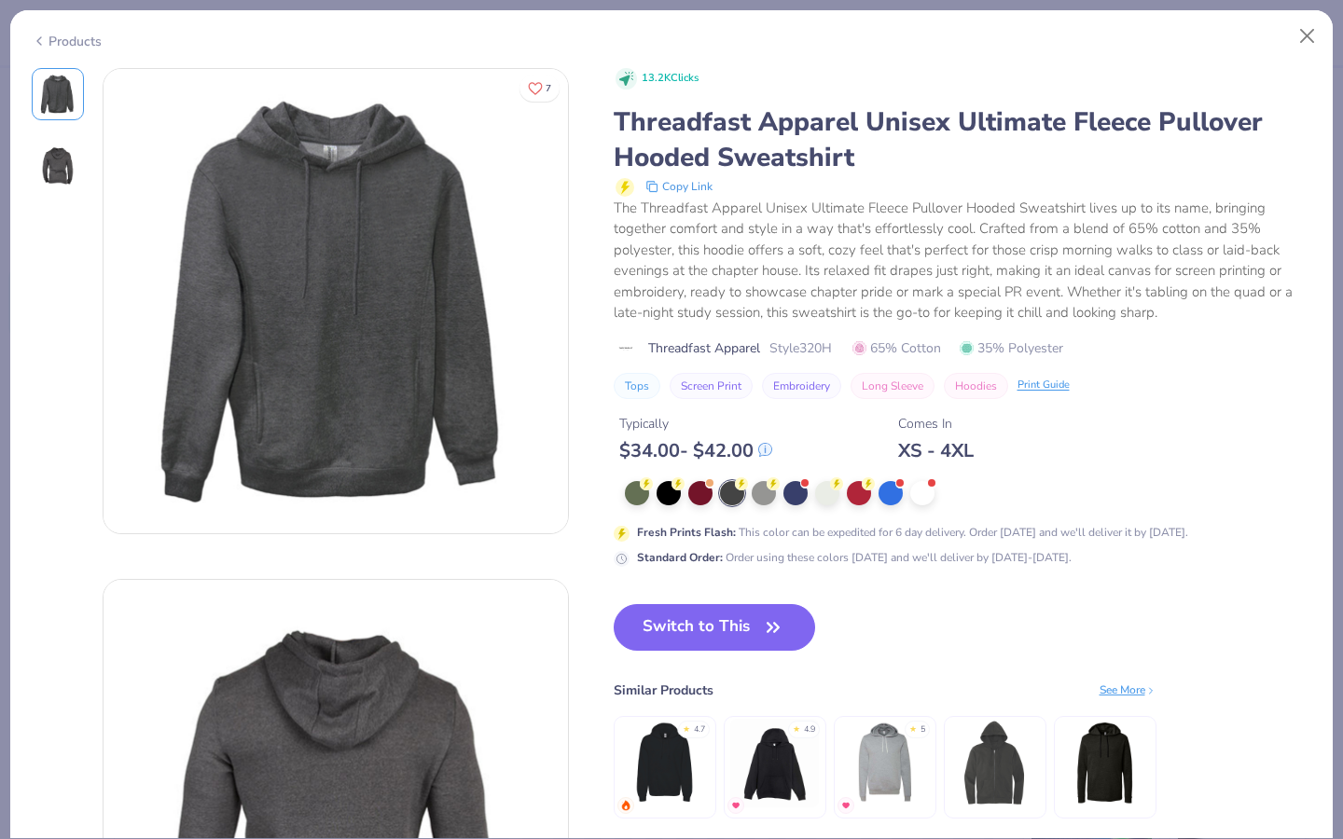
click at [1122, 696] on div "See More" at bounding box center [1128, 690] width 57 height 17
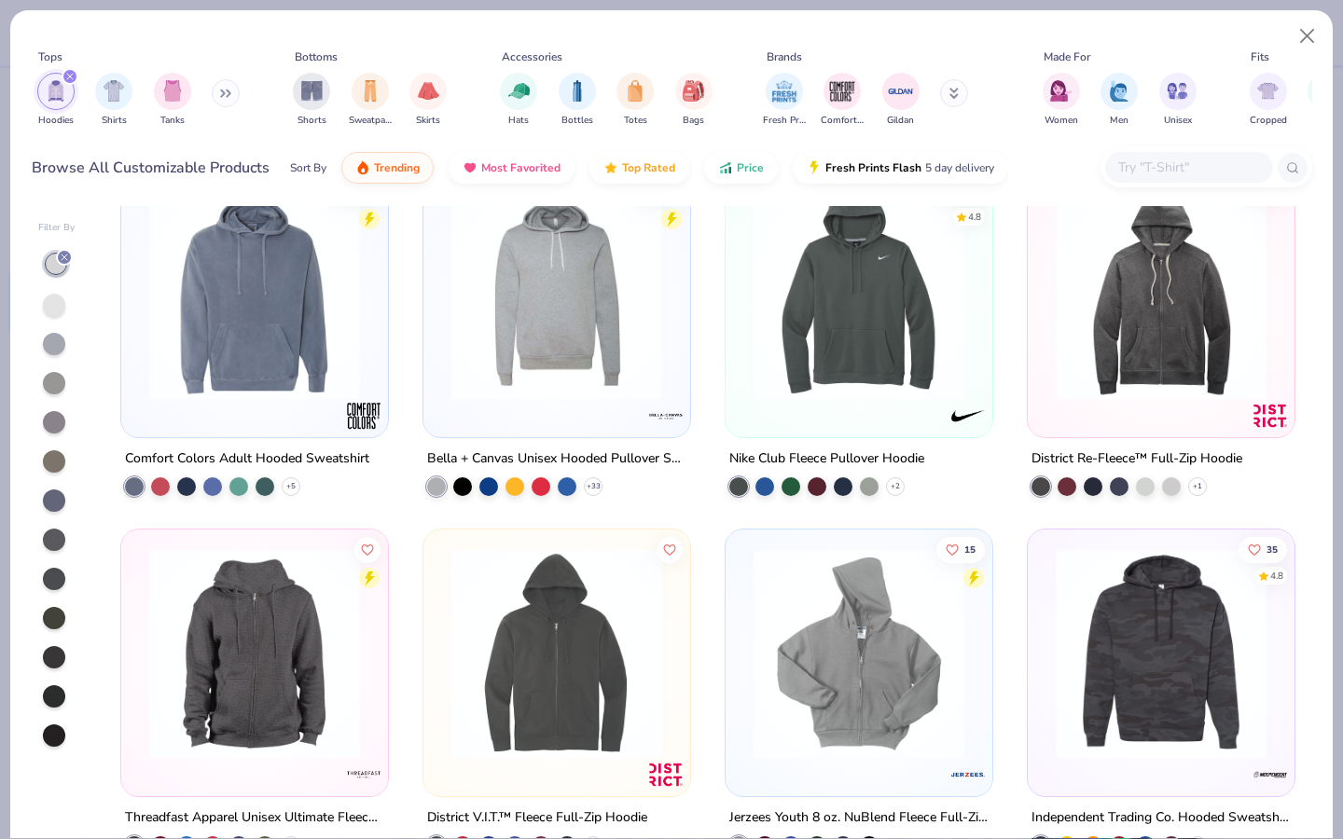
scroll to position [1238, 0]
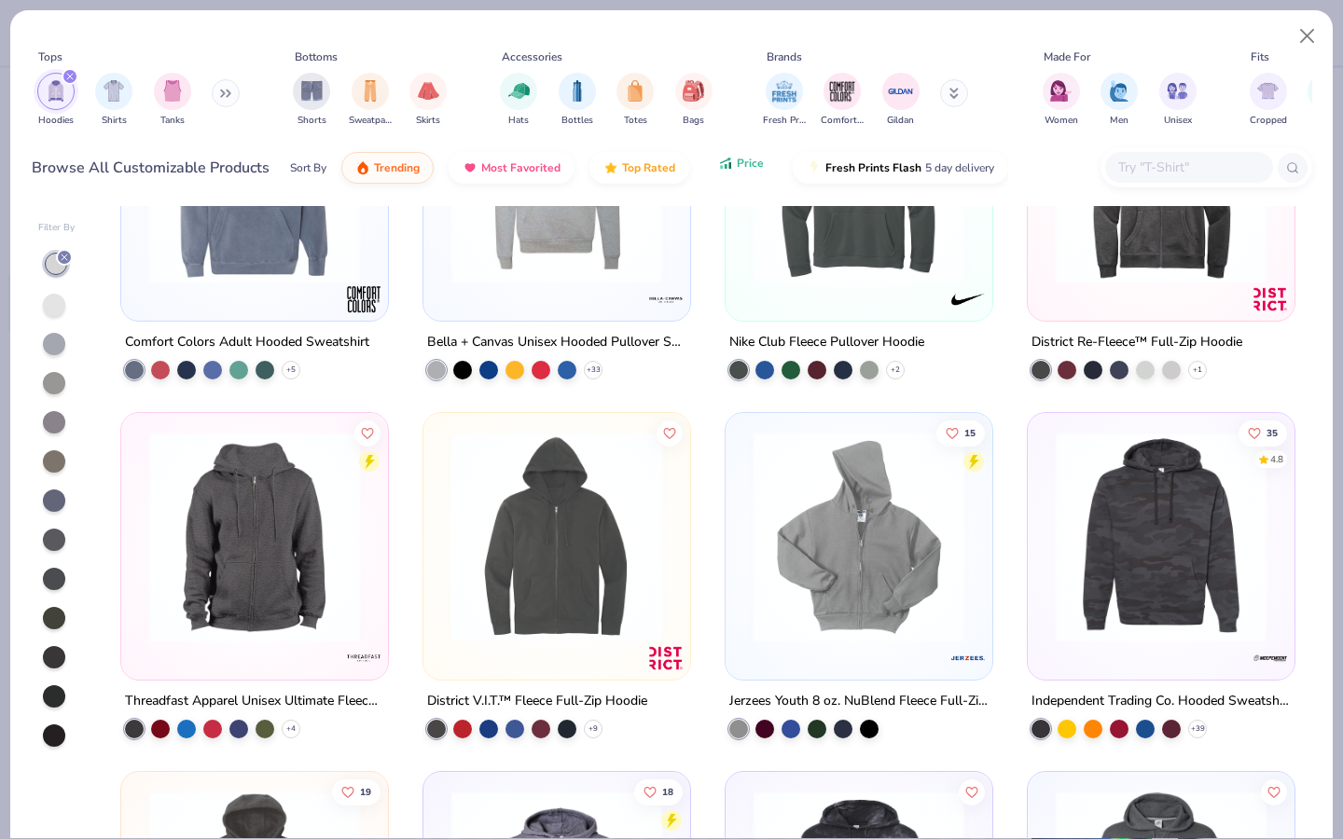
click at [739, 170] on span "Price" at bounding box center [750, 163] width 27 height 15
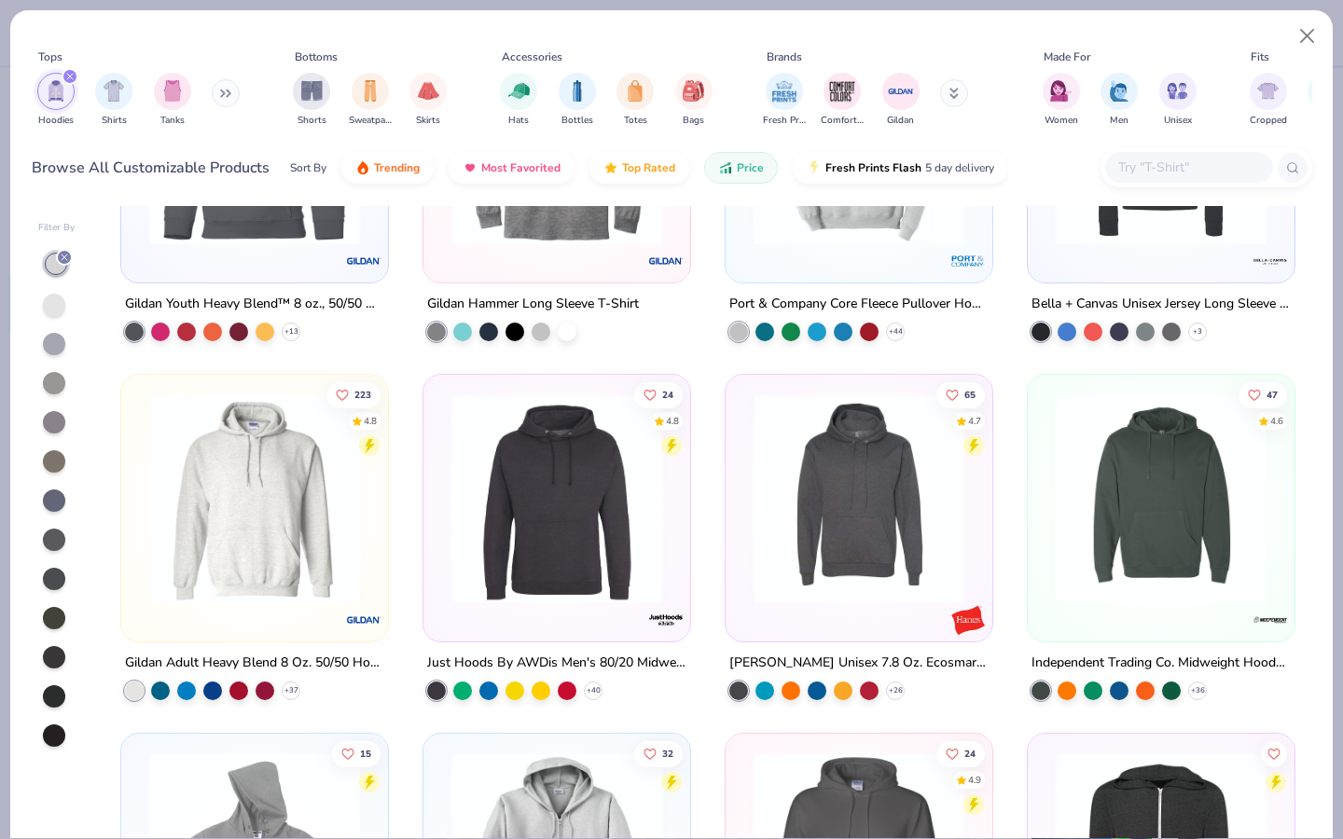
scroll to position [204, 0]
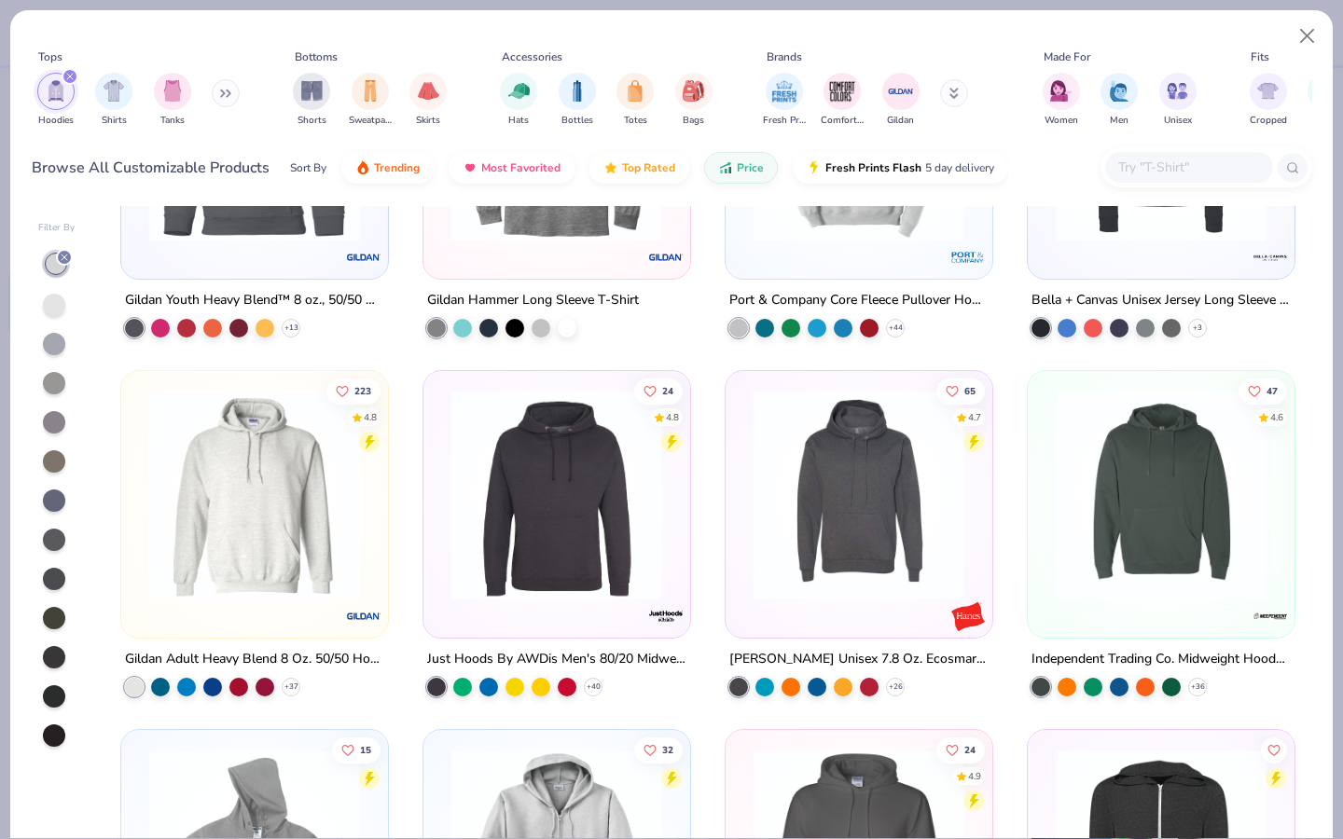
click at [275, 515] on img at bounding box center [254, 495] width 229 height 211
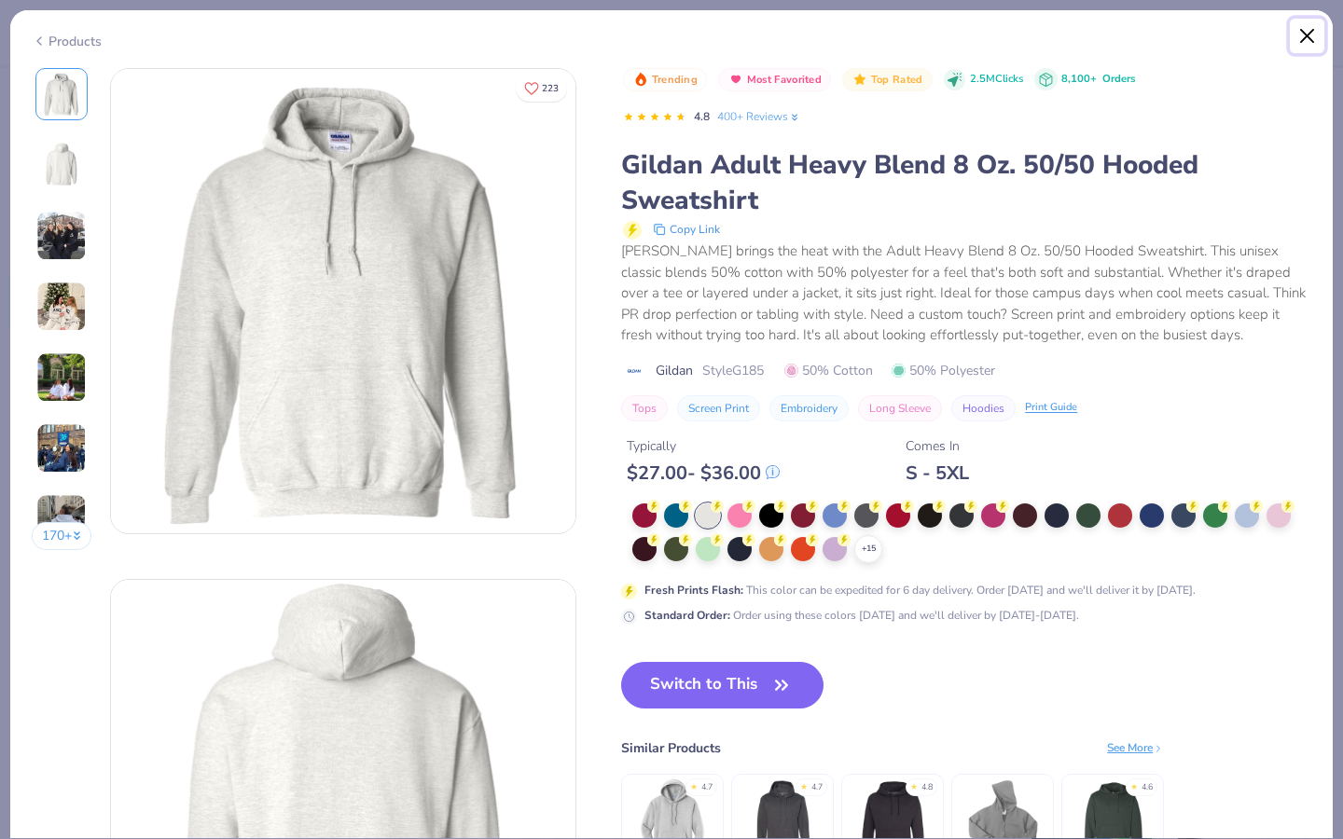
click at [1302, 33] on button "Close" at bounding box center [1307, 36] width 35 height 35
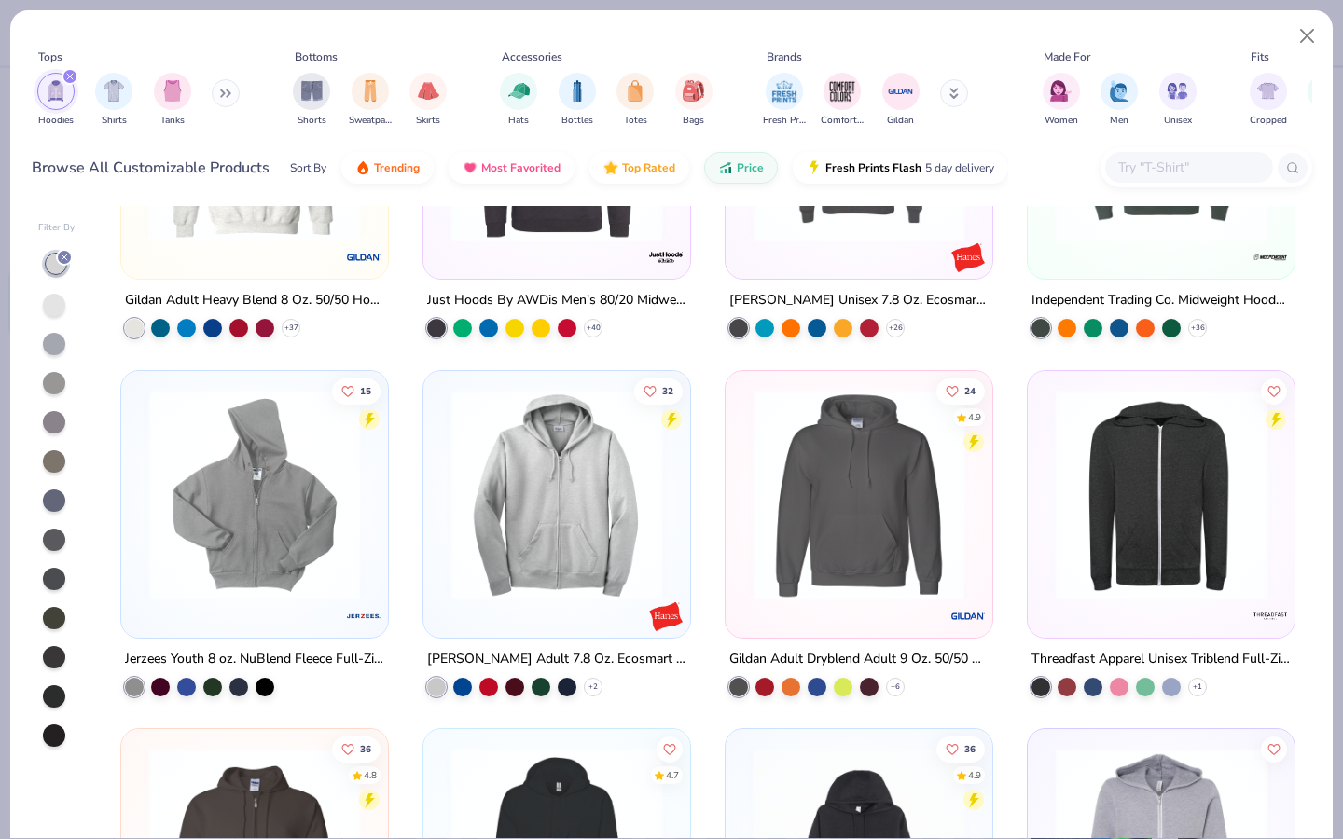
scroll to position [655, 0]
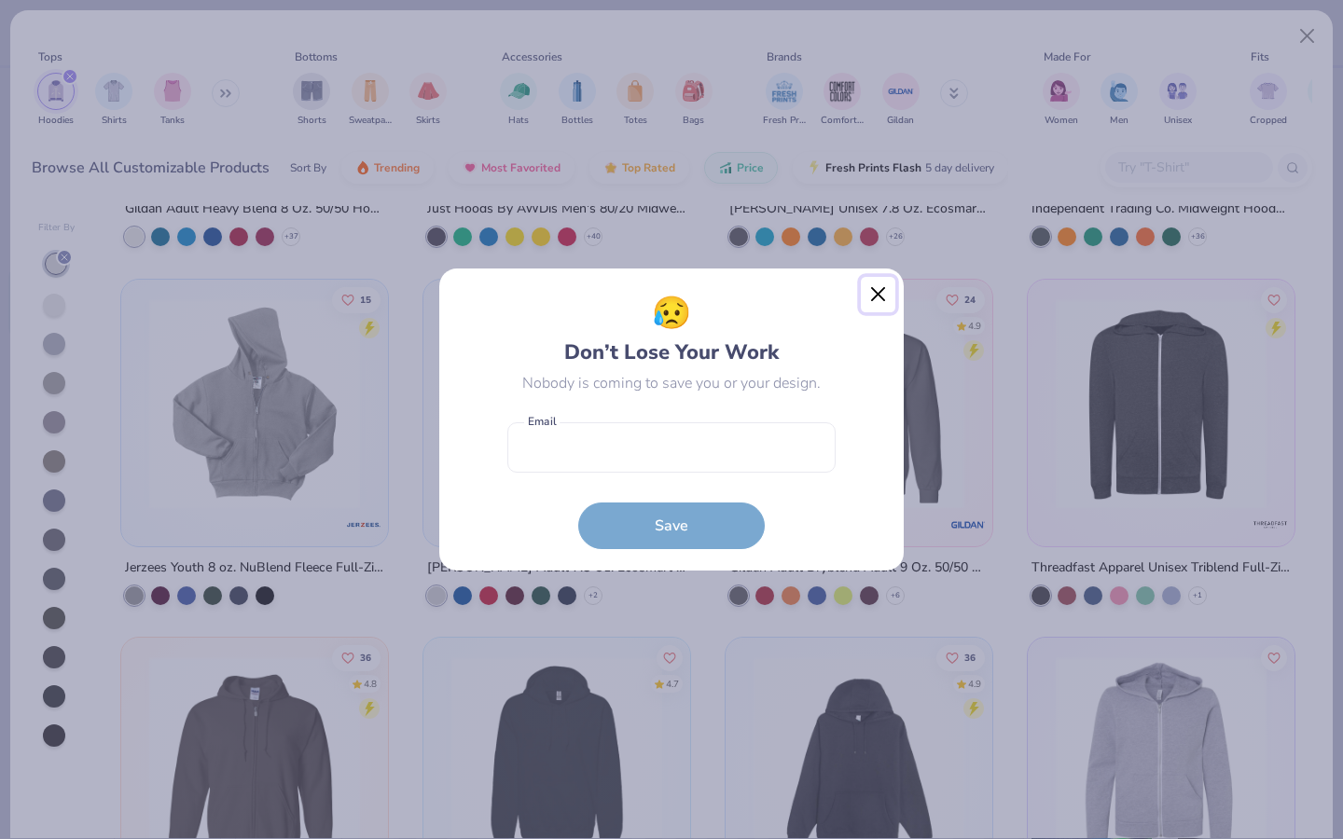
click at [879, 294] on button "Close" at bounding box center [878, 294] width 35 height 35
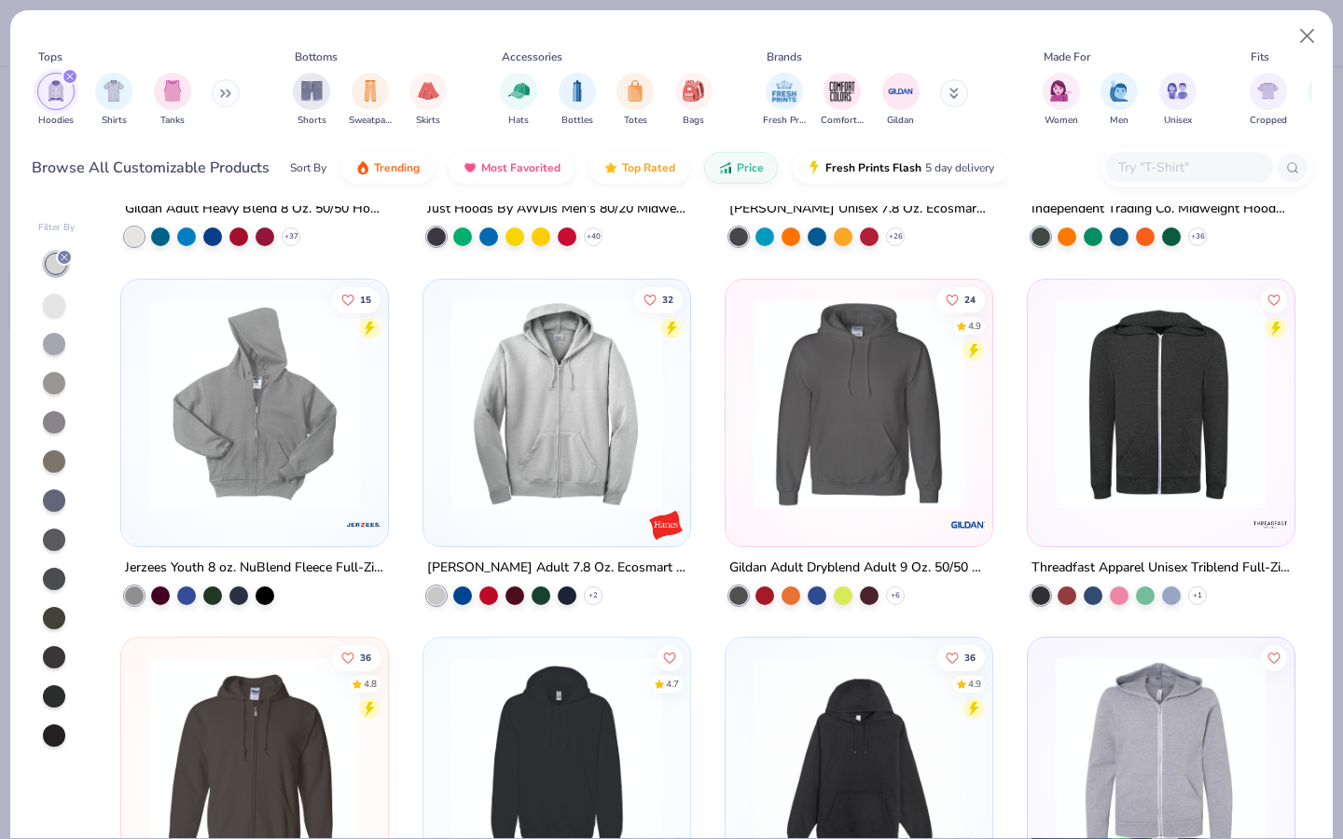
click at [341, 425] on img at bounding box center [254, 402] width 229 height 211
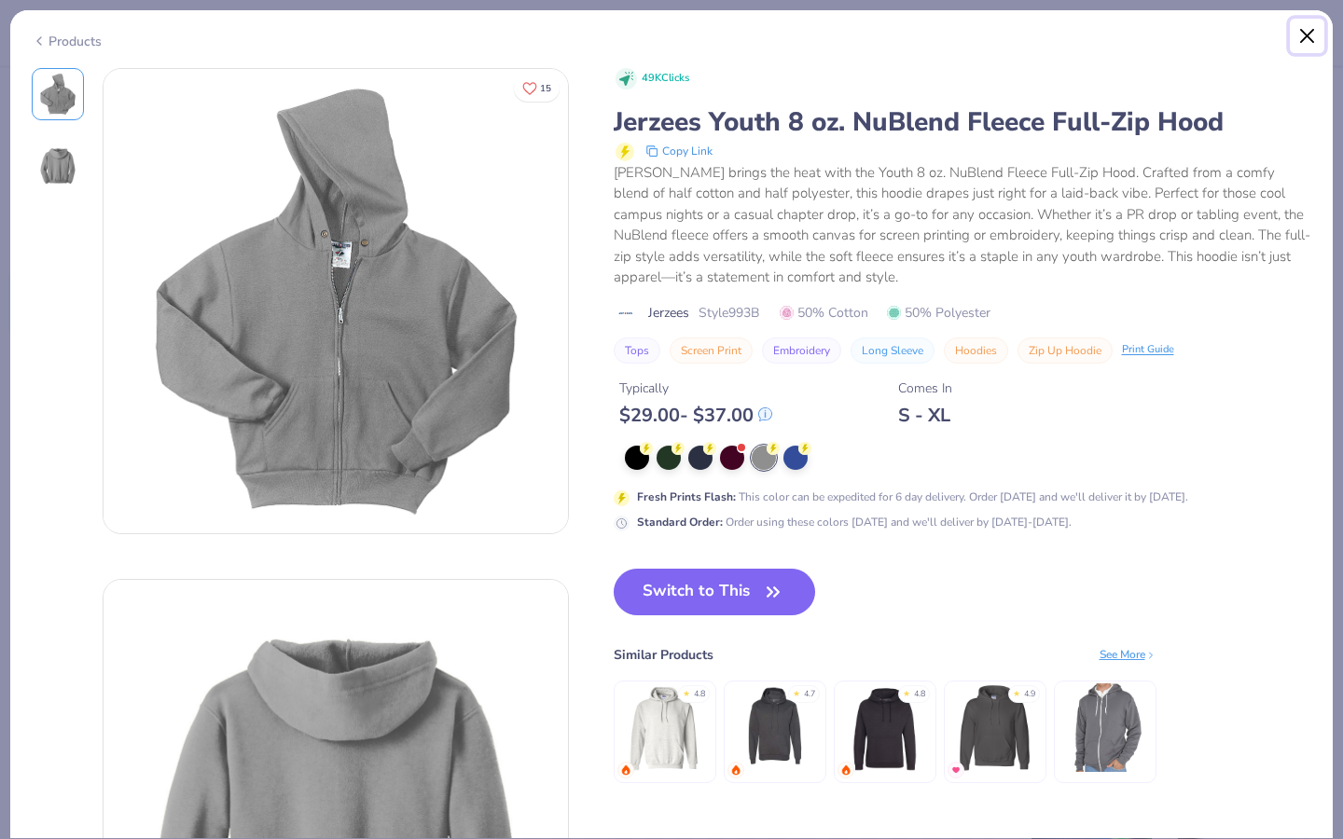
click at [1306, 40] on button "Close" at bounding box center [1307, 36] width 35 height 35
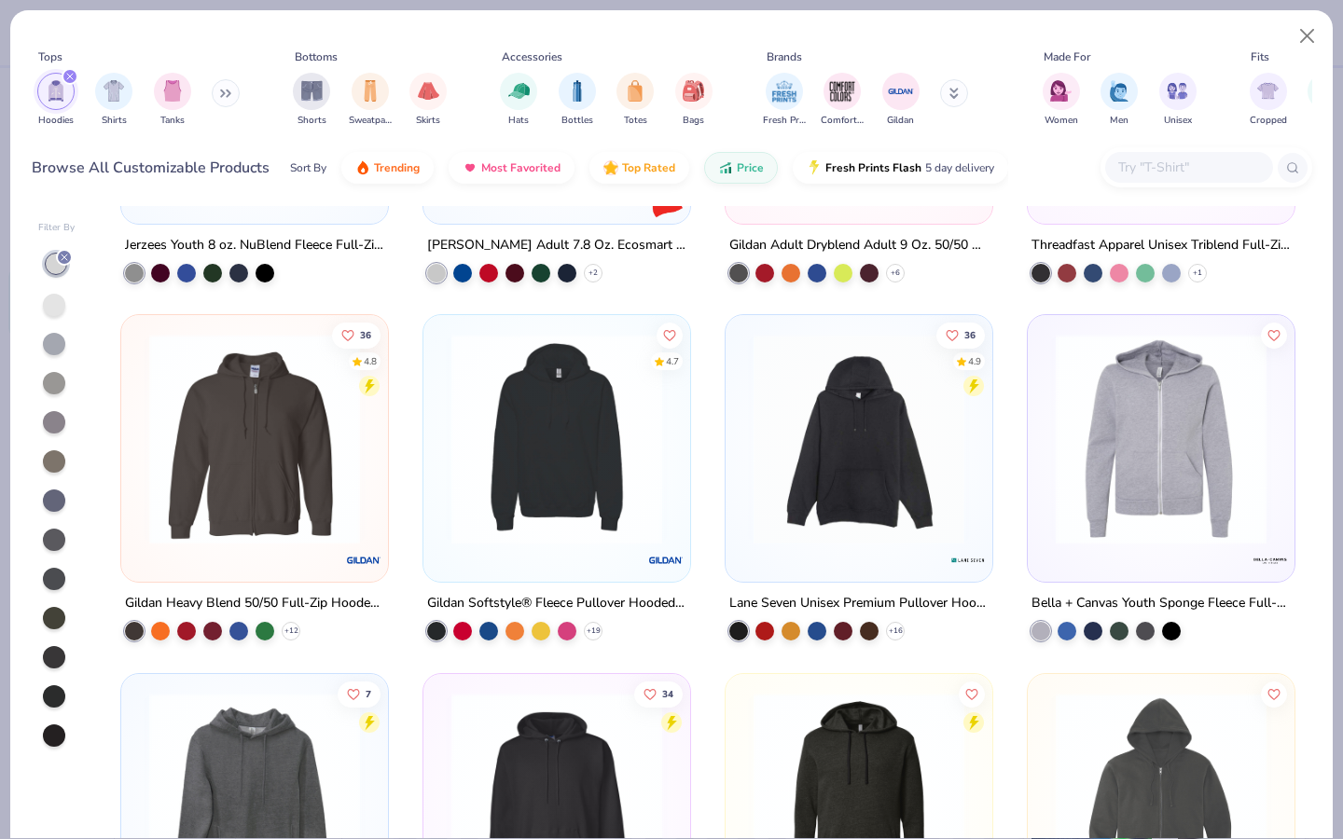
scroll to position [979, 0]
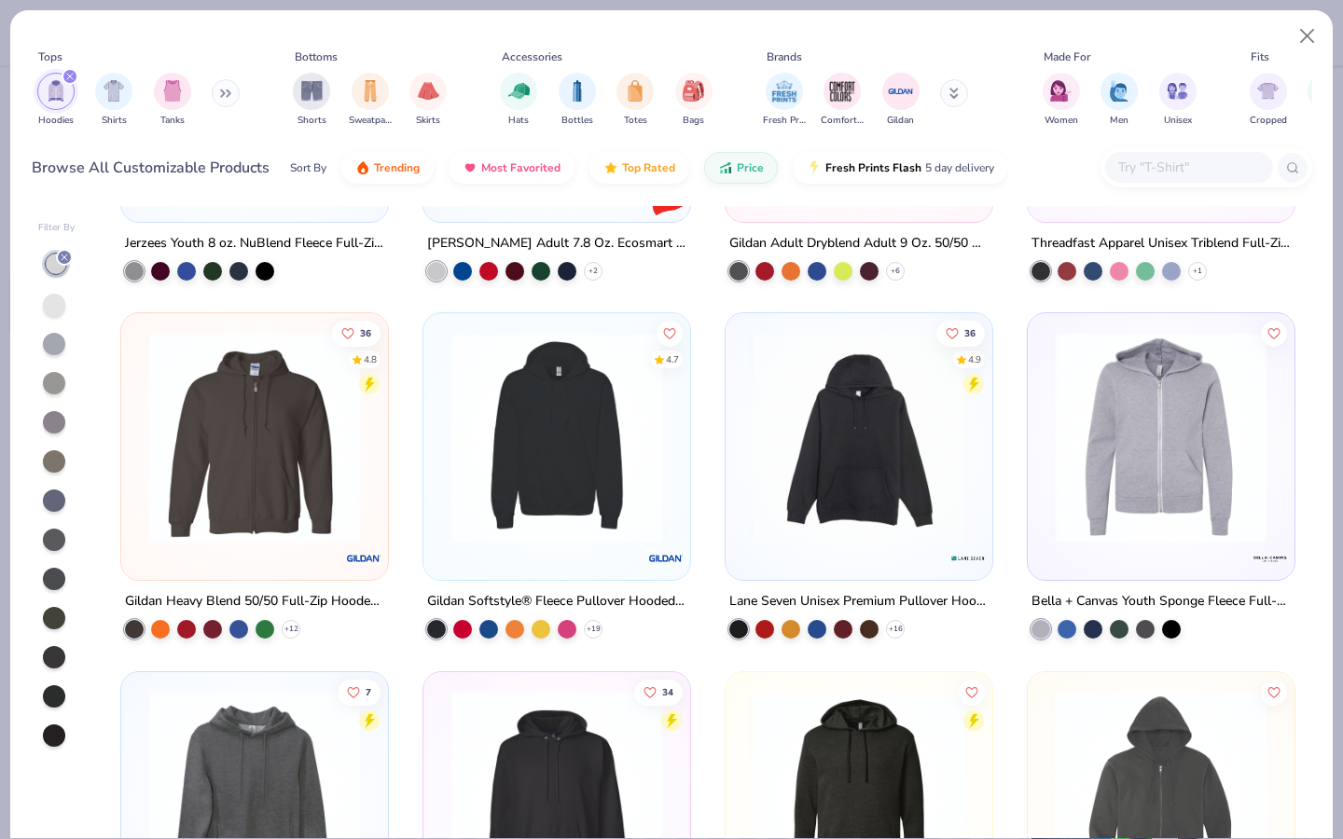
click at [604, 463] on img at bounding box center [556, 437] width 229 height 211
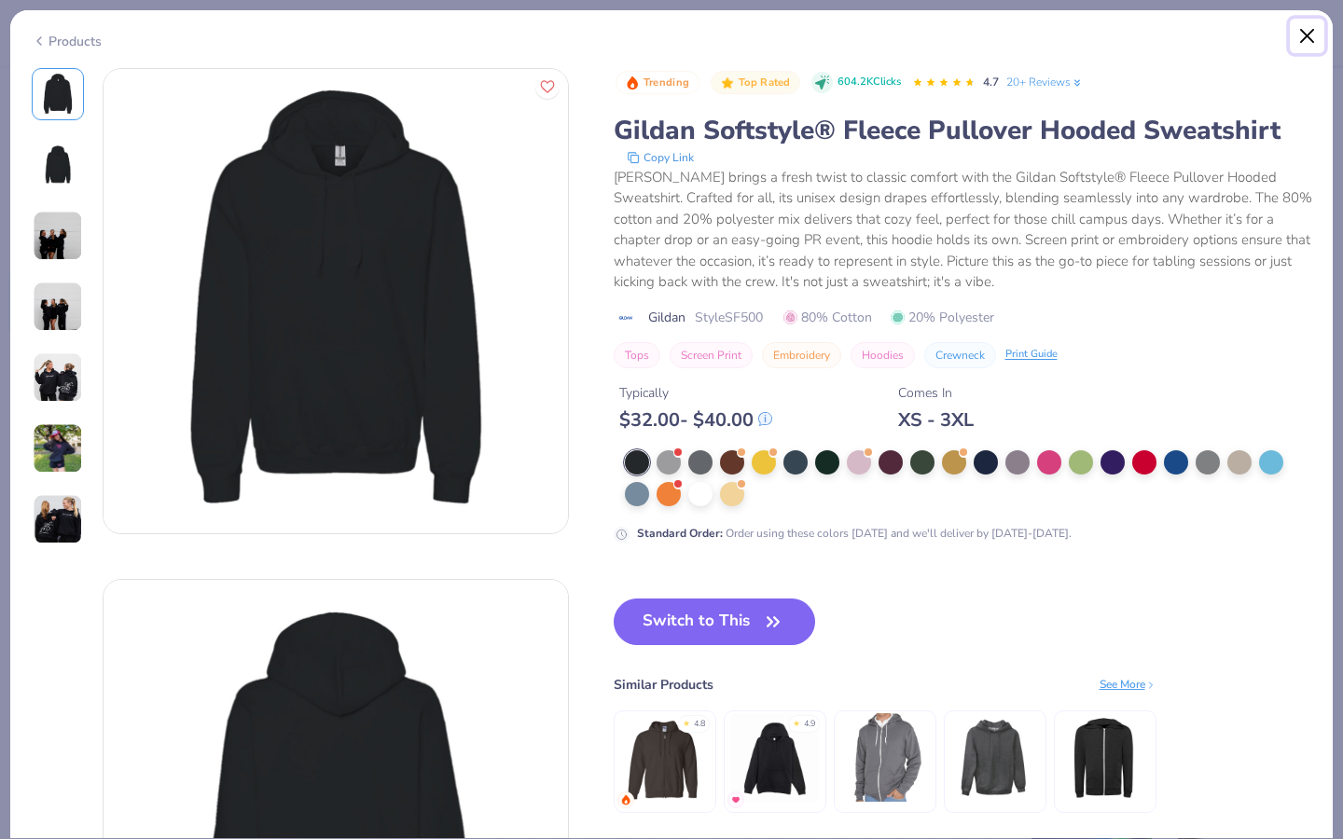
click at [1313, 30] on button "Close" at bounding box center [1307, 36] width 35 height 35
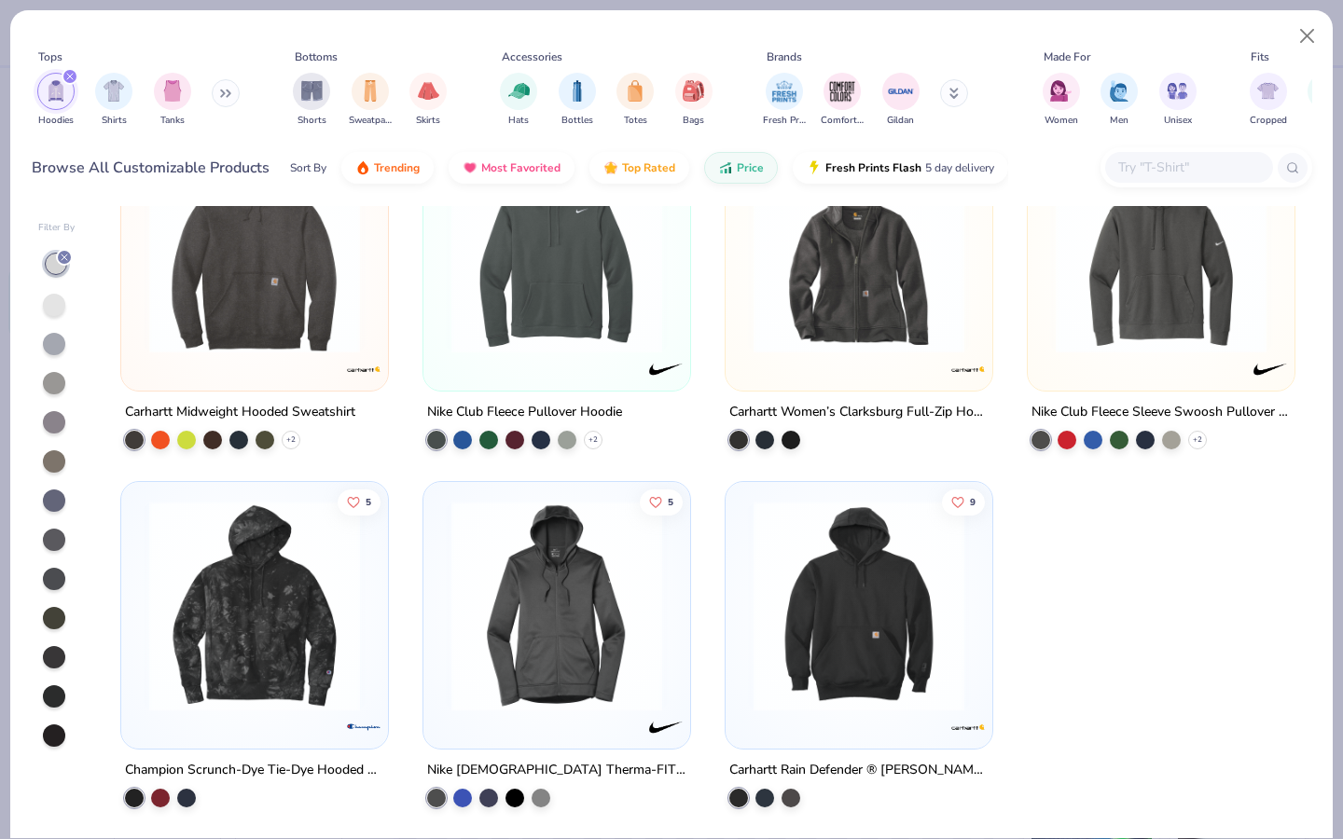
scroll to position [5107, 0]
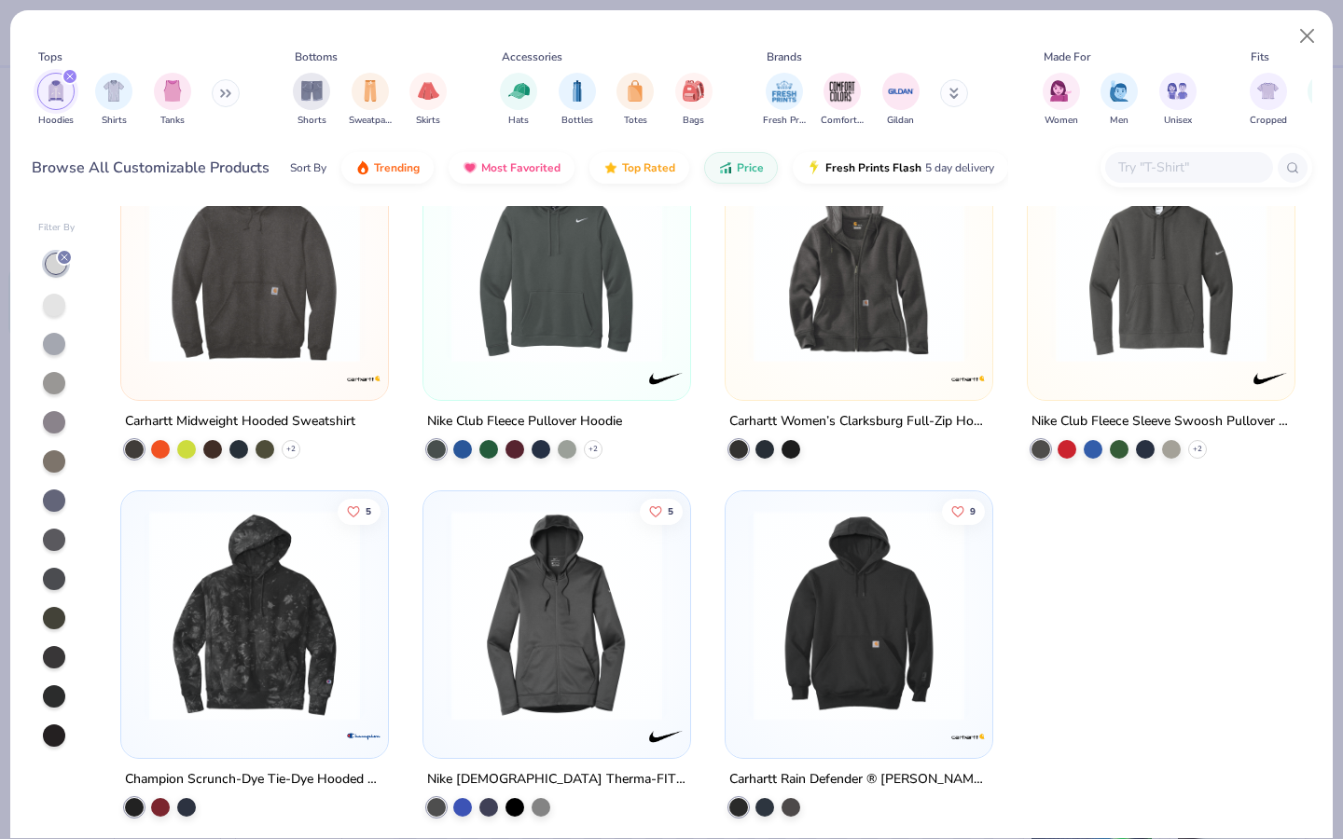
click at [896, 690] on img at bounding box center [858, 615] width 229 height 211
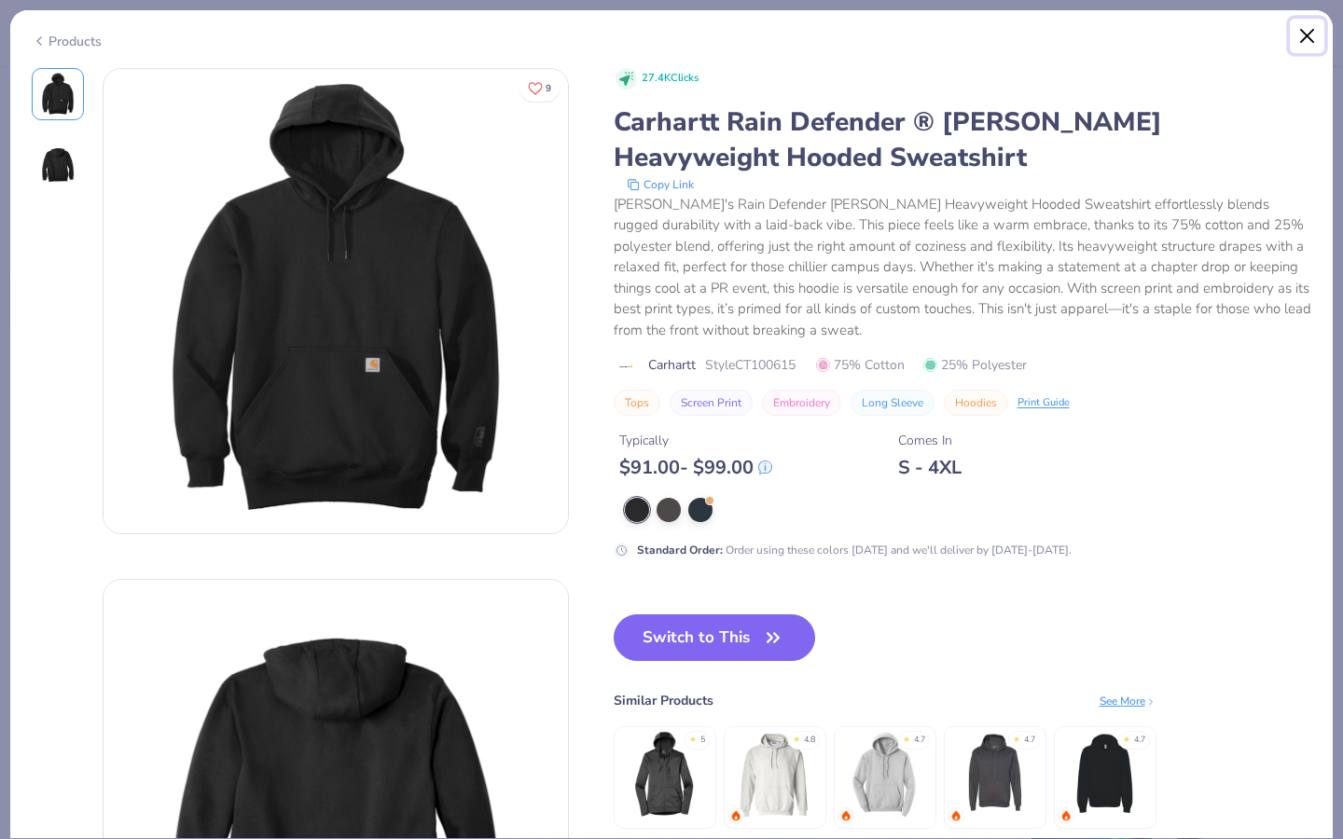
click at [1306, 35] on button "Close" at bounding box center [1307, 36] width 35 height 35
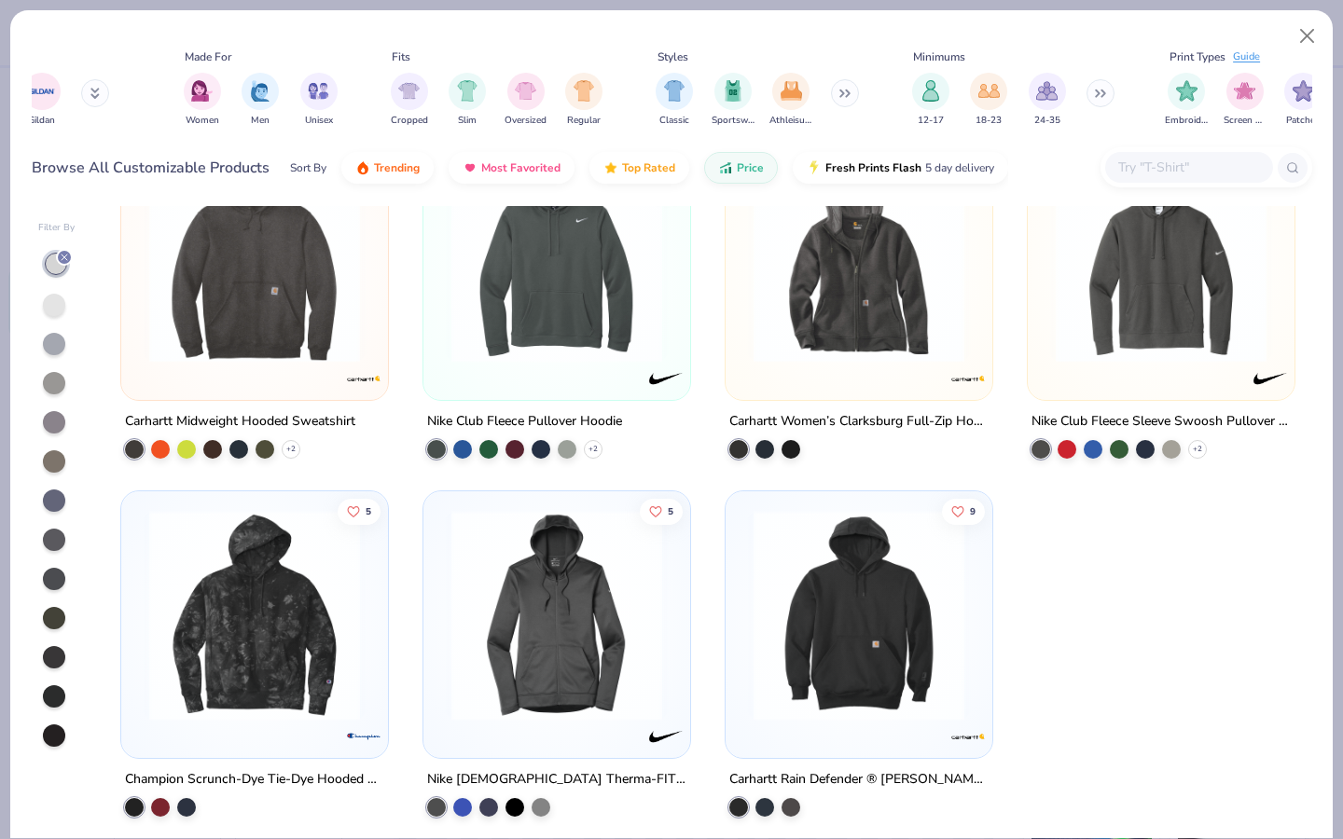
scroll to position [0, 923]
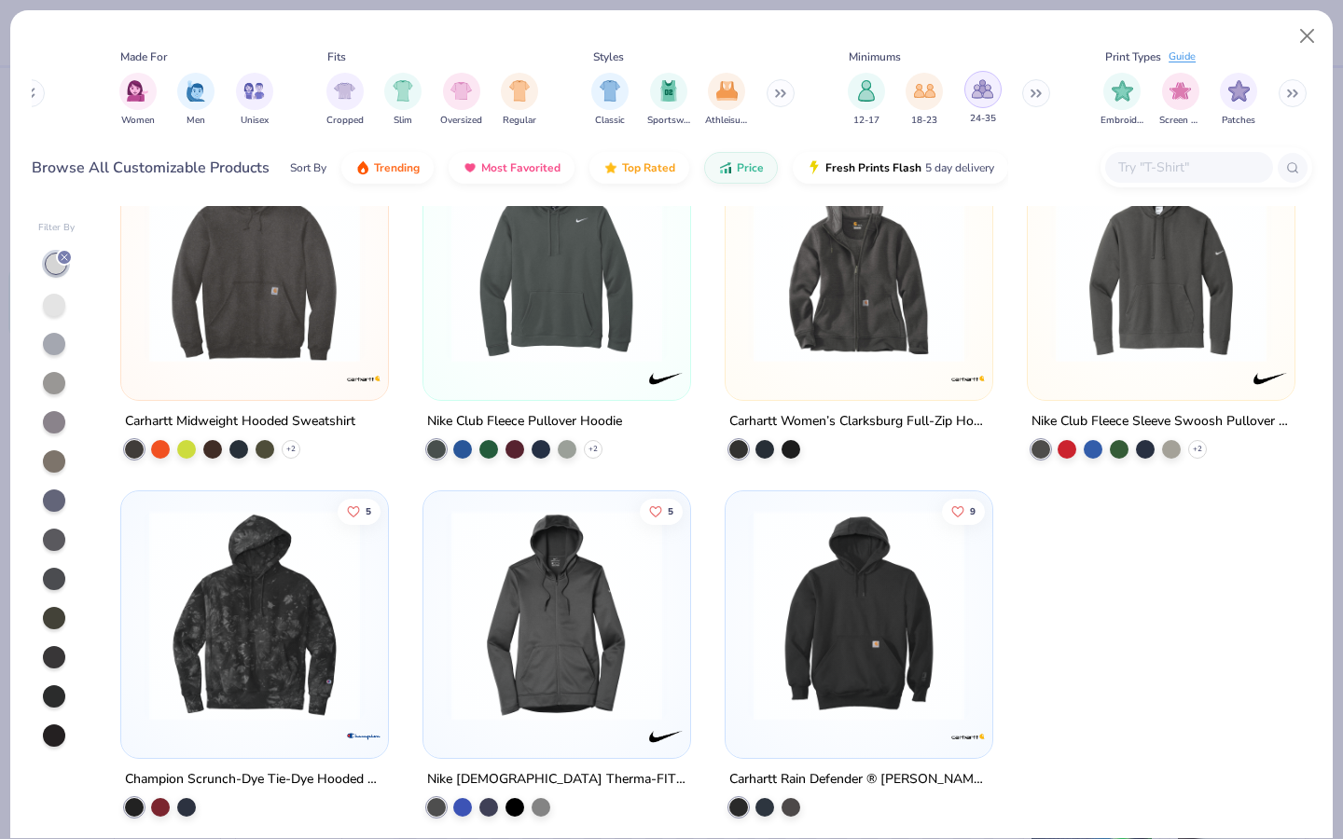
click at [982, 99] on img "filter for 24-35" at bounding box center [982, 88] width 21 height 21
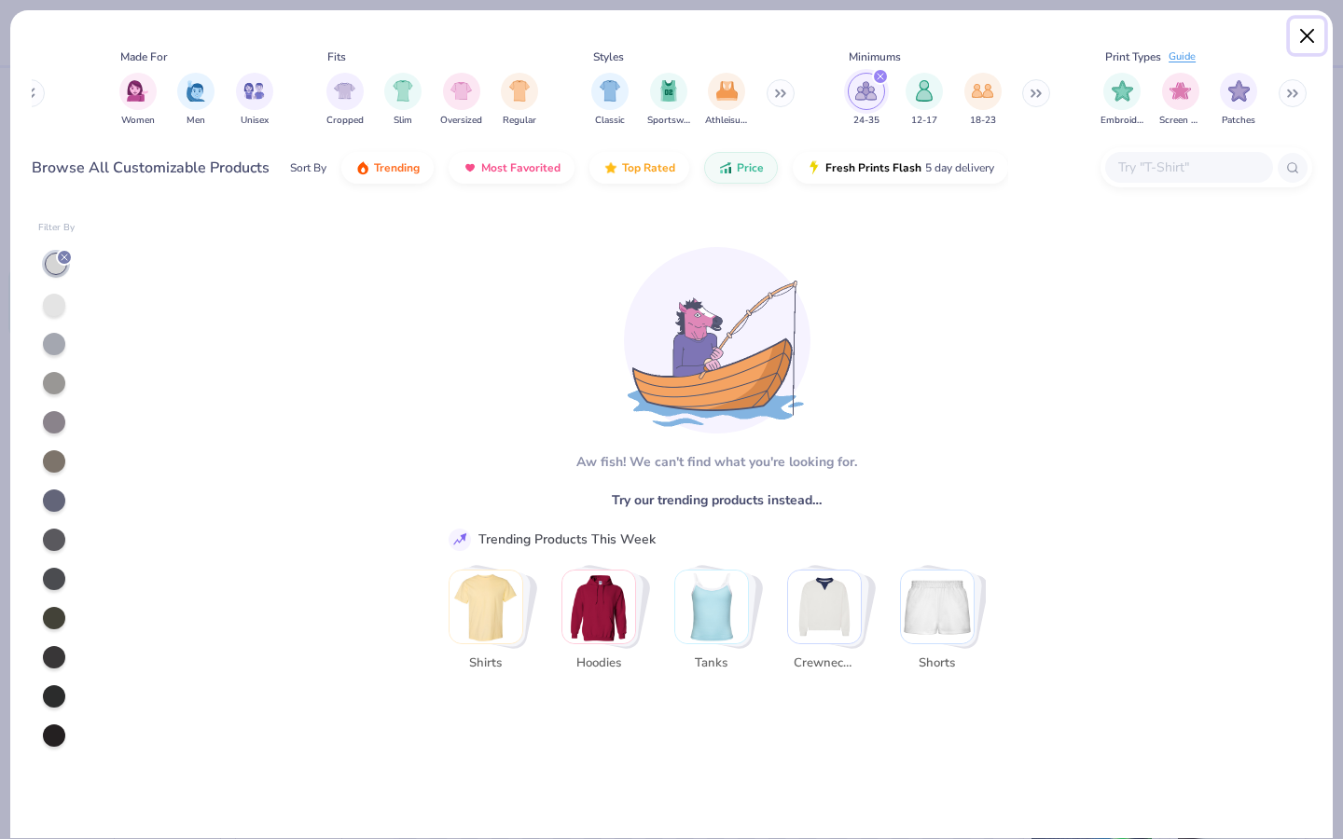
click at [1302, 41] on button "Close" at bounding box center [1307, 36] width 35 height 35
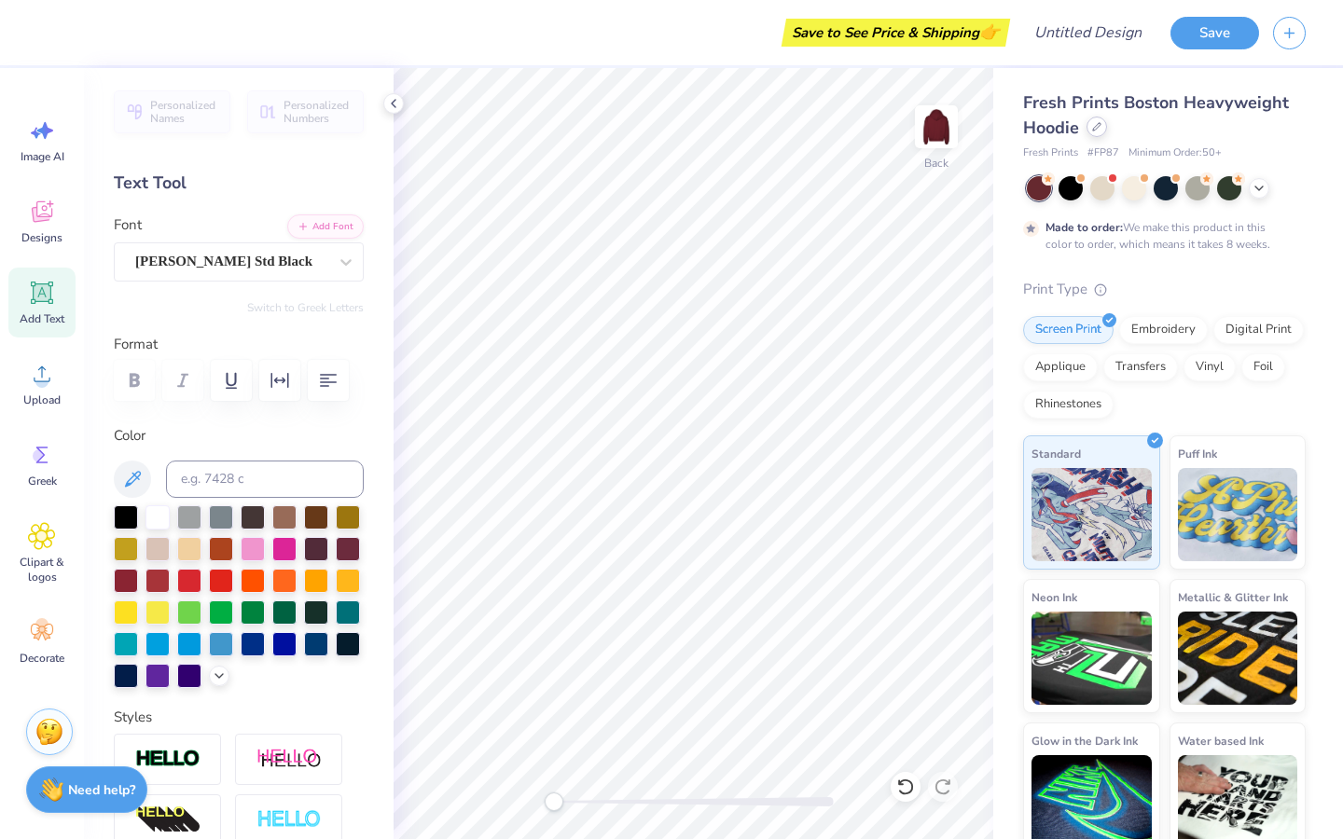
click at [1100, 129] on div at bounding box center [1096, 127] width 21 height 21
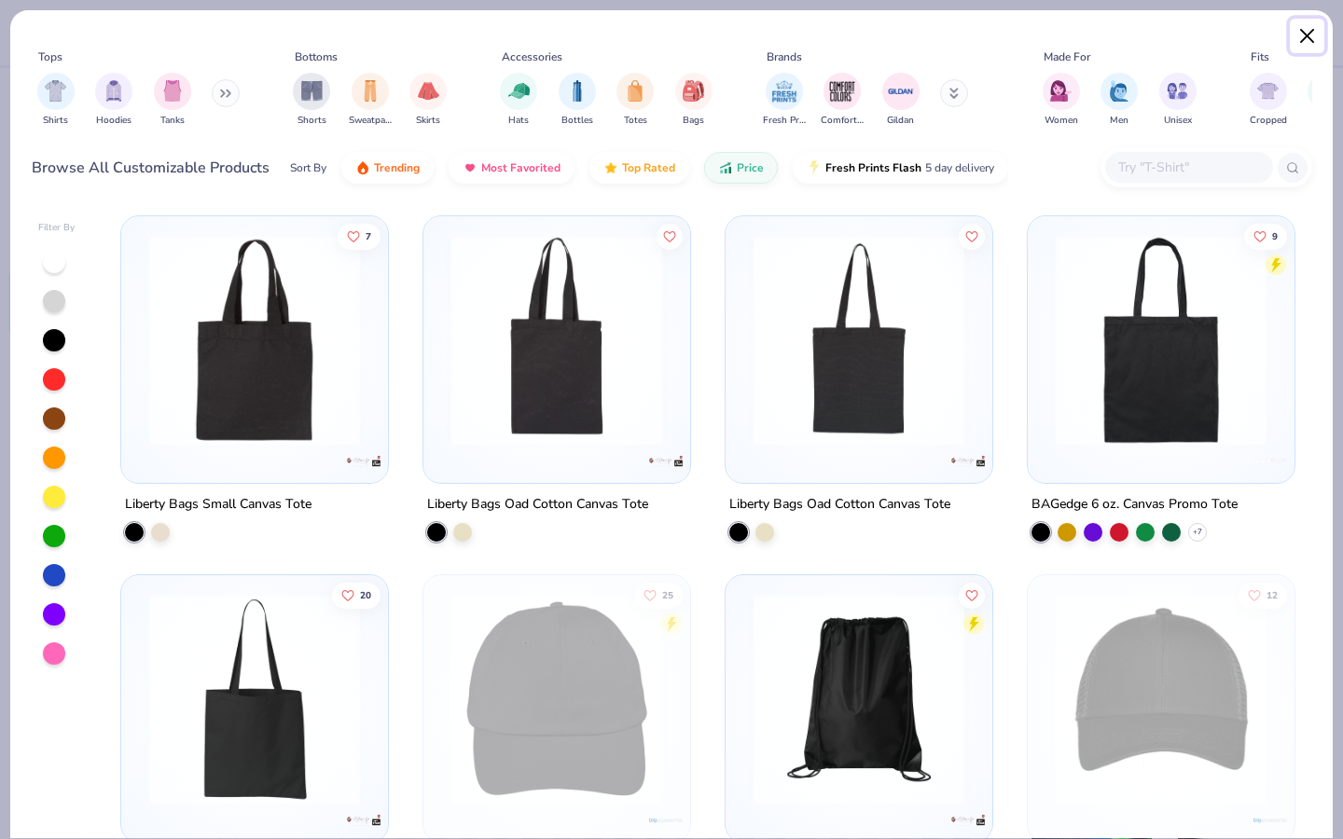
click at [1297, 39] on button "Close" at bounding box center [1307, 36] width 35 height 35
